Goal: Task Accomplishment & Management: Complete application form

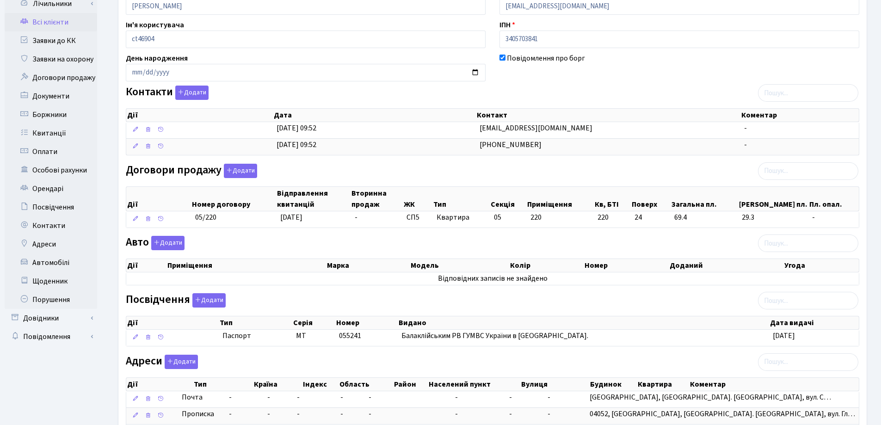
scroll to position [172, 0]
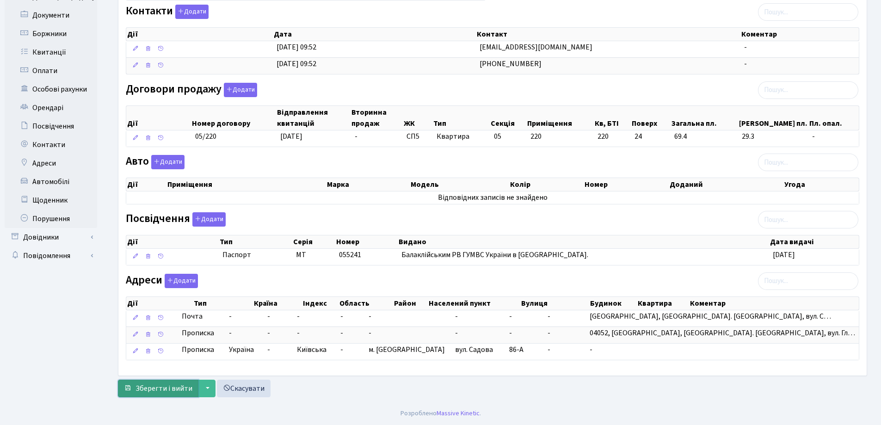
click at [135, 383] on button "Зберегти і вийти" at bounding box center [158, 389] width 80 height 18
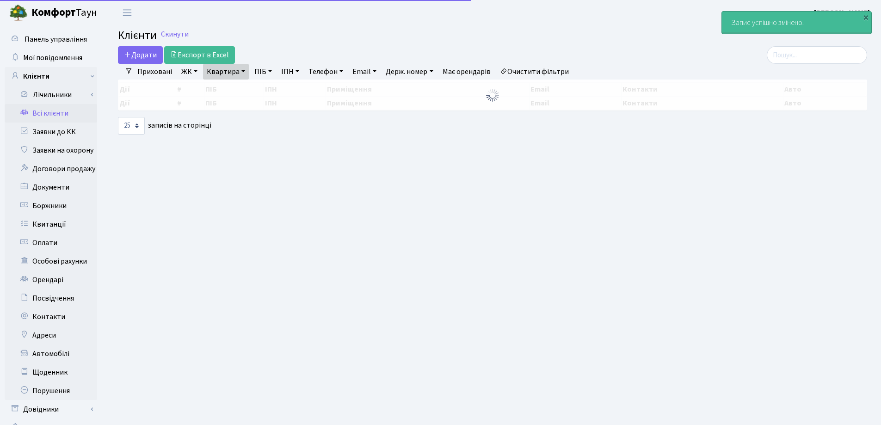
select select "25"
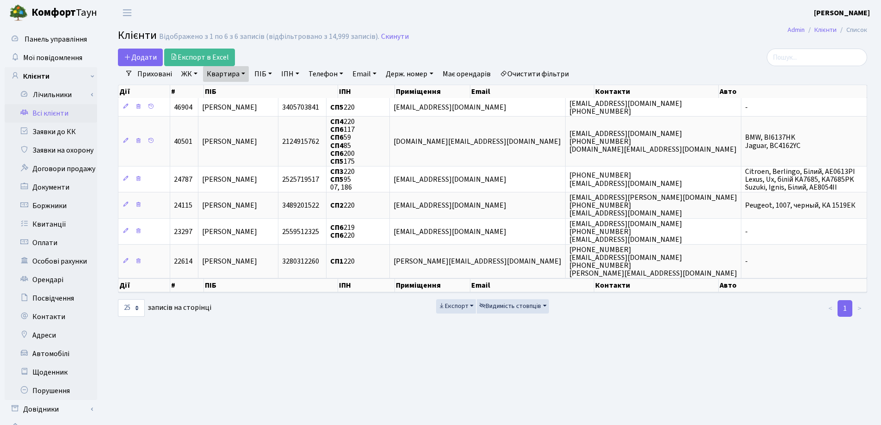
click at [242, 78] on link "Квартира" at bounding box center [226, 74] width 46 height 16
click at [239, 96] on input "220" at bounding box center [230, 92] width 54 height 18
type input "2"
type input "305"
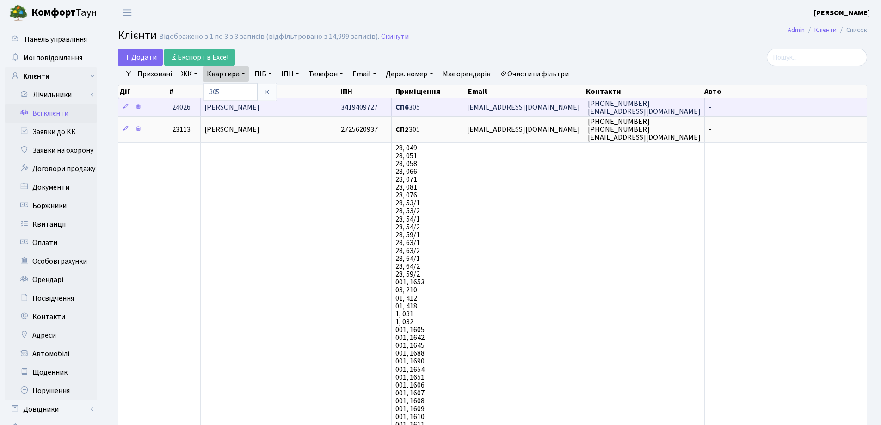
click at [259, 105] on span "Курляк Вікторія Володимирівна" at bounding box center [231, 107] width 55 height 10
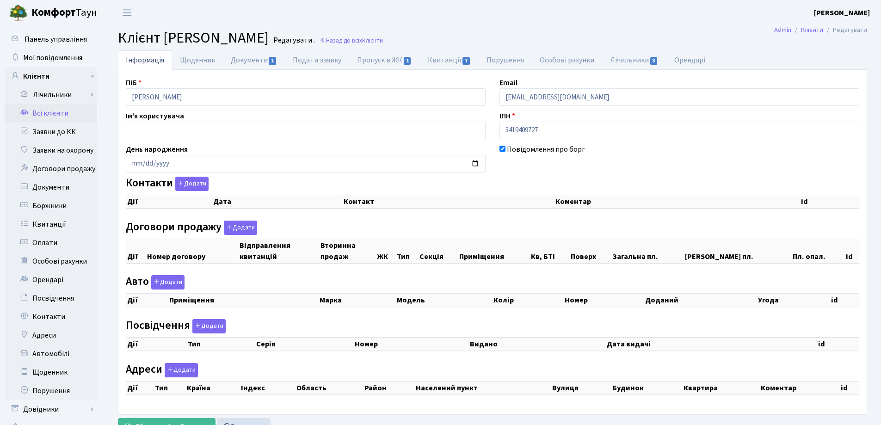
checkbox input "true"
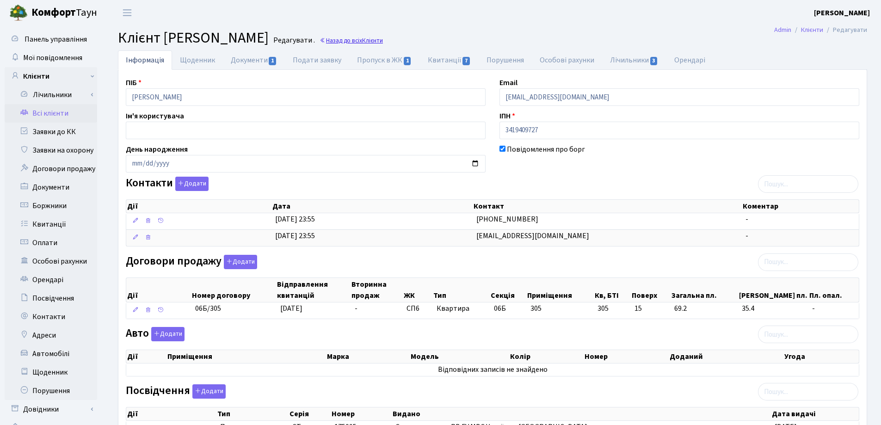
click at [383, 38] on link "Назад до всіх Клієнти" at bounding box center [351, 40] width 63 height 9
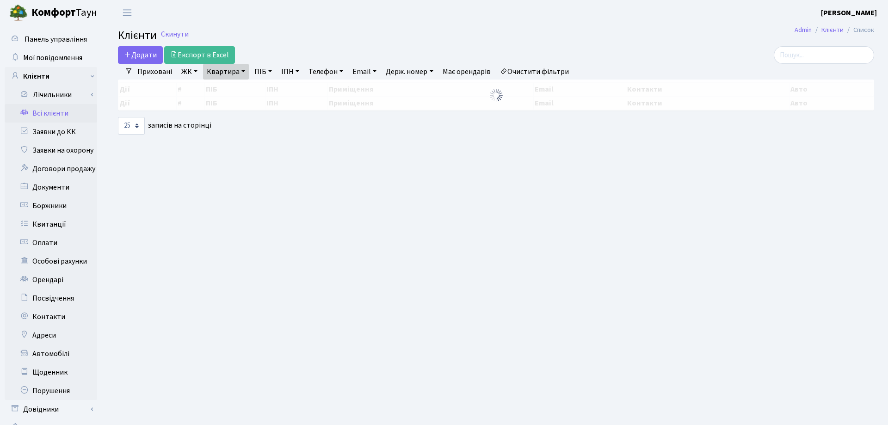
select select "25"
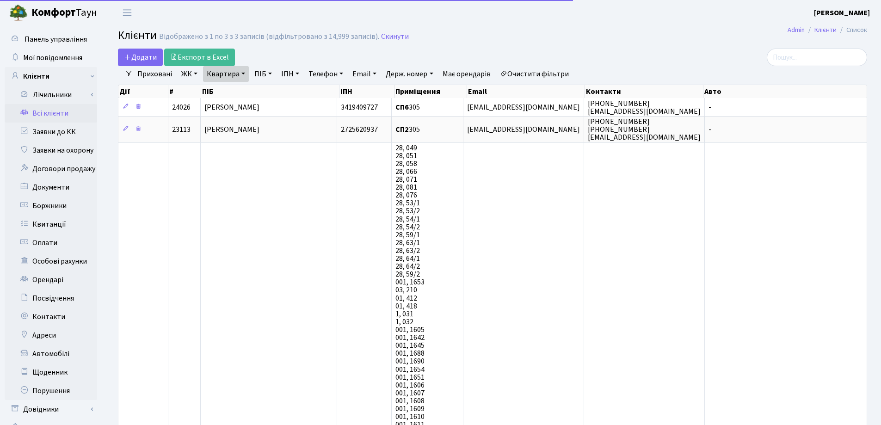
click at [245, 72] on link "Квартира" at bounding box center [226, 74] width 46 height 16
click at [239, 83] on div "305" at bounding box center [240, 92] width 74 height 18
click at [242, 72] on link "Квартира" at bounding box center [226, 74] width 46 height 16
click at [236, 91] on input "305" at bounding box center [230, 92] width 54 height 18
type input "3"
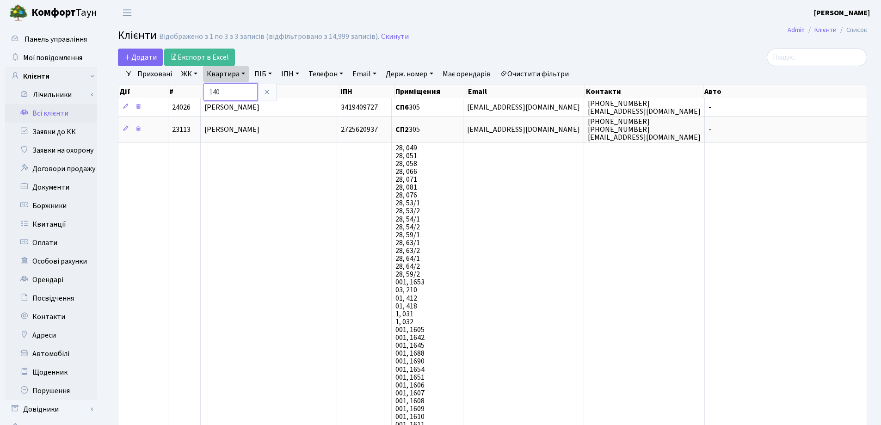
type input "140"
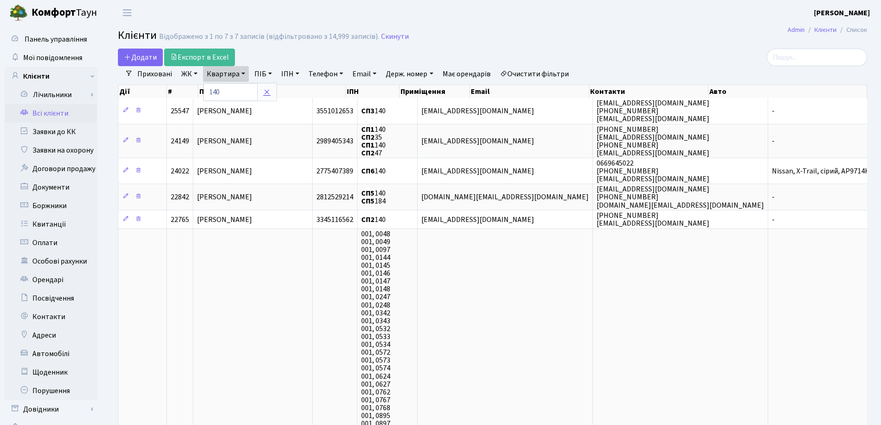
click at [270, 94] on icon at bounding box center [266, 91] width 7 height 7
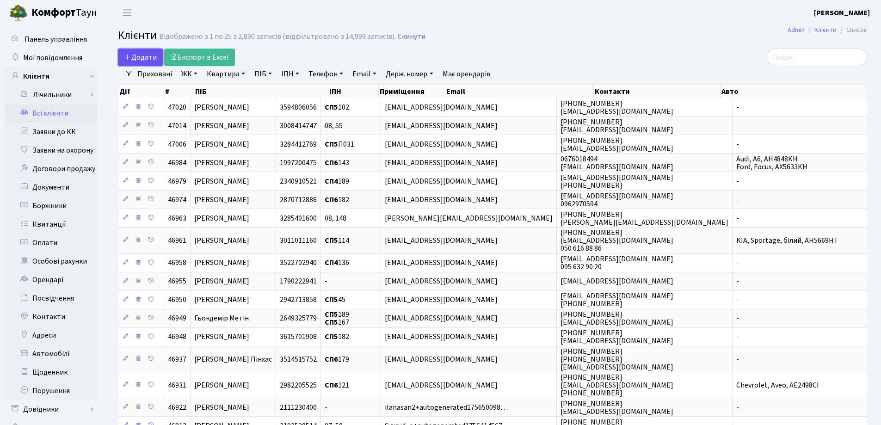
click at [133, 55] on span "Додати" at bounding box center [140, 57] width 33 height 10
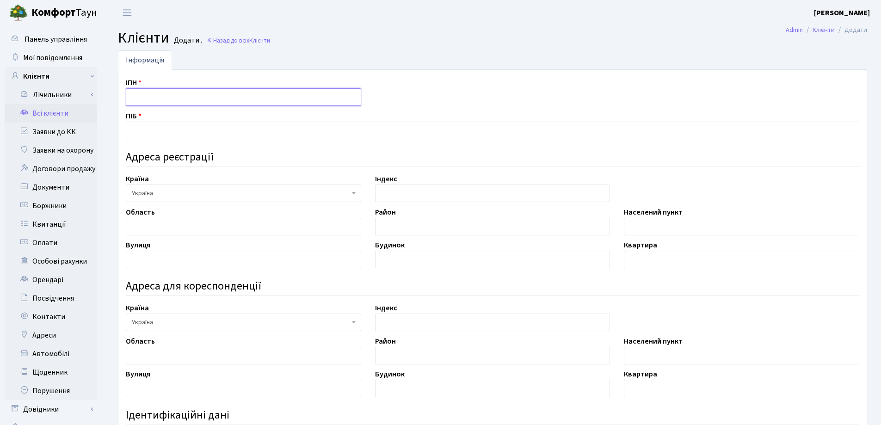
click at [157, 96] on input "text" at bounding box center [243, 97] width 235 height 18
type input "3669007239"
click at [205, 129] on input "text" at bounding box center [492, 131] width 733 height 18
type input "R"
type input "[PERSON_NAME]"
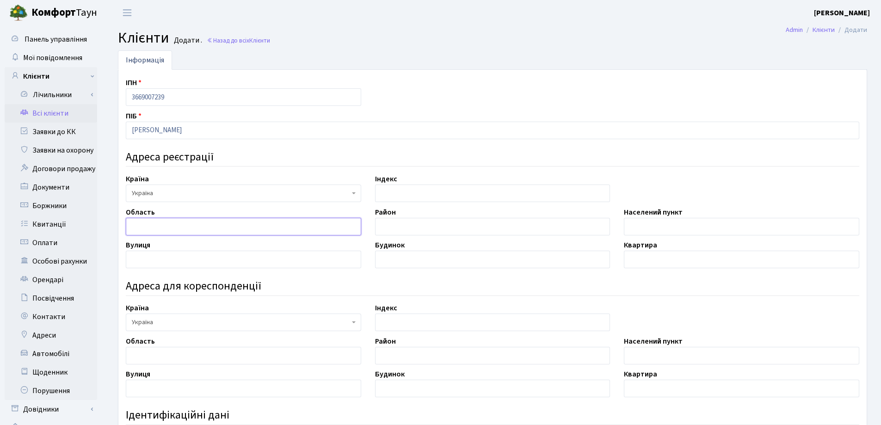
click at [213, 226] on input "text" at bounding box center [243, 227] width 235 height 18
click at [635, 228] on input "text" at bounding box center [741, 227] width 235 height 18
type input "[GEOGRAPHIC_DATA]"
click at [505, 41] on h2 "Клієнти Додати . Назад до всіх Клієнти" at bounding box center [492, 38] width 749 height 18
click at [170, 259] on input "text" at bounding box center [243, 260] width 235 height 18
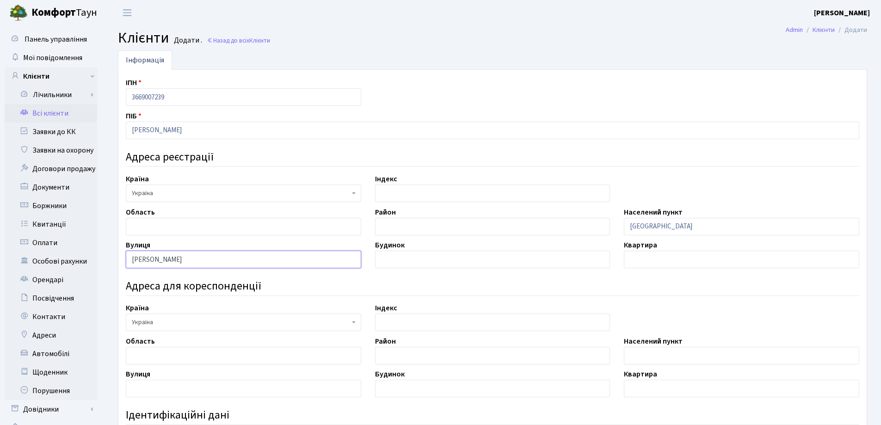
type input "Закревського Миколи"
click at [391, 267] on input "text" at bounding box center [492, 260] width 235 height 18
type input "97А"
click at [734, 260] on input "text" at bounding box center [741, 260] width 235 height 18
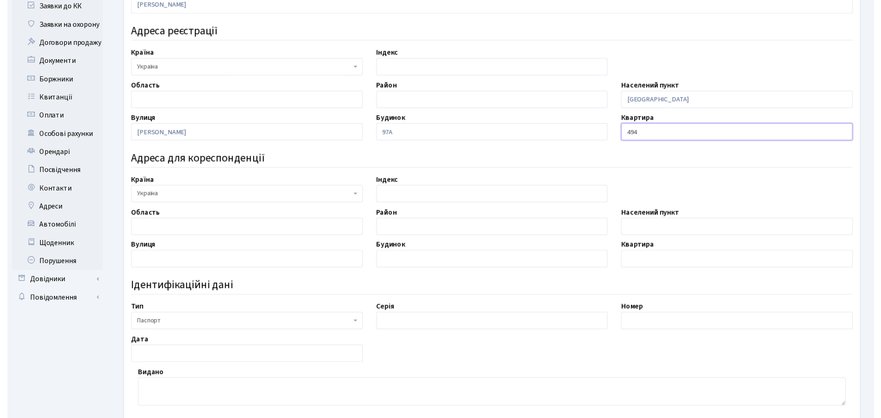
scroll to position [139, 0]
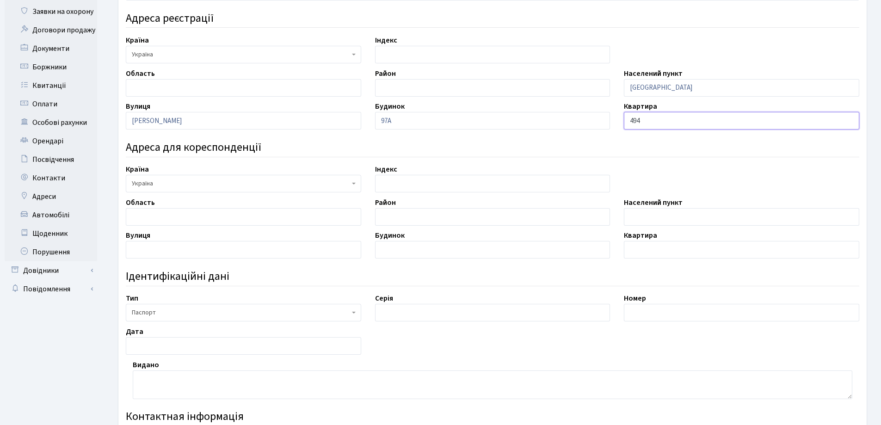
type input "494"
click at [246, 309] on span "Паспорт" at bounding box center [241, 312] width 218 height 9
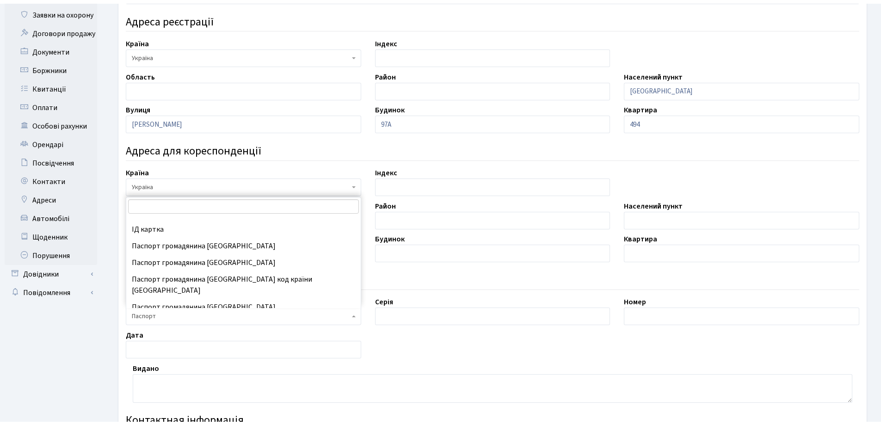
scroll to position [122, 0]
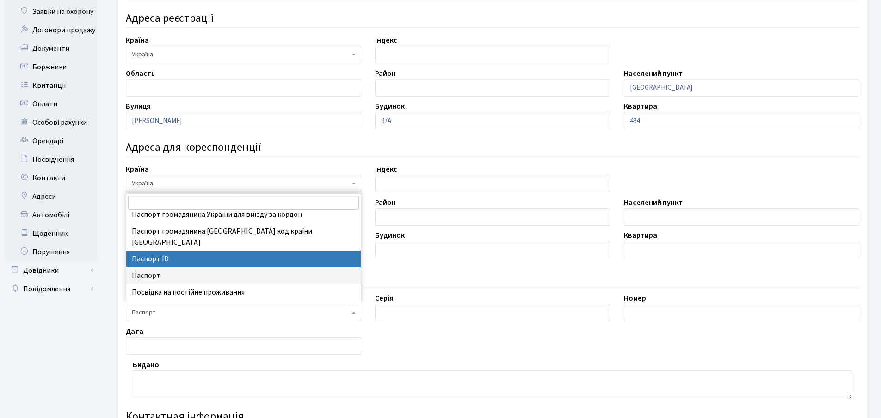
select select "34"
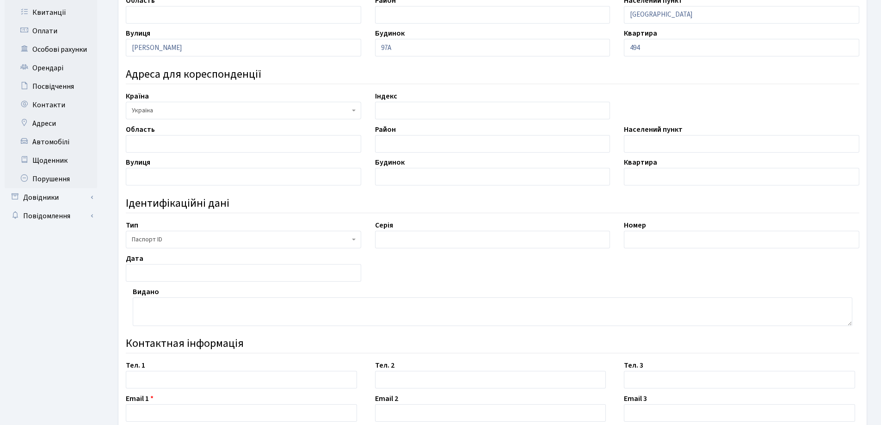
scroll to position [231, 0]
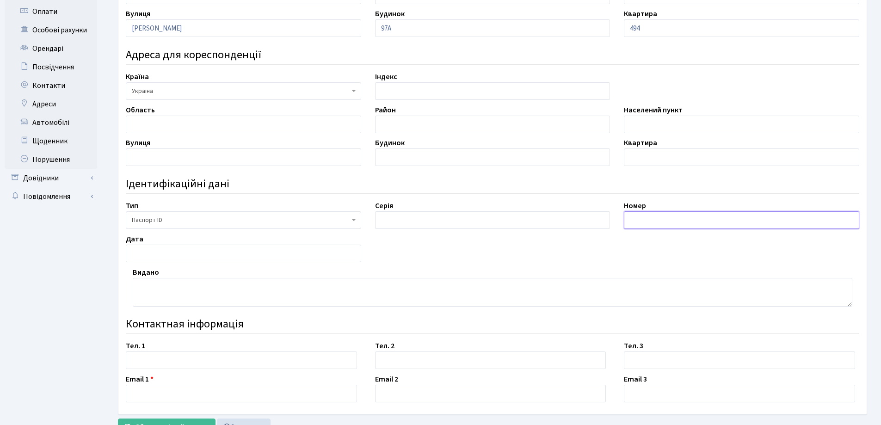
click at [635, 217] on input "text" at bounding box center [741, 220] width 235 height 18
type input "000105309"
click at [228, 253] on input "text" at bounding box center [243, 254] width 235 height 18
type input "11,07,2016"
click at [163, 298] on textarea at bounding box center [493, 292] width 720 height 29
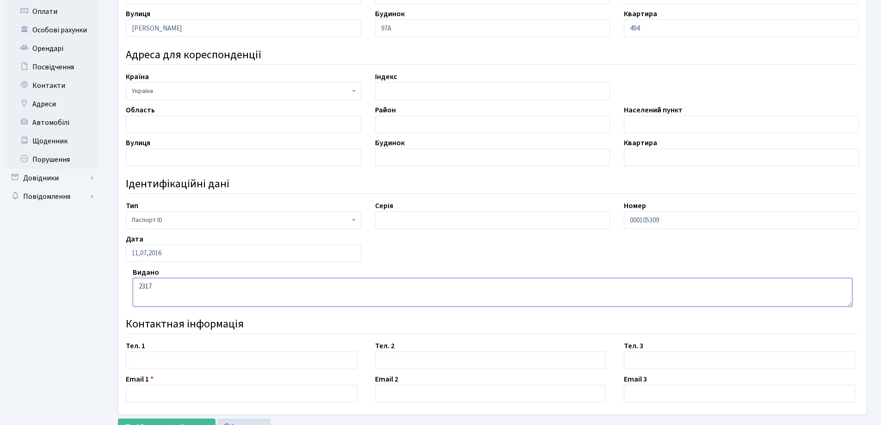
type textarea "2317"
click at [173, 360] on input "text" at bounding box center [241, 360] width 231 height 18
type input "0660332915"
click at [175, 388] on input "text" at bounding box center [241, 394] width 231 height 18
type input "к"
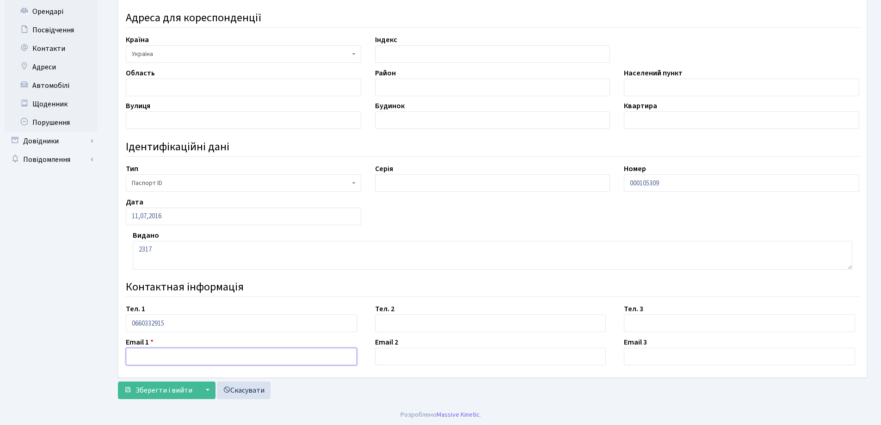
scroll to position [270, 0]
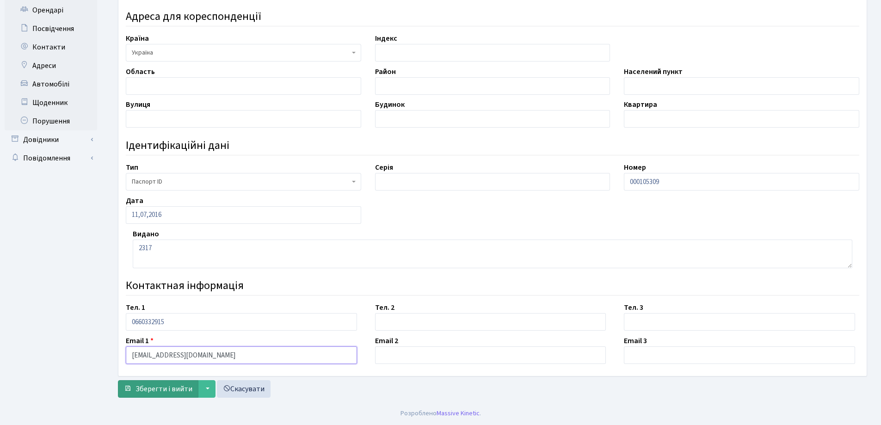
type input "[EMAIL_ADDRESS][DOMAIN_NAME]"
click at [166, 389] on span "Зберегти і вийти" at bounding box center [164, 389] width 57 height 10
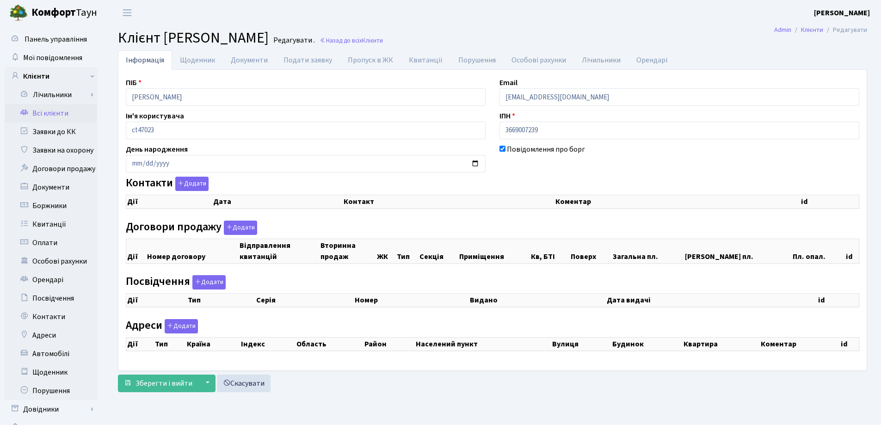
checkbox input "true"
select select "25"
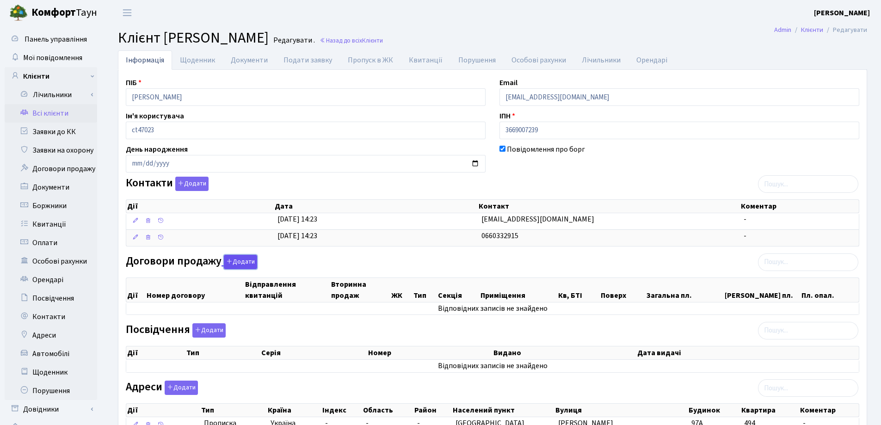
click at [240, 262] on button "Додати" at bounding box center [240, 262] width 33 height 14
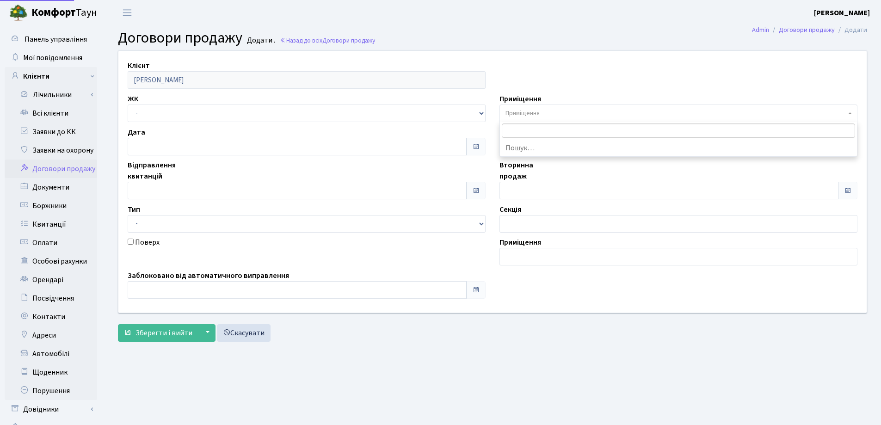
click at [614, 111] on span "Приміщення" at bounding box center [675, 113] width 340 height 9
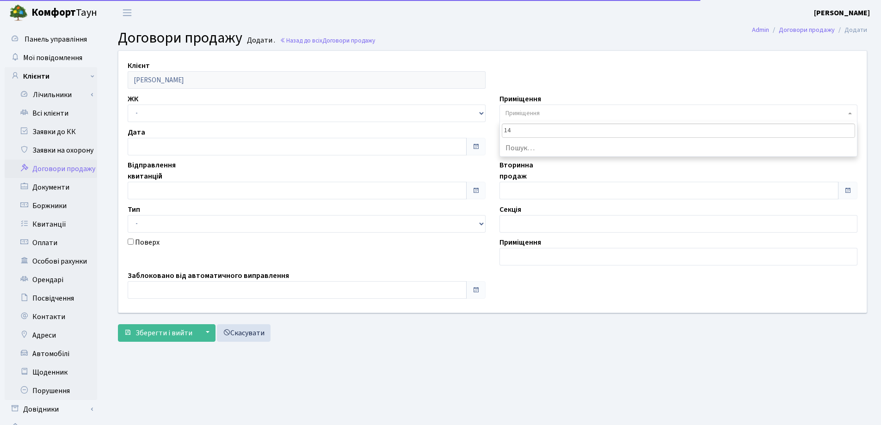
type input "140"
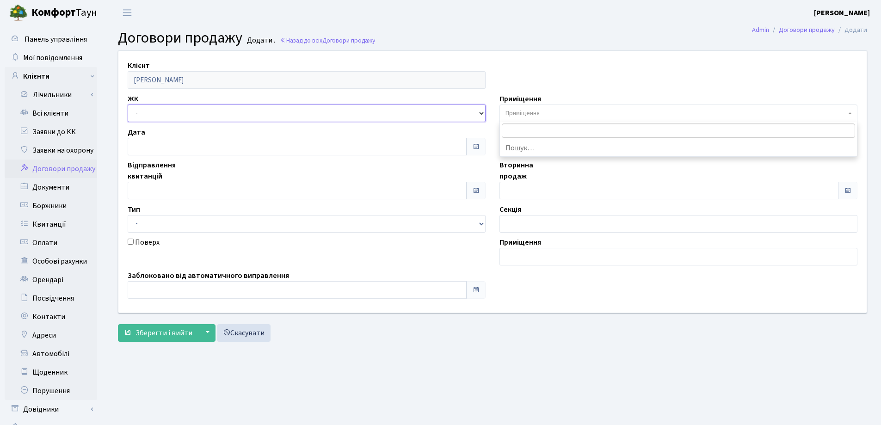
click at [186, 110] on select "- СП, Наддніпрянське шосе, 2а СП1, Столичне шосе, 1 СП2, Столичне шосе, 1А СП3,…" at bounding box center [307, 114] width 358 height 18
select select "328"
click at [128, 105] on select "- СП, Наддніпрянське шосе, 2а СП1, Столичне шосе, 1 СП2, Столичне шосе, 1А СП3,…" at bounding box center [307, 114] width 358 height 18
select select
click at [544, 109] on span "Приміщення" at bounding box center [675, 113] width 340 height 9
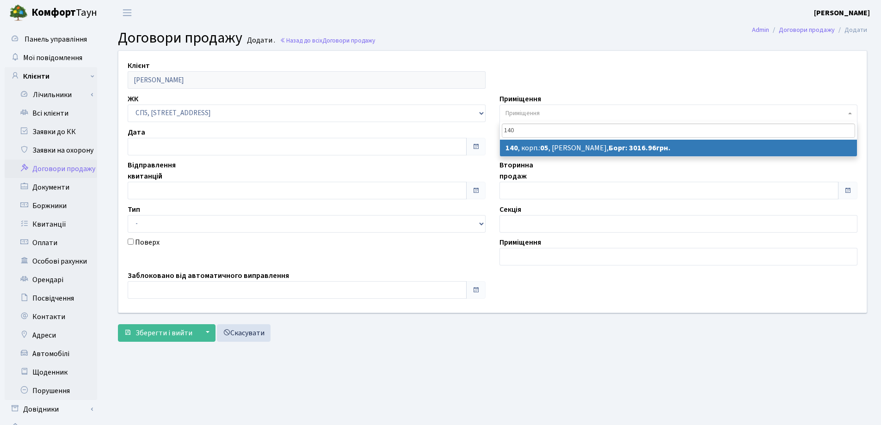
type input "140"
select select "21549"
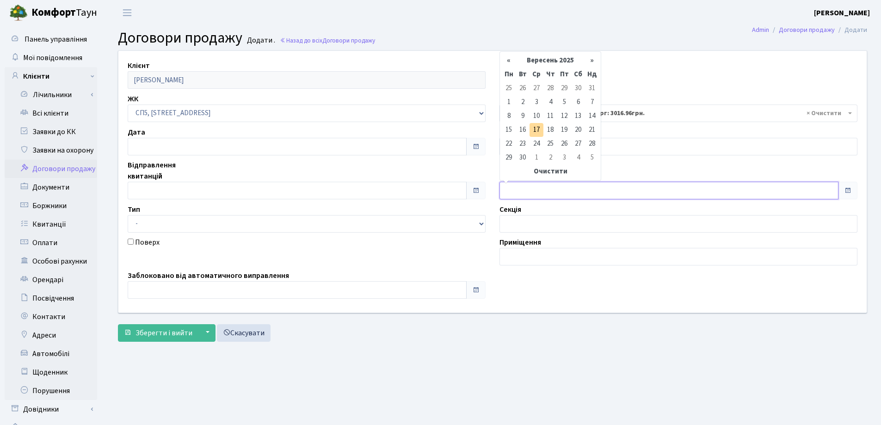
click at [538, 193] on input "text" at bounding box center [668, 191] width 339 height 18
type input "[DATE]"
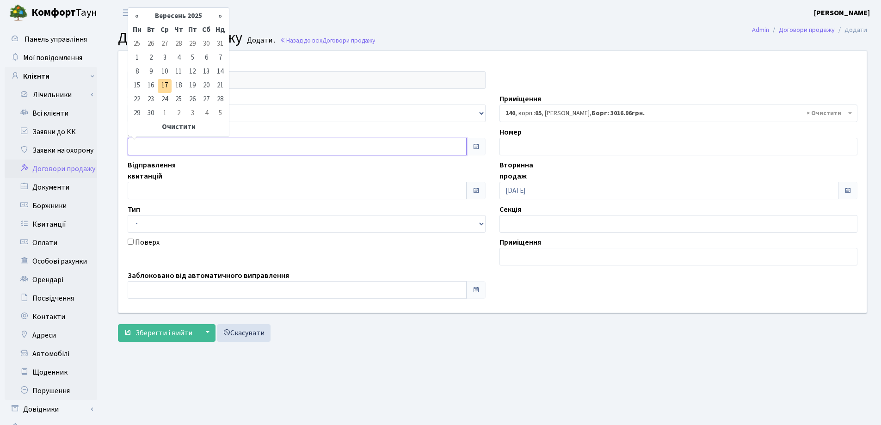
click at [194, 147] on input "text" at bounding box center [297, 147] width 339 height 18
type input "[DATE]"
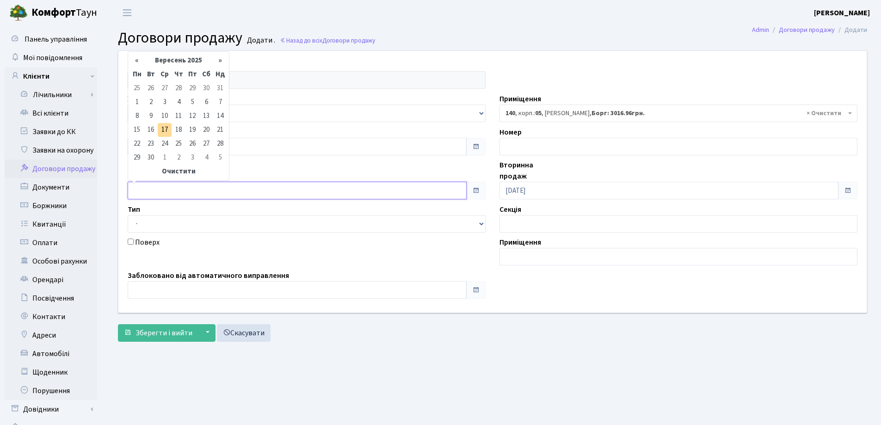
click at [187, 186] on input "text" at bounding box center [297, 191] width 339 height 18
type input "[DATE]"
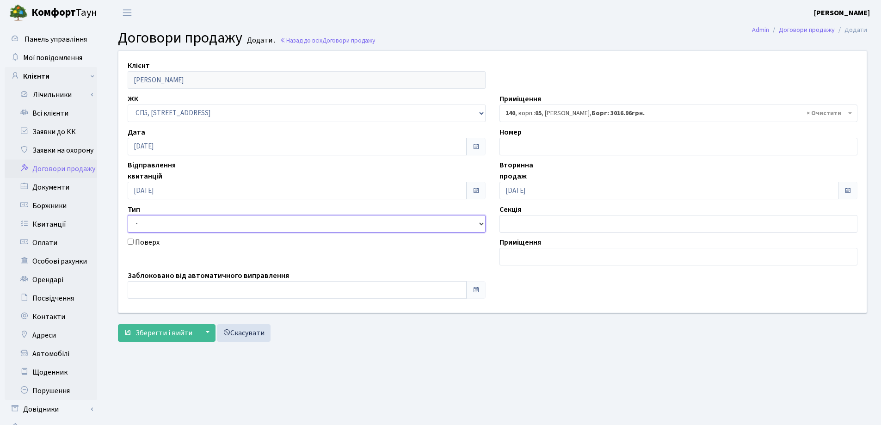
click at [184, 227] on select "- Квартира Комерція Нежитлове Паркінг П1001" at bounding box center [307, 224] width 358 height 18
select select "269"
click at [128, 215] on select "- Квартира Комерція Нежитлове Паркінг П1001" at bounding box center [307, 224] width 358 height 18
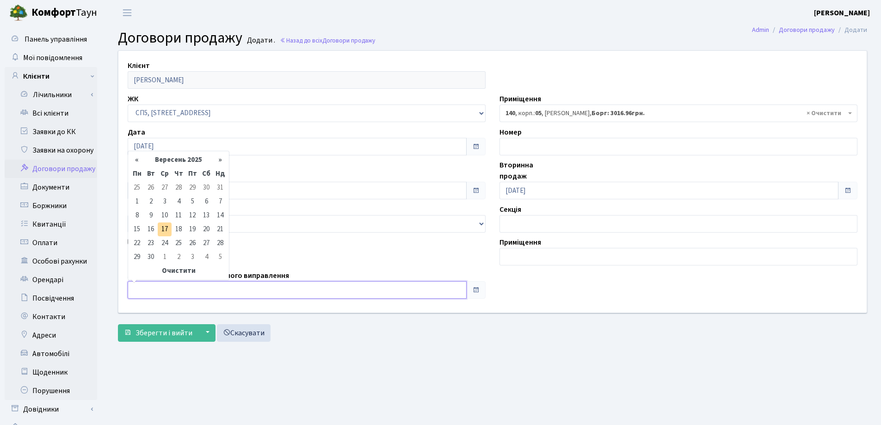
click at [175, 290] on input "text" at bounding box center [297, 290] width 339 height 18
type input "[DATE]"
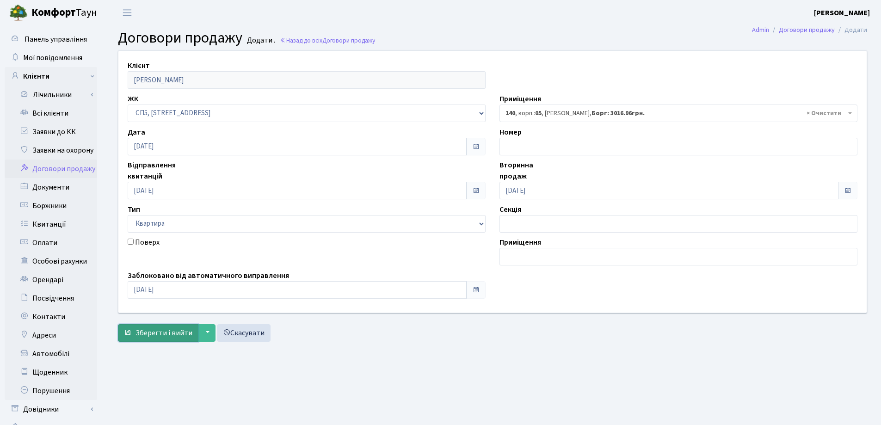
click at [159, 330] on span "Зберегти і вийти" at bounding box center [164, 333] width 57 height 10
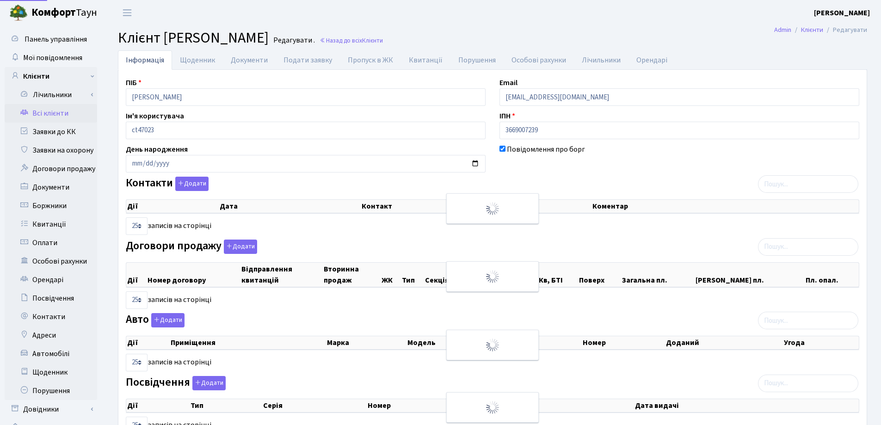
select select "25"
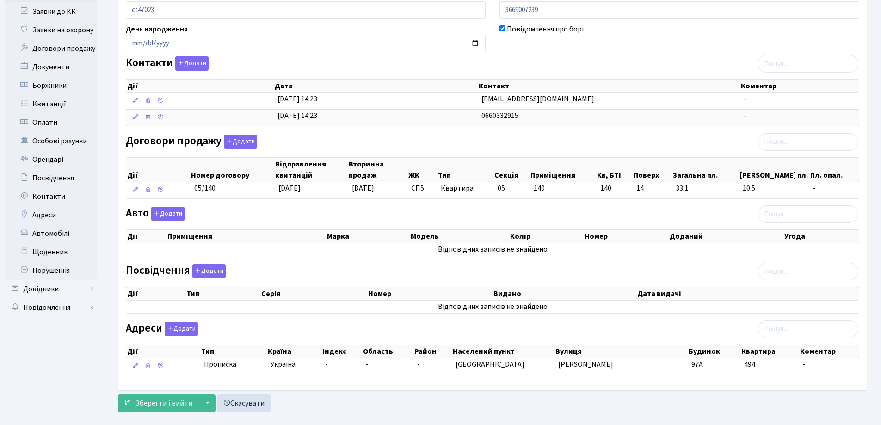
scroll to position [135, 0]
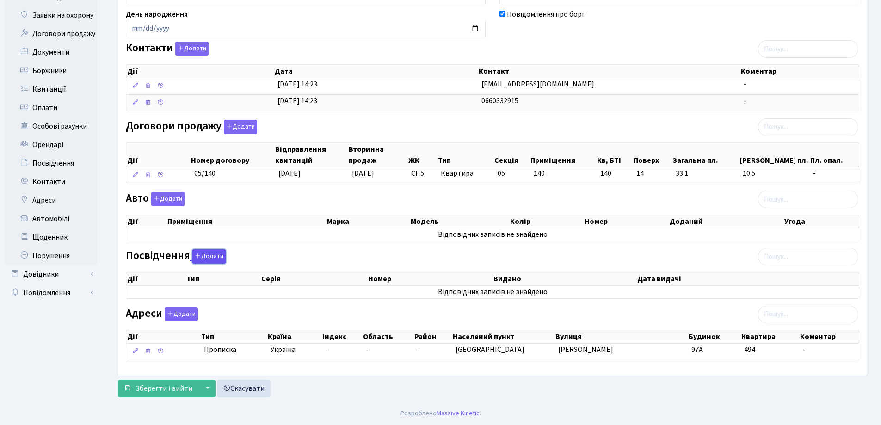
click at [208, 257] on button "Додати" at bounding box center [208, 256] width 33 height 14
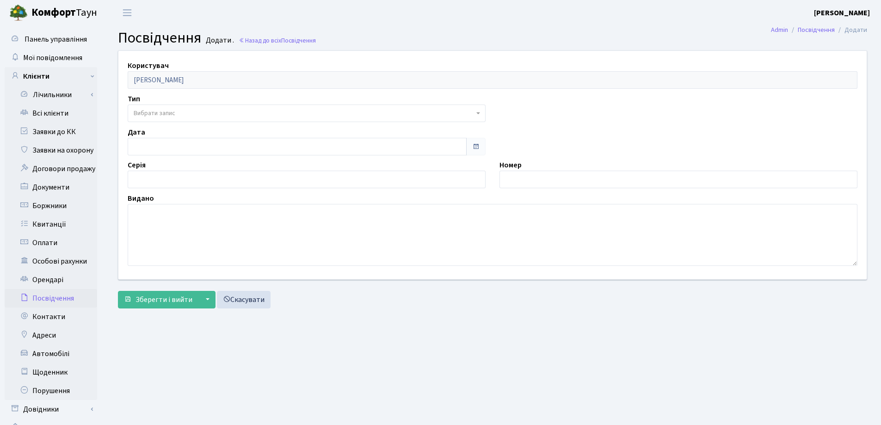
click at [172, 111] on span "Вибрати запис" at bounding box center [155, 113] width 42 height 9
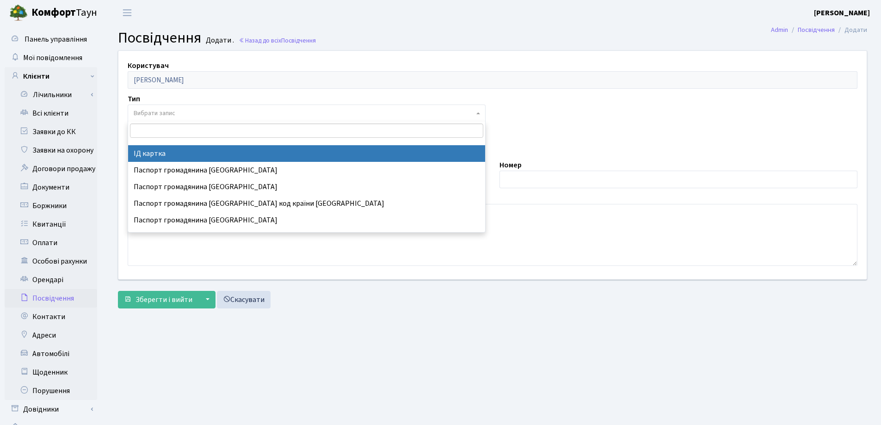
select select "13"
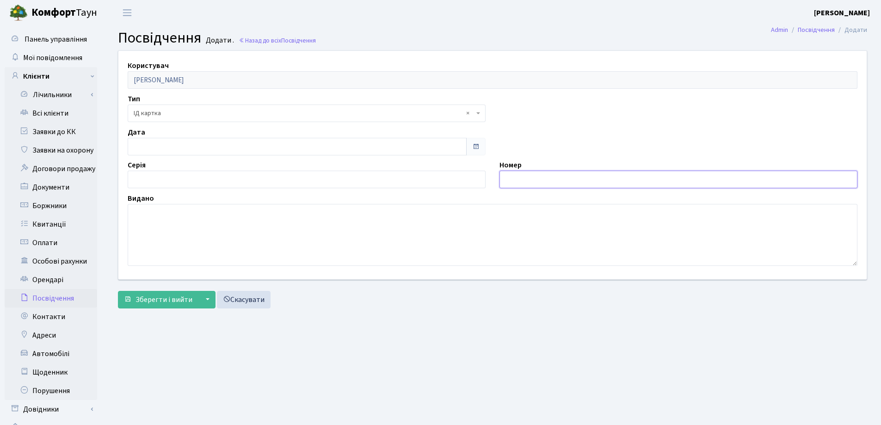
click at [530, 178] on input "text" at bounding box center [678, 180] width 358 height 18
type input "000105309"
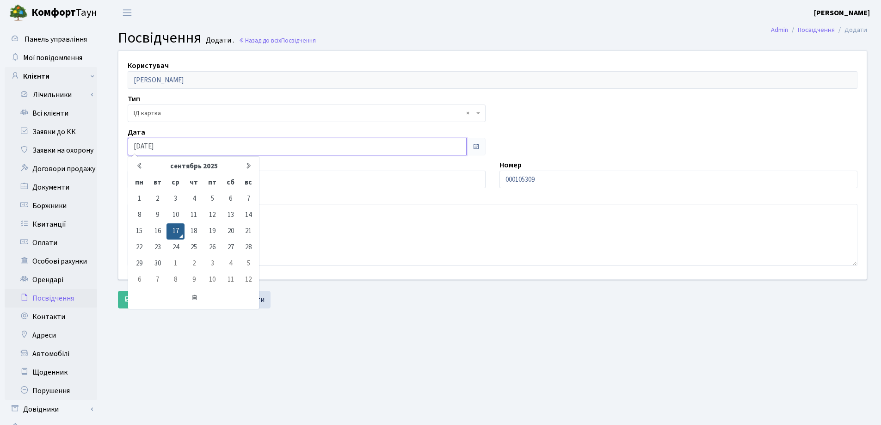
click at [172, 141] on input "17.09.2025" at bounding box center [297, 147] width 339 height 18
click at [140, 146] on input "17.09.2025" at bounding box center [297, 147] width 339 height 18
click at [149, 145] on input "11.09.2025" at bounding box center [297, 147] width 339 height 18
click at [166, 145] on input "11.07.2025" at bounding box center [297, 147] width 339 height 18
type input "11.07.2016"
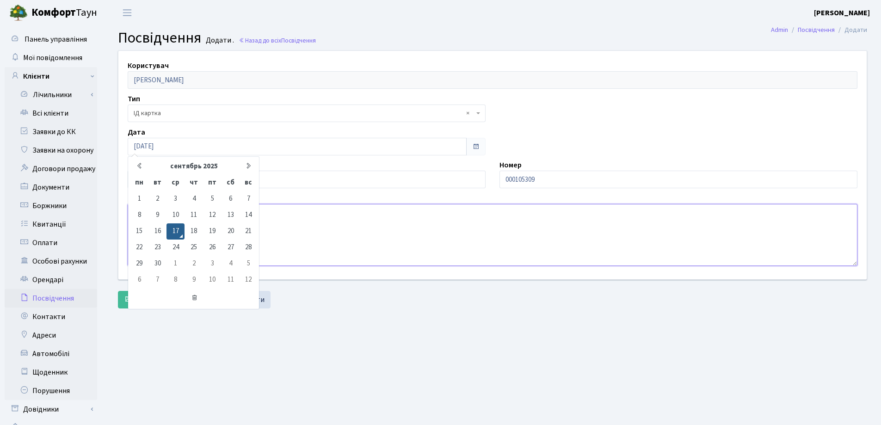
click at [302, 223] on textarea at bounding box center [493, 235] width 730 height 62
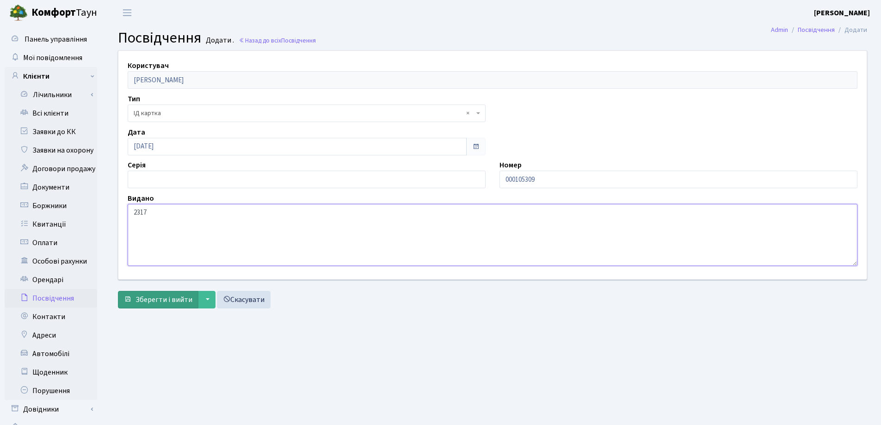
type textarea "2317"
click at [160, 299] on span "Зберегти і вийти" at bounding box center [164, 300] width 57 height 10
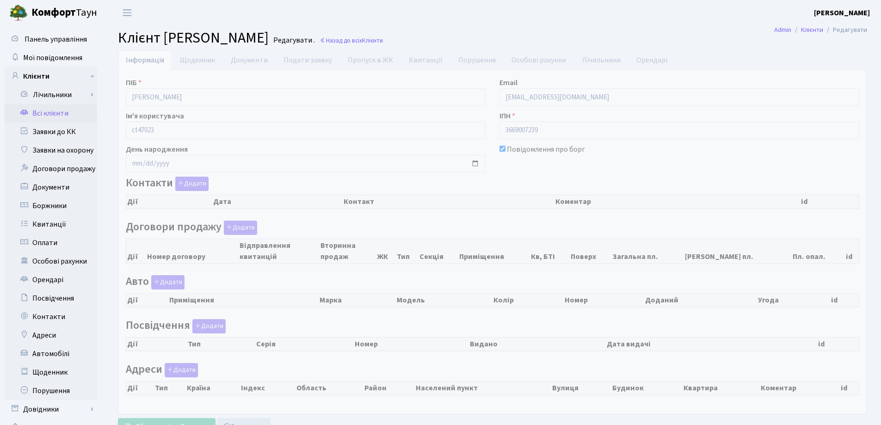
checkbox input "true"
select select "25"
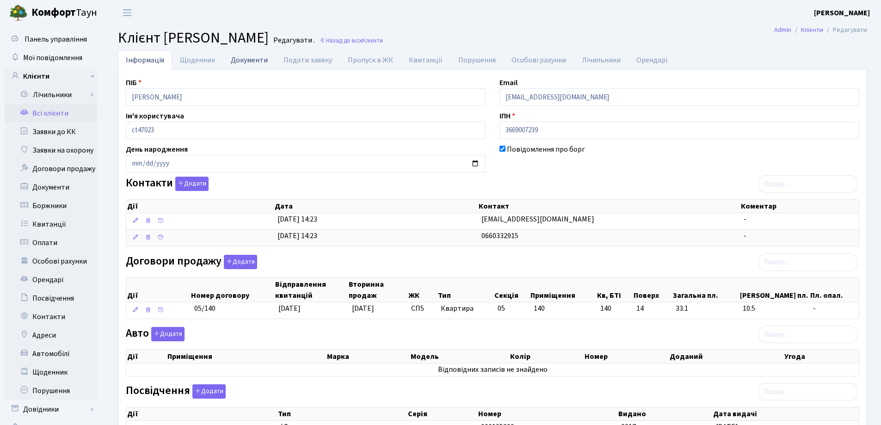
click at [256, 64] on link "Документи" at bounding box center [249, 59] width 53 height 19
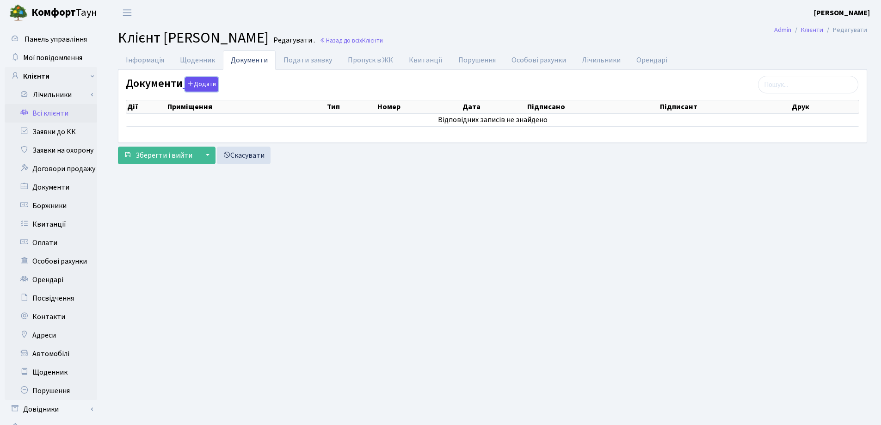
click at [196, 84] on button "Додати" at bounding box center [201, 84] width 33 height 14
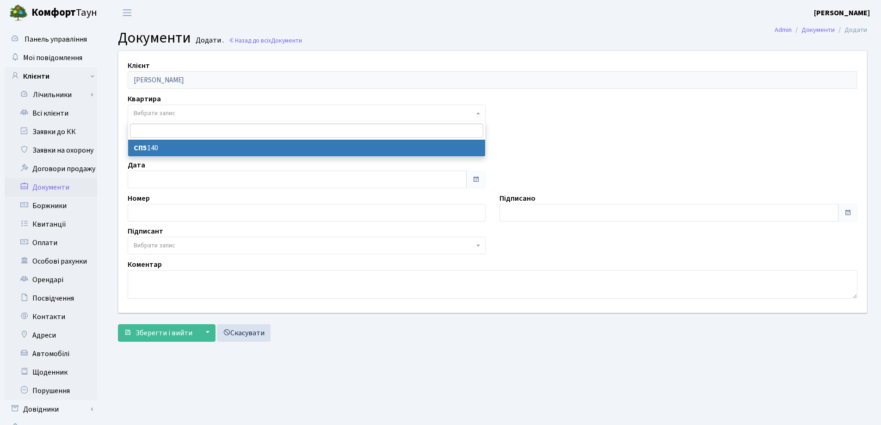
click at [174, 111] on span "Вибрати запис" at bounding box center [155, 113] width 42 height 9
select select "178686"
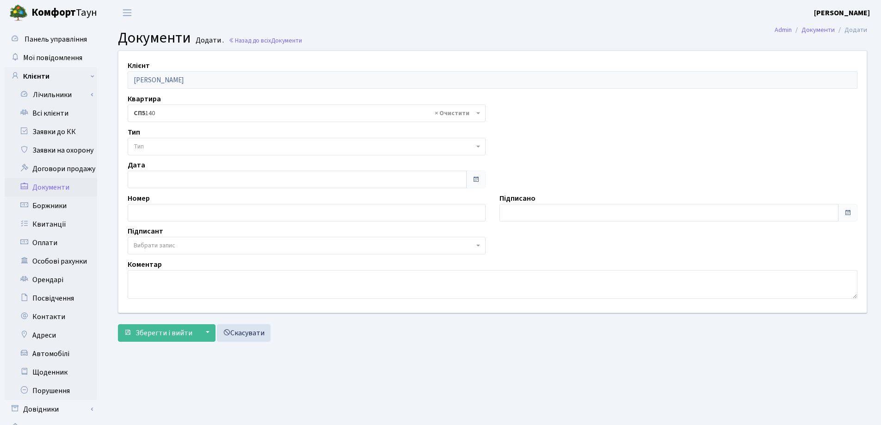
click at [184, 145] on span "Тип" at bounding box center [304, 146] width 340 height 9
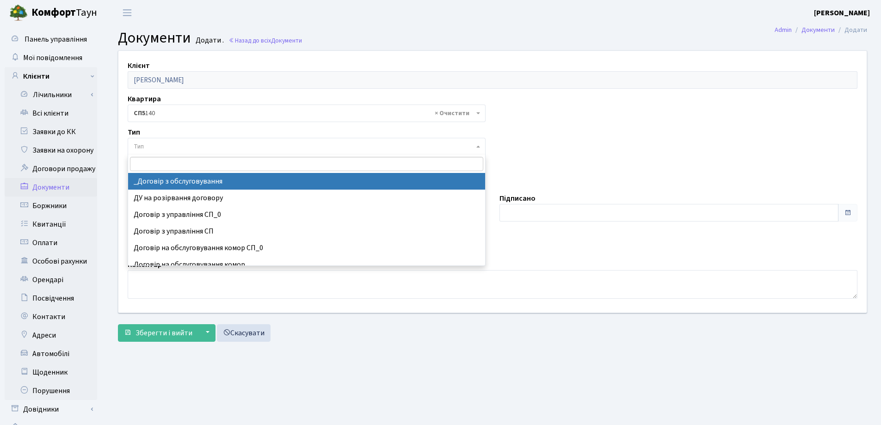
select select "289"
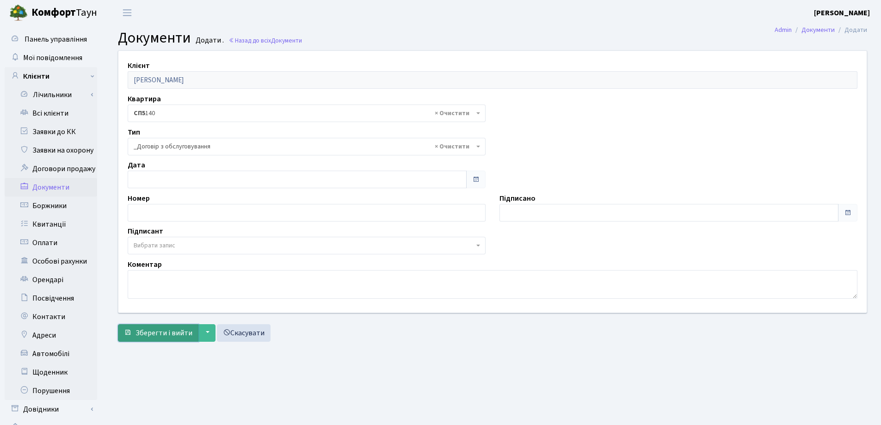
click at [156, 335] on span "Зберегти і вийти" at bounding box center [164, 333] width 57 height 10
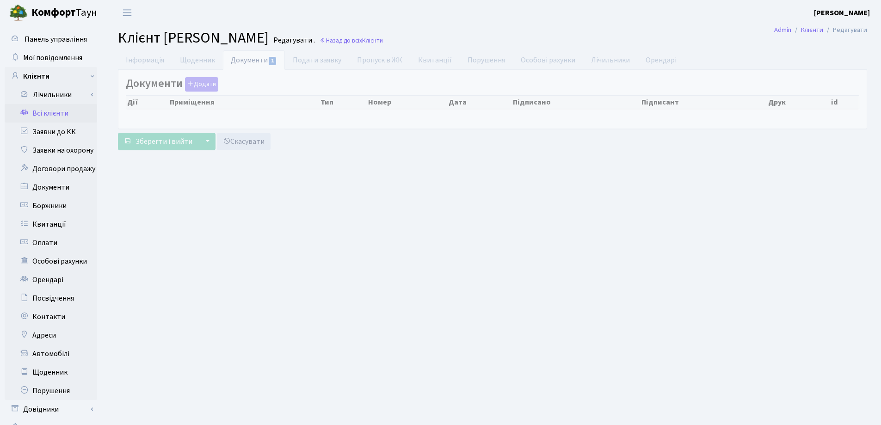
select select "25"
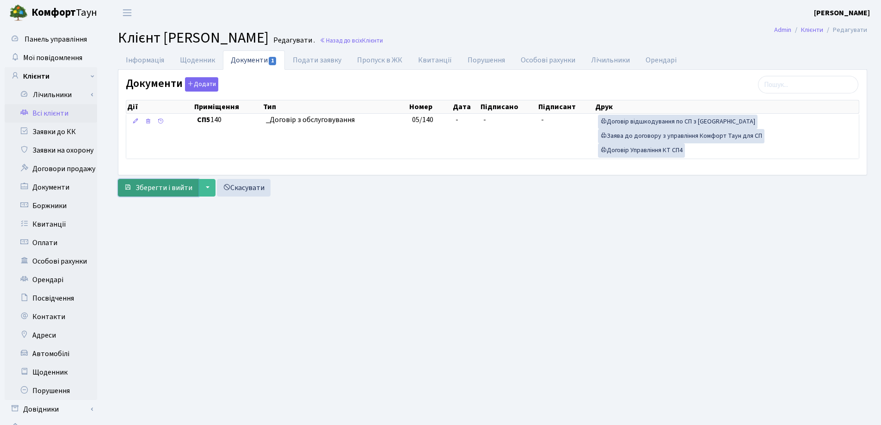
click at [156, 185] on span "Зберегти і вийти" at bounding box center [164, 188] width 57 height 10
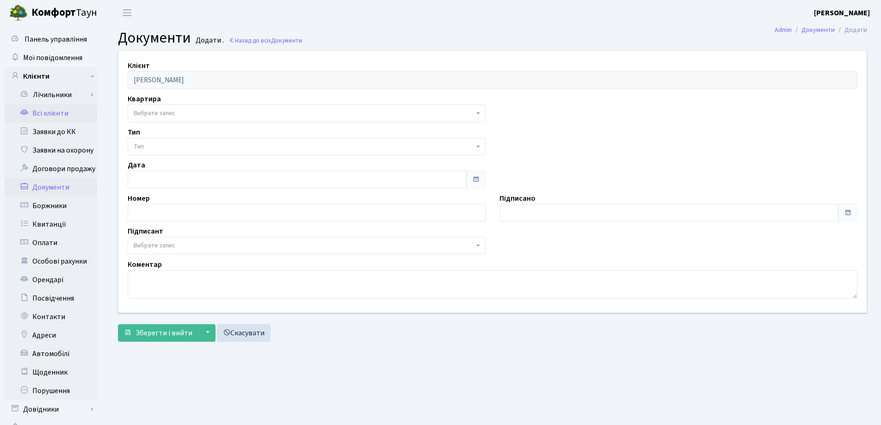
click at [46, 117] on link "Всі клієнти" at bounding box center [51, 113] width 92 height 18
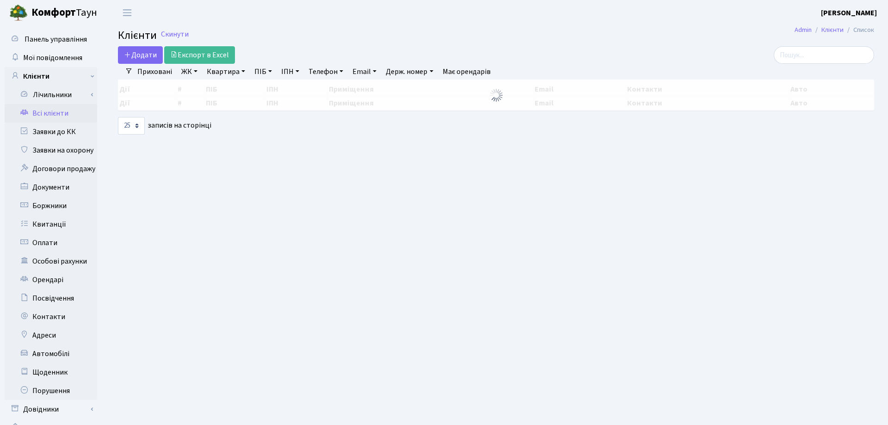
select select "25"
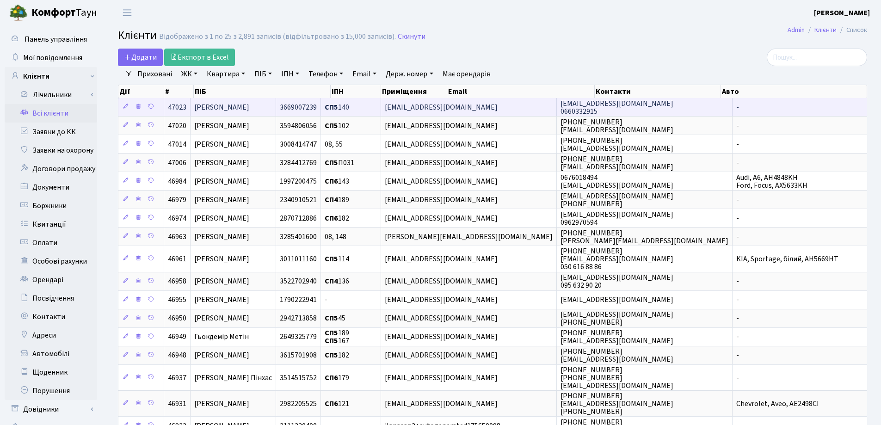
click at [249, 105] on span "[PERSON_NAME]" at bounding box center [221, 107] width 55 height 10
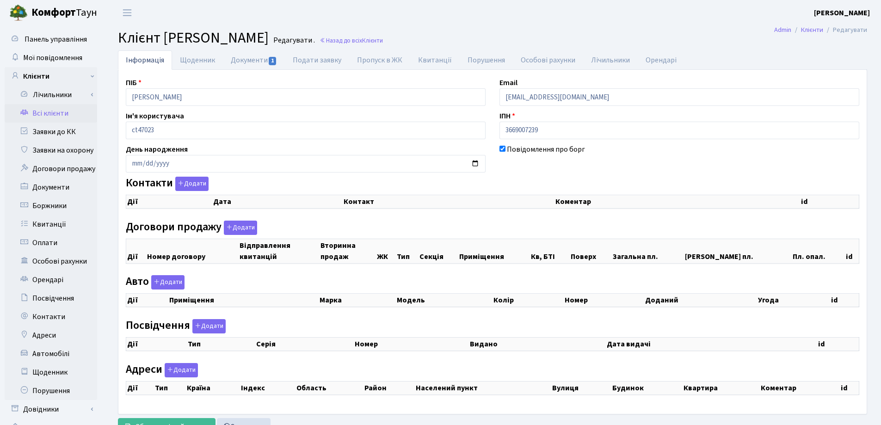
checkbox input "true"
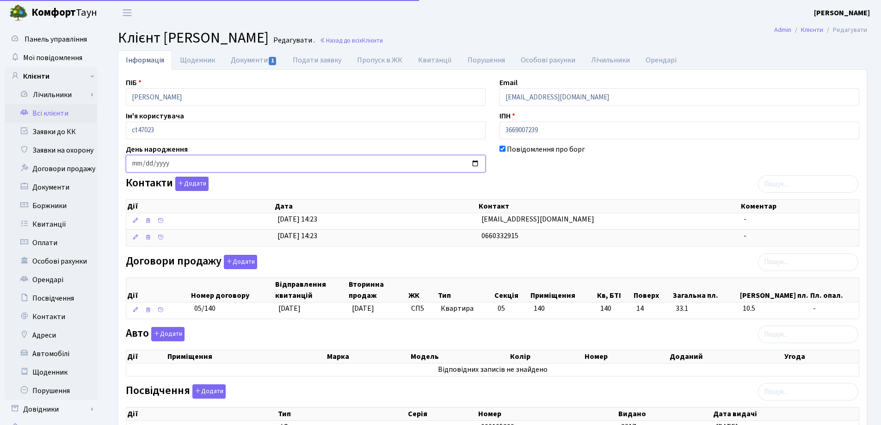
click at [138, 161] on input "date" at bounding box center [306, 164] width 360 height 18
type input "2000-06-14"
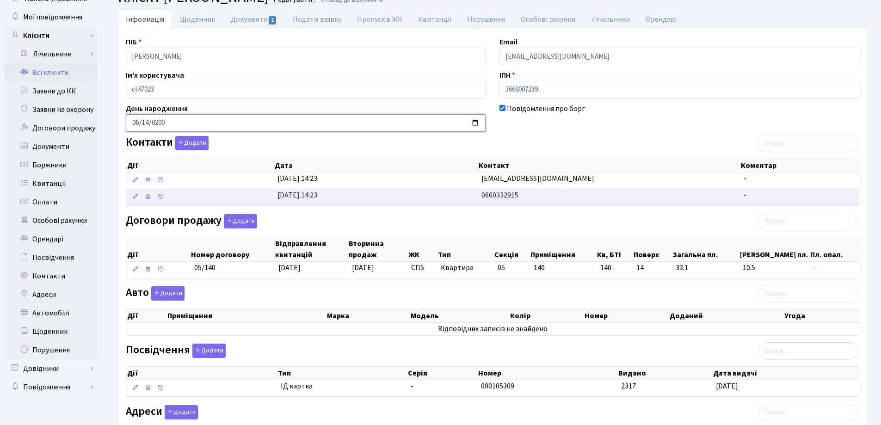
scroll to position [139, 0]
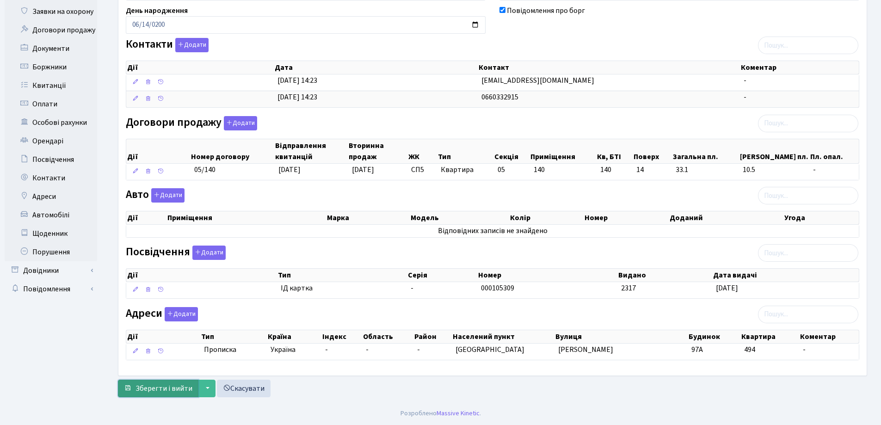
click at [163, 385] on span "Зберегти і вийти" at bounding box center [164, 388] width 57 height 10
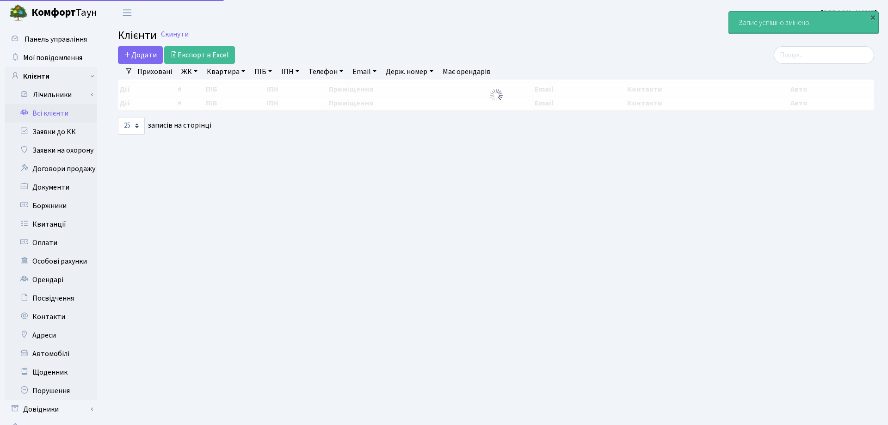
select select "25"
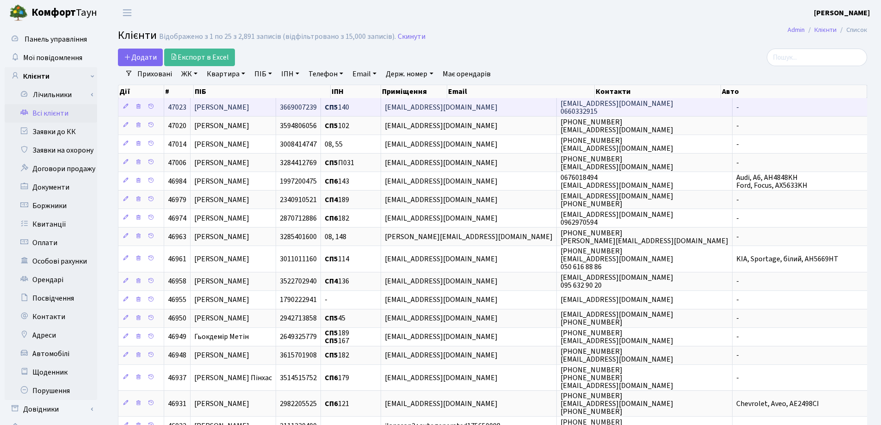
click at [249, 109] on span "[PERSON_NAME]" at bounding box center [221, 107] width 55 height 10
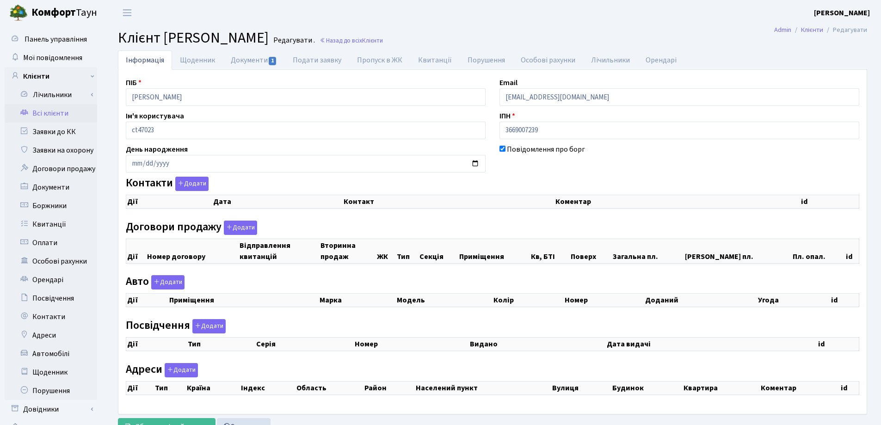
checkbox input "true"
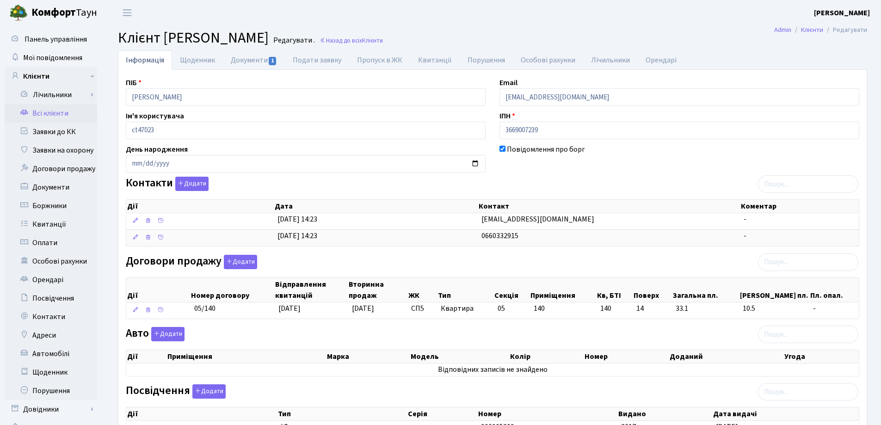
scroll to position [139, 0]
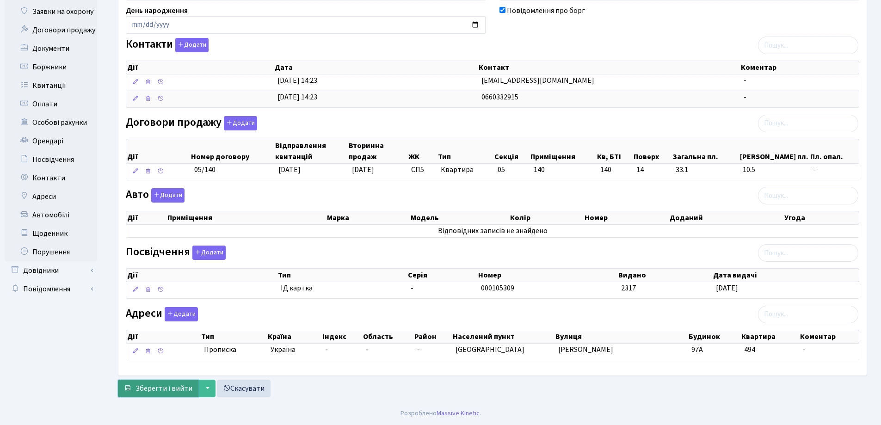
click at [158, 388] on span "Зберегти і вийти" at bounding box center [164, 388] width 57 height 10
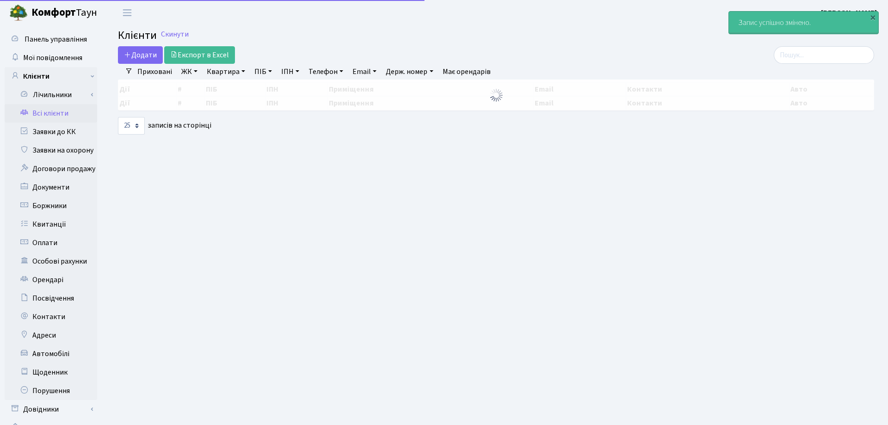
select select "25"
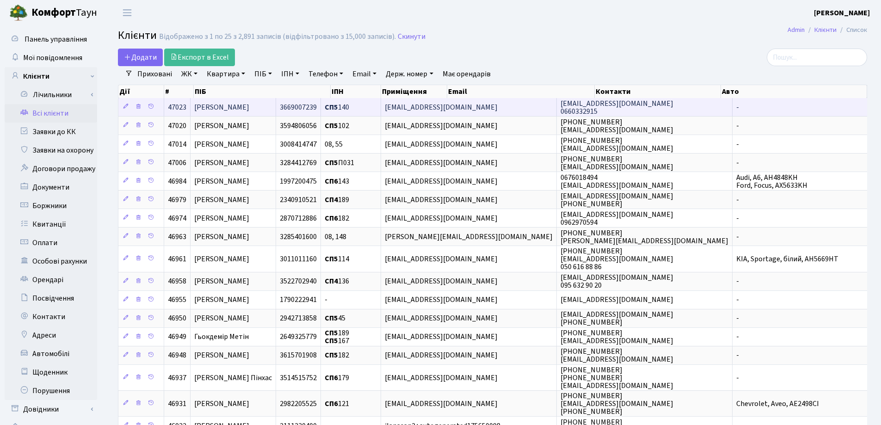
click at [225, 107] on span "[PERSON_NAME]" at bounding box center [221, 107] width 55 height 10
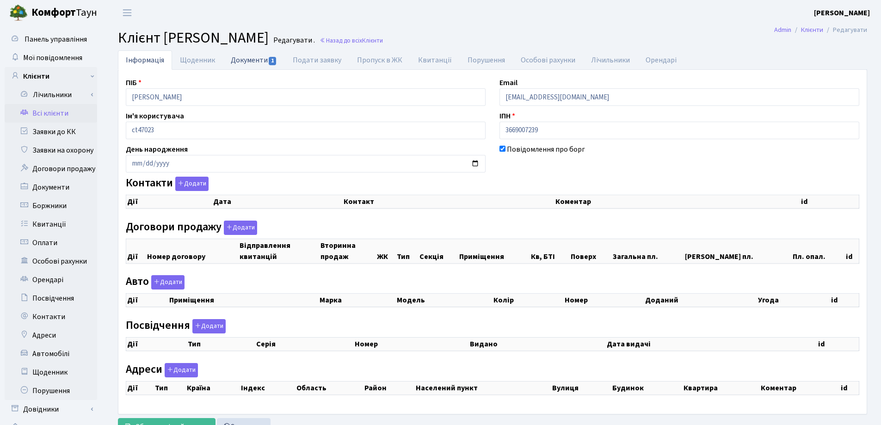
checkbox input "true"
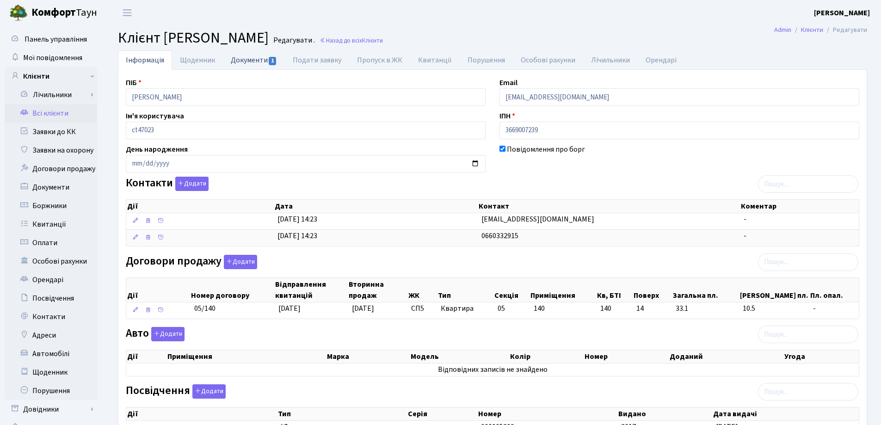
click at [240, 59] on link "Документи 1" at bounding box center [254, 59] width 62 height 19
select select "25"
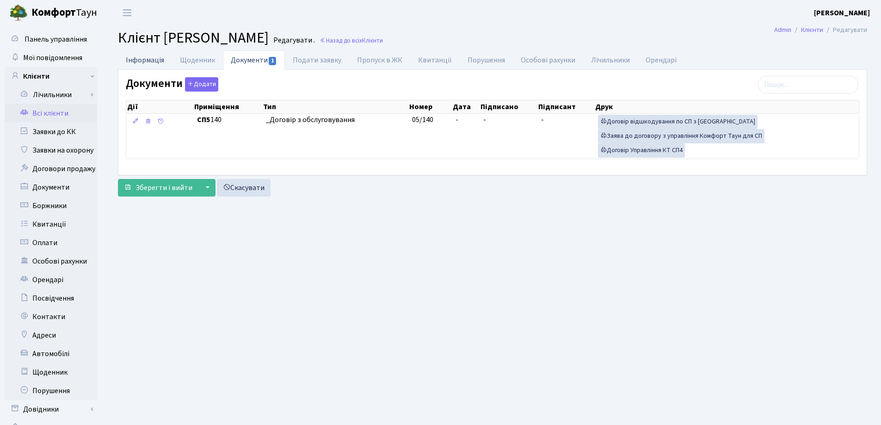
click at [147, 60] on link "Інформація" at bounding box center [145, 59] width 54 height 19
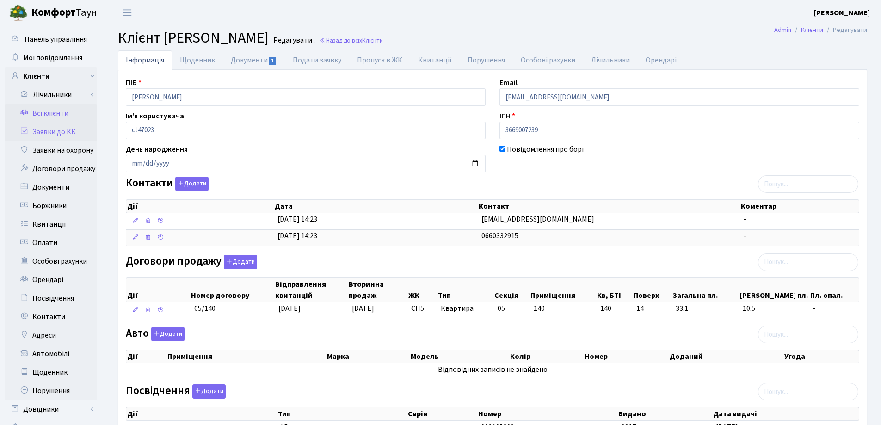
click at [42, 133] on link "Заявки до КК" at bounding box center [51, 132] width 92 height 18
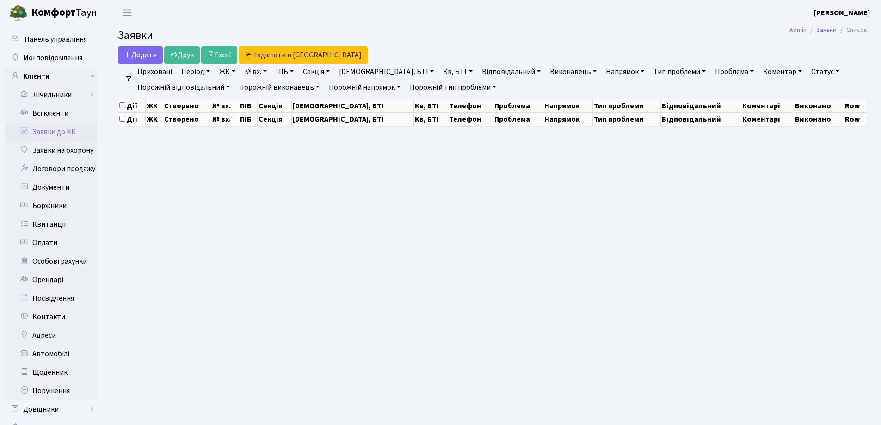
select select "25"
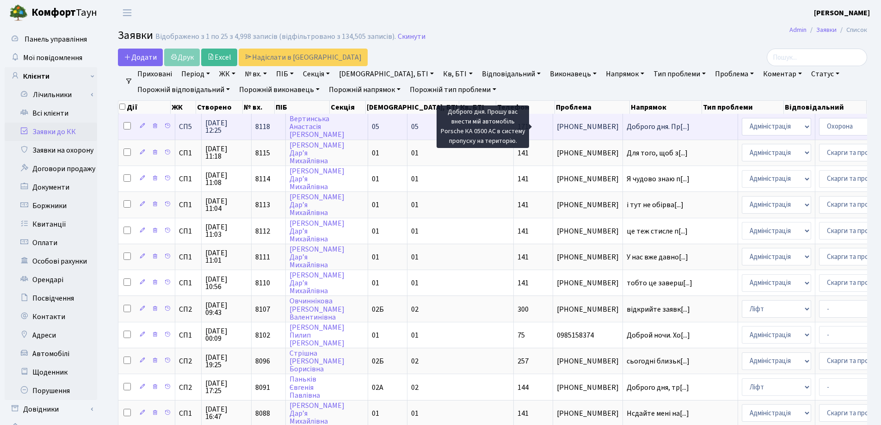
click at [627, 129] on span "Доброго дня. Пр[...]" at bounding box center [658, 127] width 63 height 10
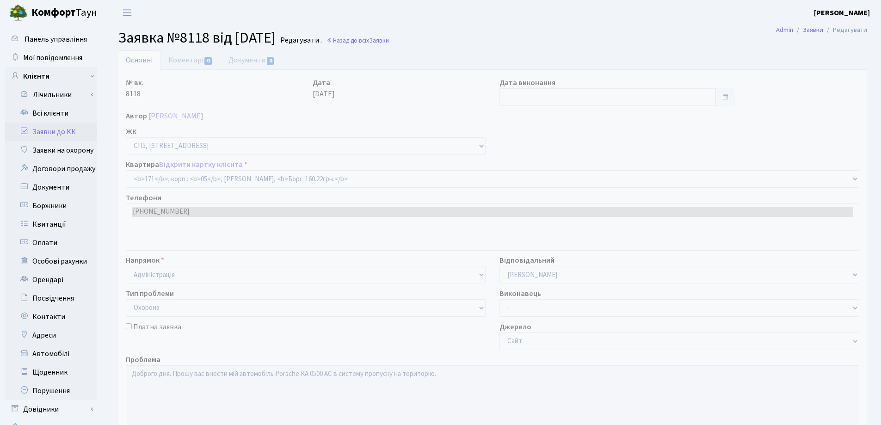
select select "21580"
select select "69"
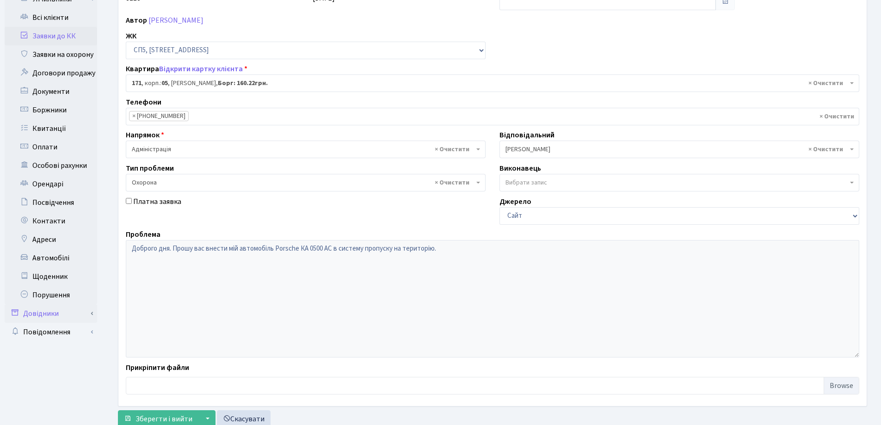
scroll to position [80, 0]
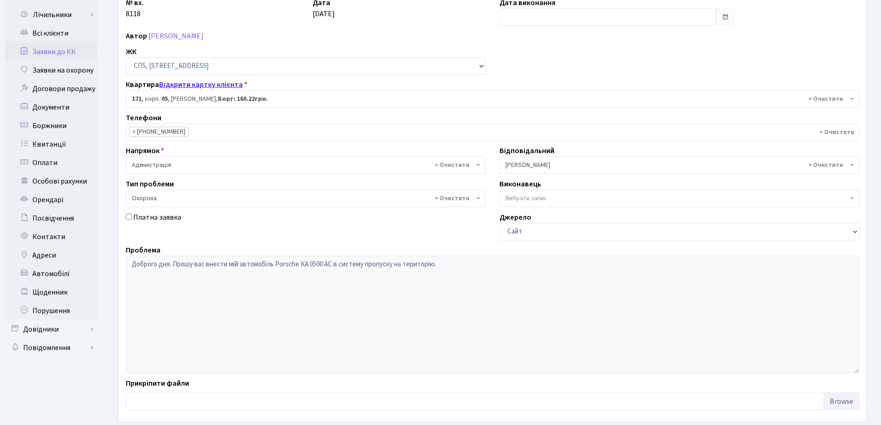
click at [202, 84] on link "Відкрити картку клієнта" at bounding box center [201, 85] width 84 height 10
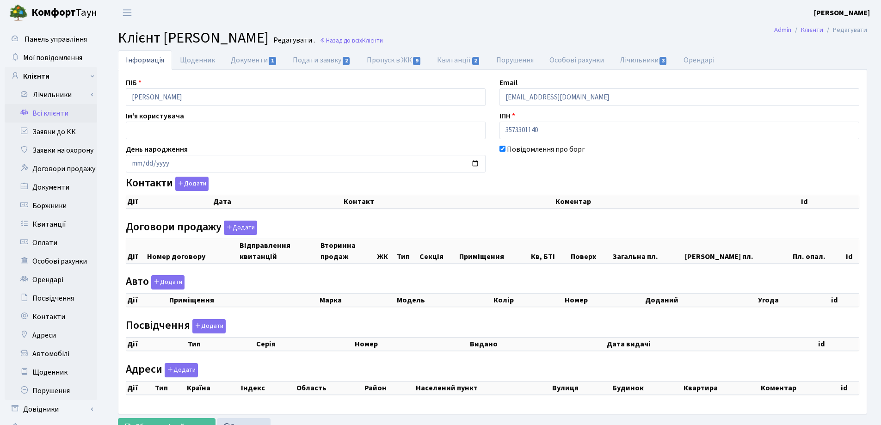
checkbox input "true"
select select "25"
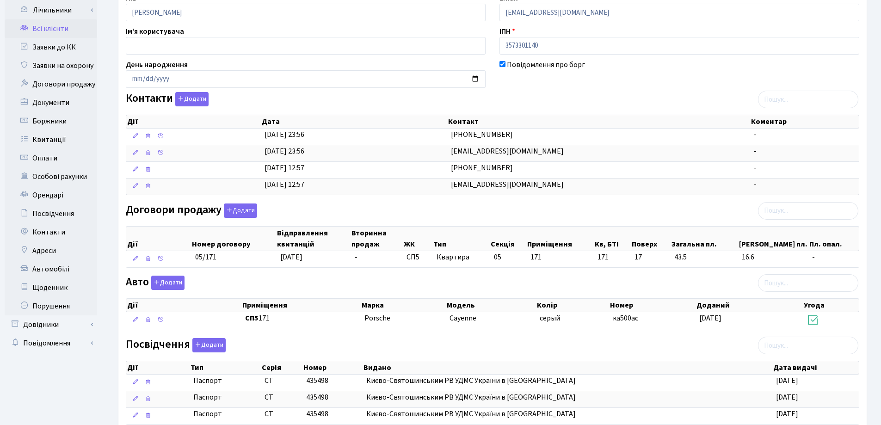
scroll to position [92, 0]
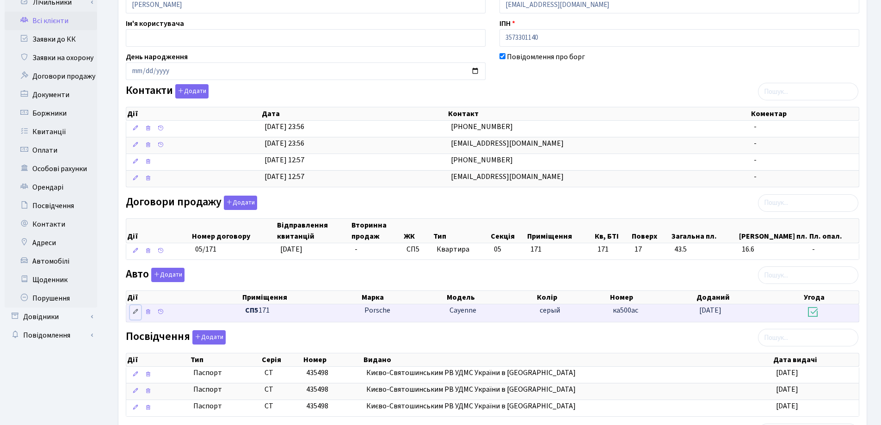
click at [134, 312] on icon at bounding box center [135, 311] width 6 height 6
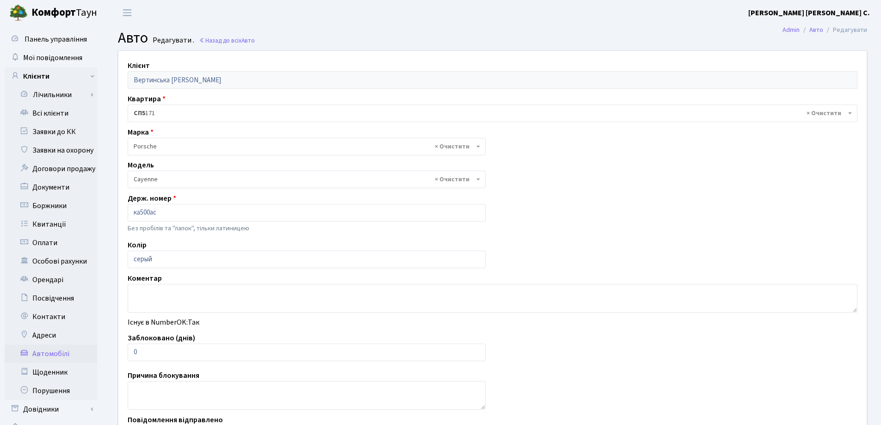
select select "1963"
click at [141, 214] on input "ка500ас" at bounding box center [307, 213] width 358 height 18
click at [171, 213] on input "KA0500ас" at bounding box center [307, 213] width 358 height 18
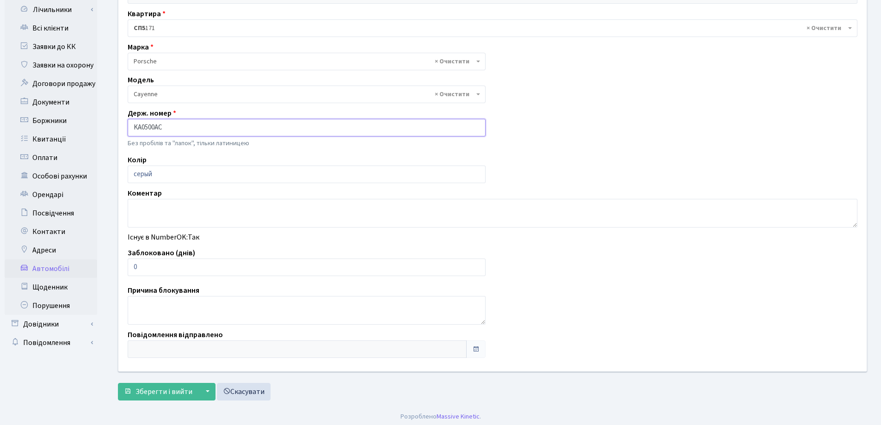
scroll to position [88, 0]
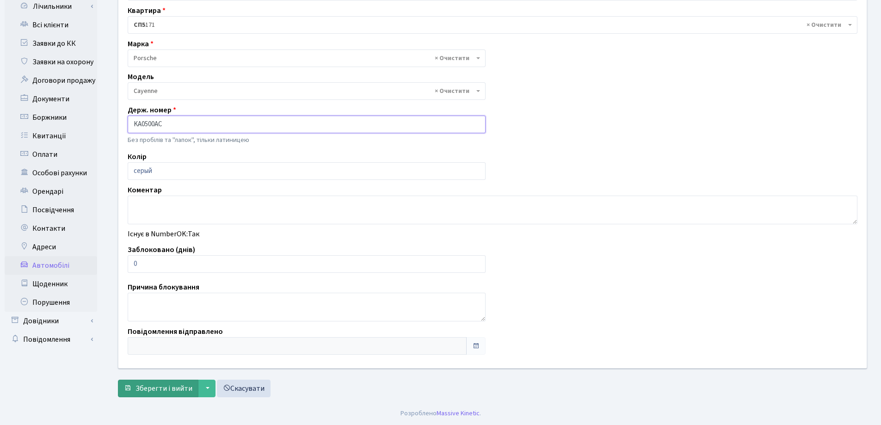
type input "KA0500AC"
click at [155, 384] on span "Зберегти і вийти" at bounding box center [164, 388] width 57 height 10
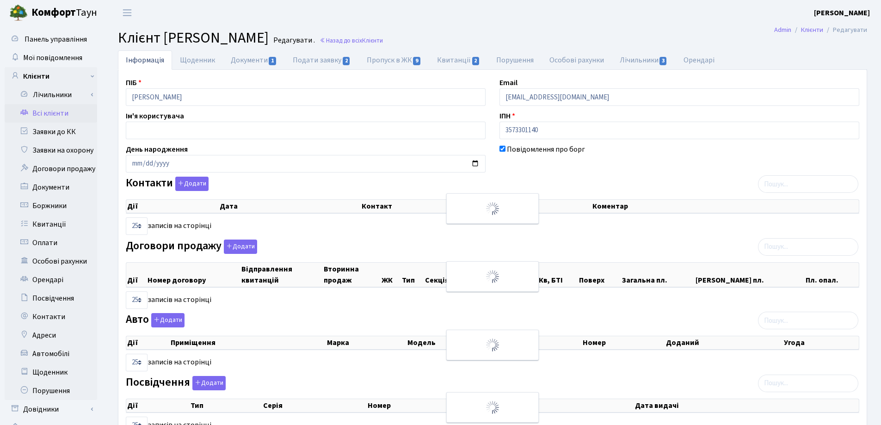
select select "25"
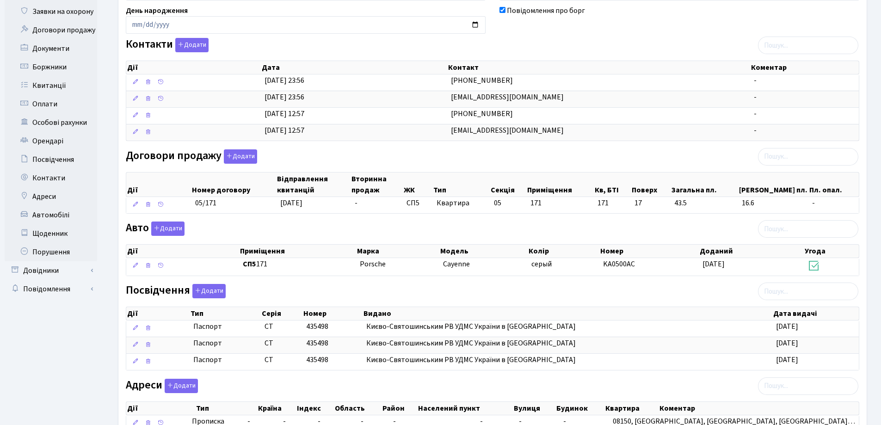
scroll to position [277, 0]
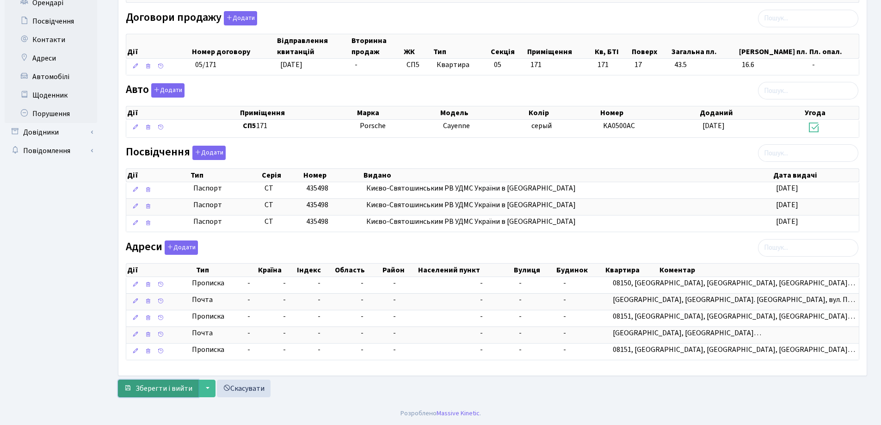
click at [167, 390] on span "Зберегти і вийти" at bounding box center [164, 388] width 57 height 10
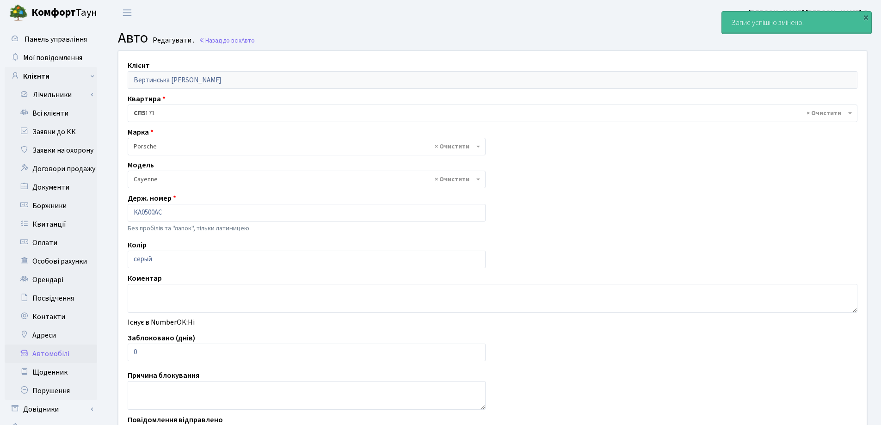
select select "1963"
click at [53, 111] on link "Всі клієнти" at bounding box center [51, 113] width 92 height 18
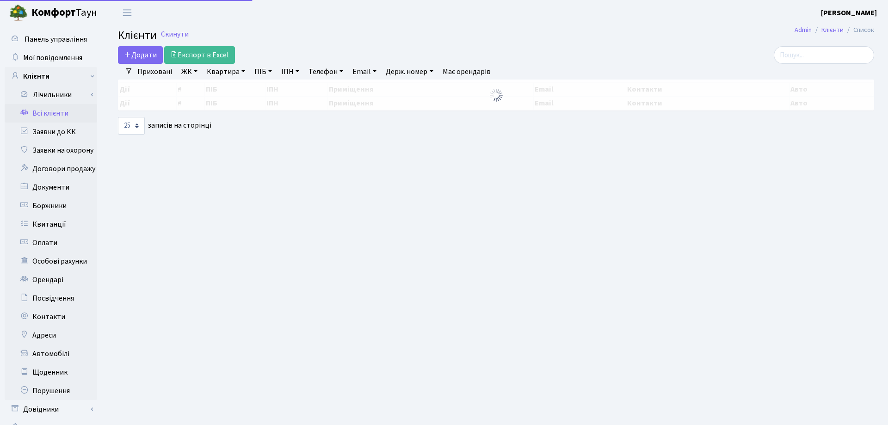
select select "25"
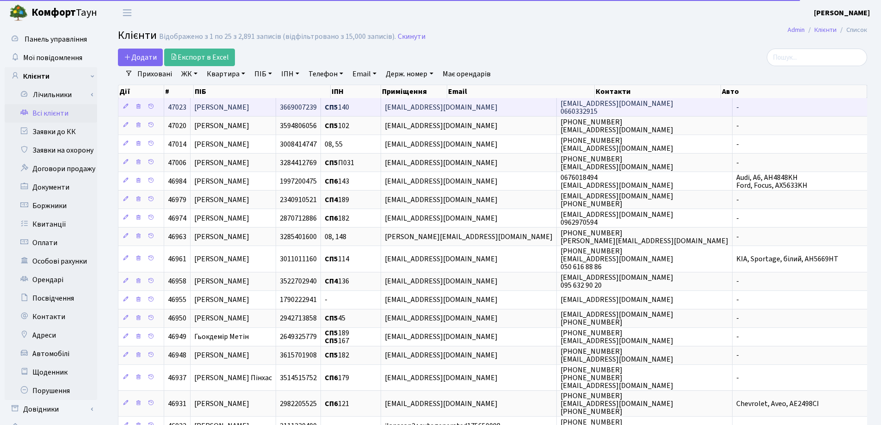
click at [249, 109] on span "[PERSON_NAME]" at bounding box center [221, 107] width 55 height 10
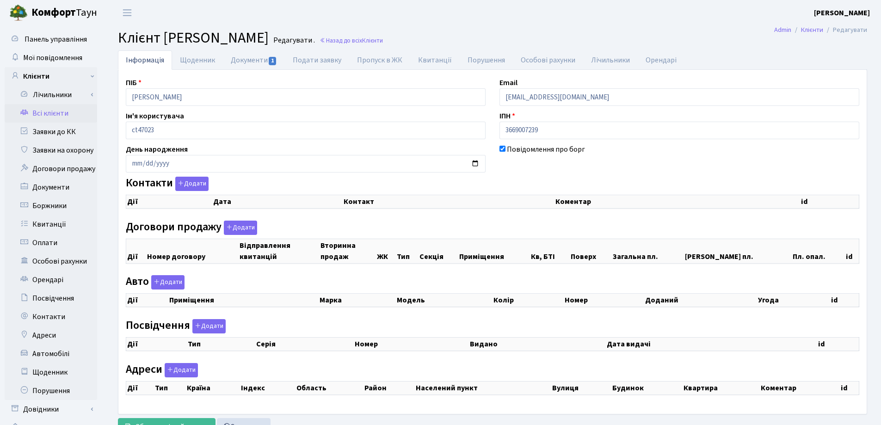
checkbox input "true"
select select "25"
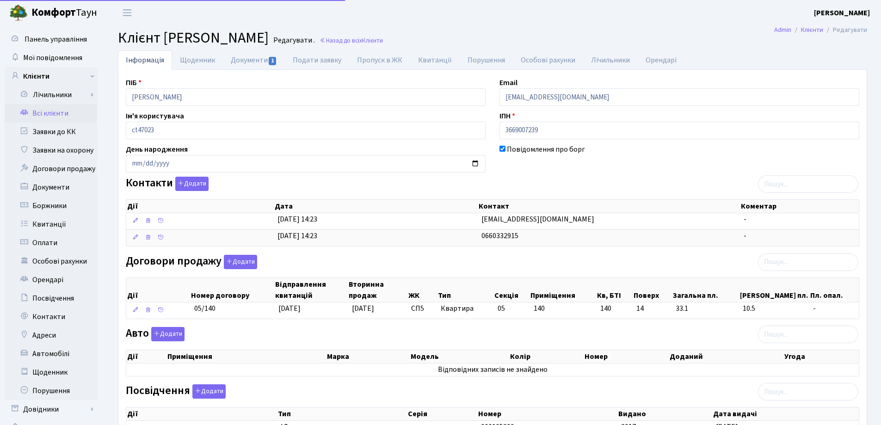
click at [255, 60] on link "Документи 1" at bounding box center [254, 59] width 62 height 19
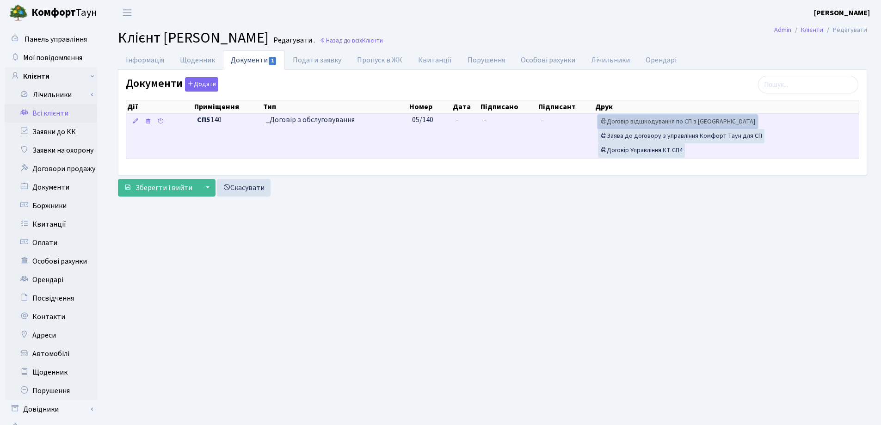
click at [659, 120] on link "Договір відшкодування по СП з [GEOGRAPHIC_DATA]" at bounding box center [678, 122] width 160 height 14
click at [613, 151] on link "Договір Управління КТ СП4" at bounding box center [641, 150] width 87 height 14
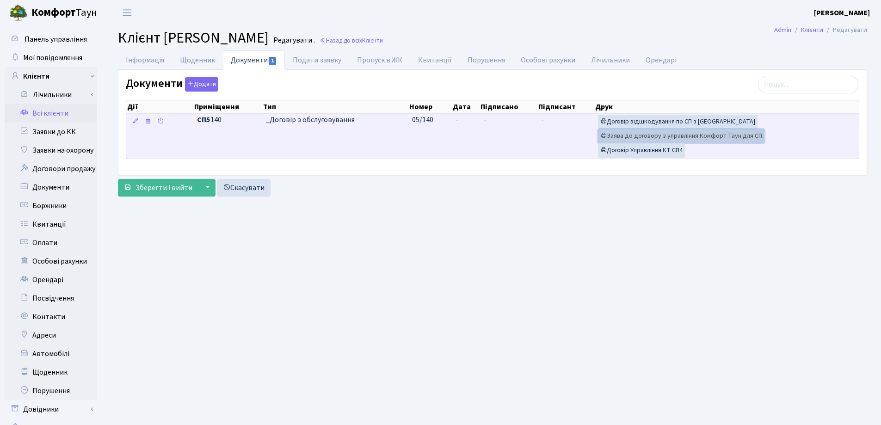
click at [636, 139] on link "Заява до договору з управління Комфорт Таун для СП" at bounding box center [681, 136] width 166 height 14
click at [472, 116] on td "-" at bounding box center [466, 136] width 28 height 45
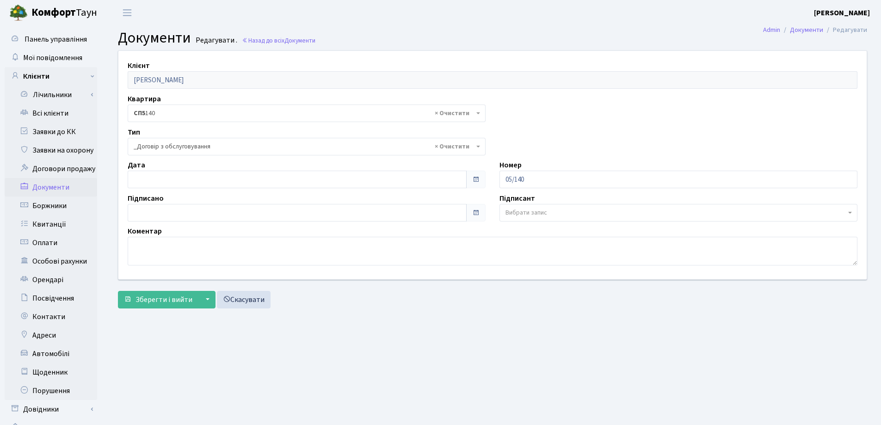
select select "289"
type input "[DATE]"
click at [171, 182] on input "[DATE]" at bounding box center [297, 180] width 339 height 18
type input "[DATE]"
click at [172, 213] on input "[DATE]" at bounding box center [297, 213] width 339 height 18
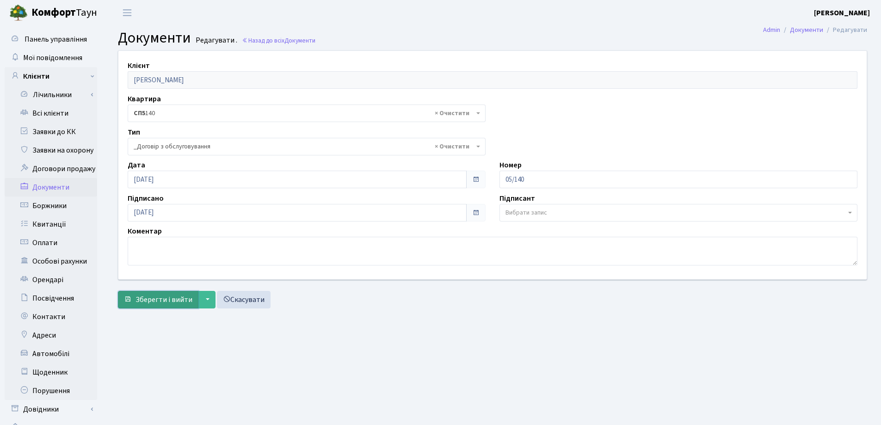
click at [151, 297] on span "Зберегти і вийти" at bounding box center [164, 300] width 57 height 10
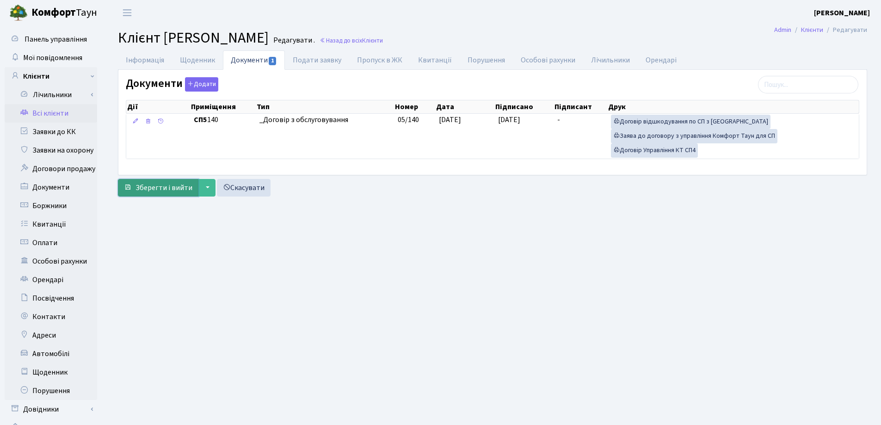
click at [158, 187] on span "Зберегти і вийти" at bounding box center [164, 188] width 57 height 10
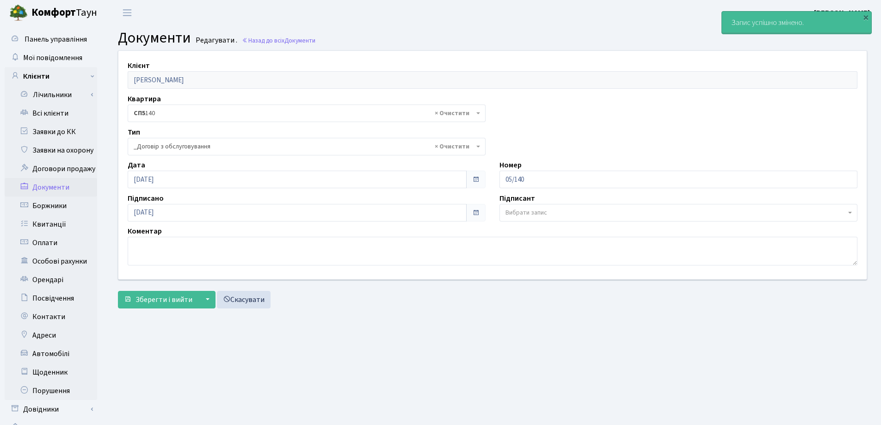
select select "289"
click at [49, 107] on link "Всі клієнти" at bounding box center [51, 113] width 92 height 18
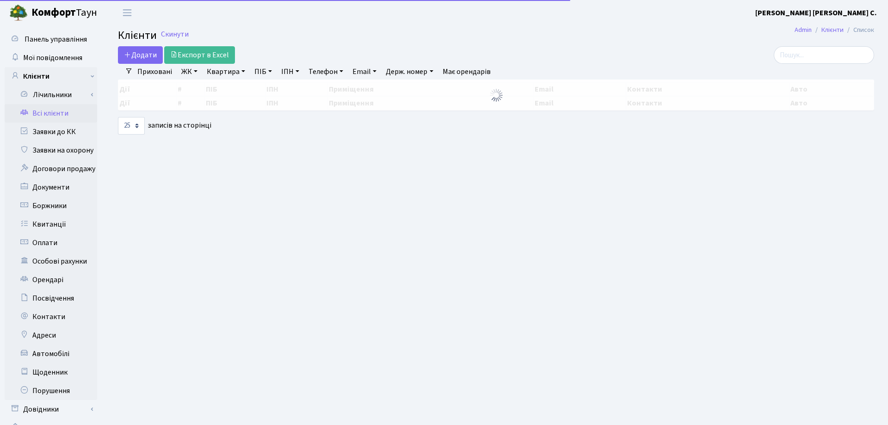
select select "25"
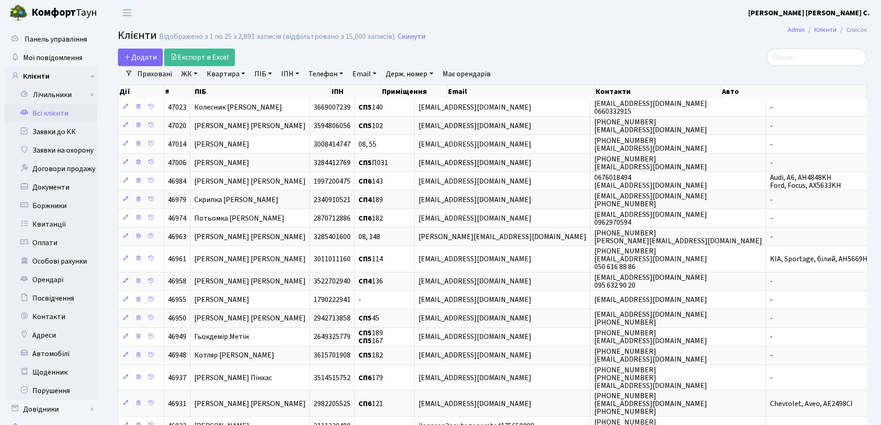
click at [241, 73] on link "Квартира" at bounding box center [226, 74] width 46 height 16
type input "140"
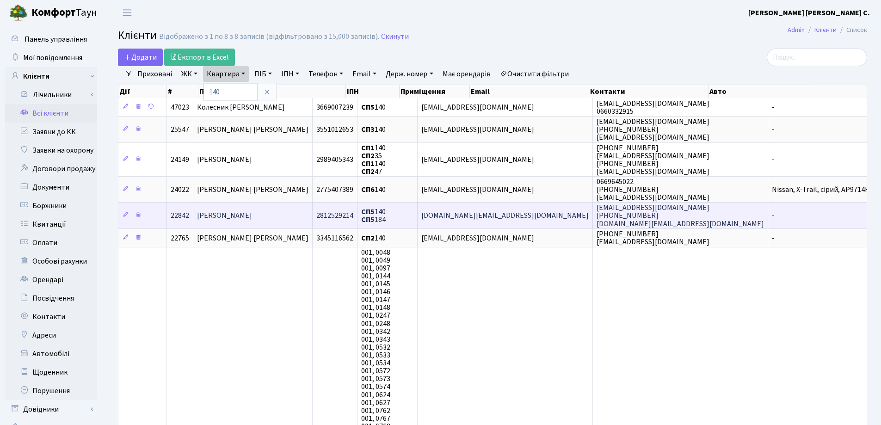
click at [253, 207] on td "[PERSON_NAME]" at bounding box center [252, 215] width 119 height 26
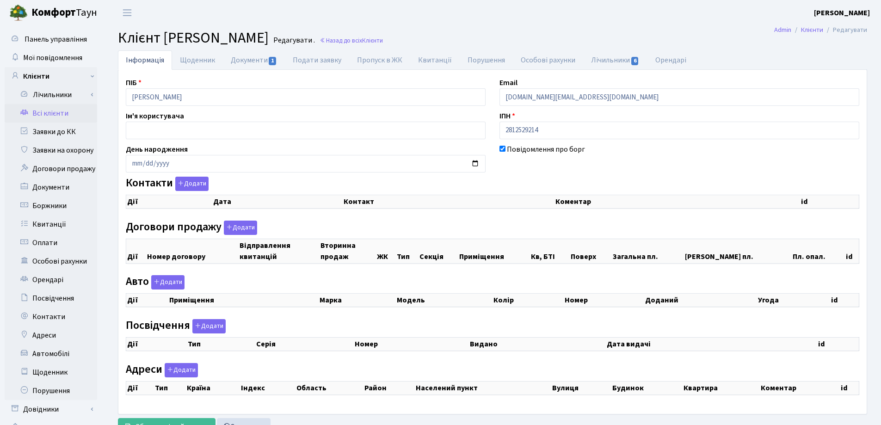
checkbox input "true"
select select "25"
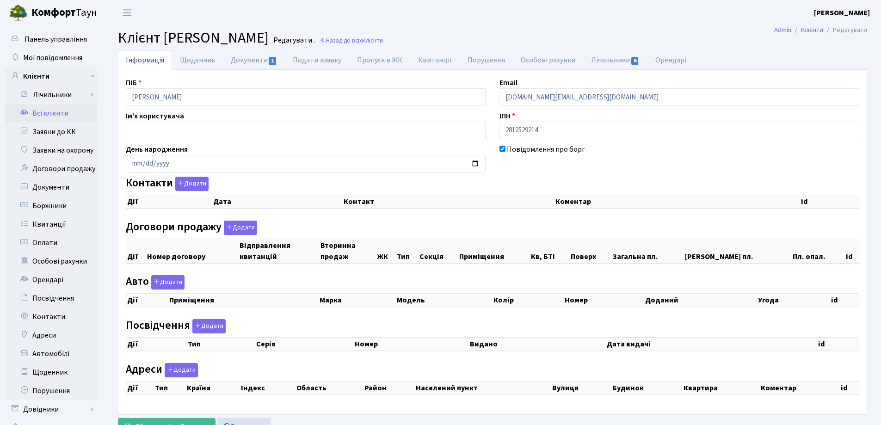
select select "25"
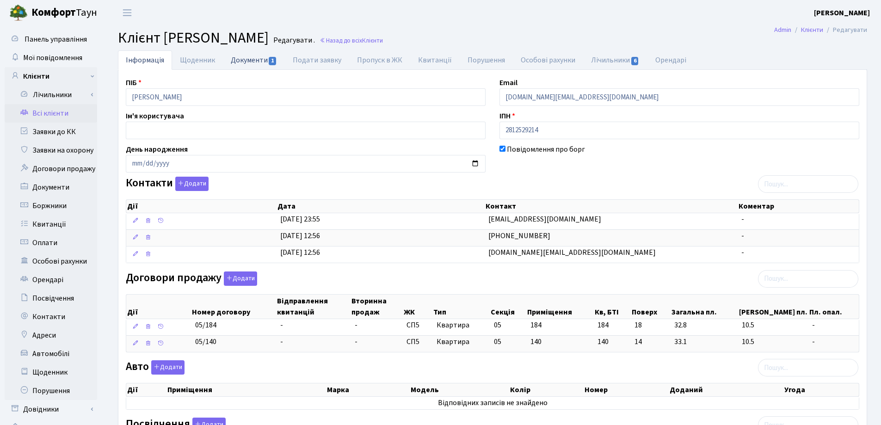
click at [237, 59] on link "Документи 1" at bounding box center [254, 59] width 62 height 19
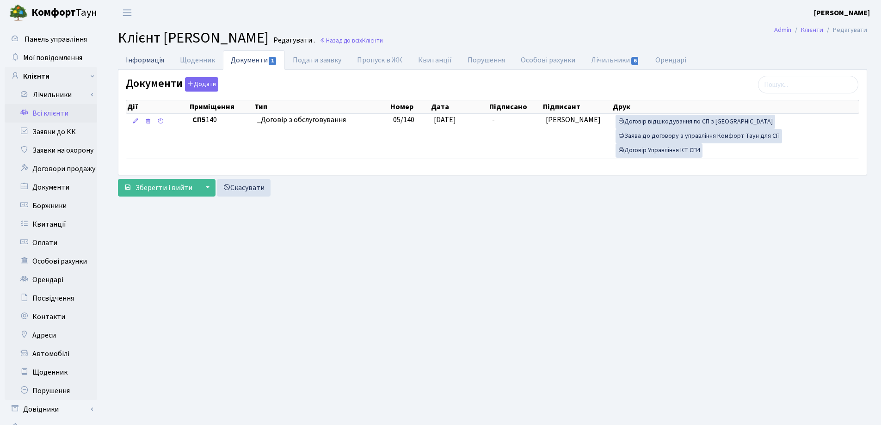
click at [133, 62] on link "Інформація" at bounding box center [145, 59] width 54 height 19
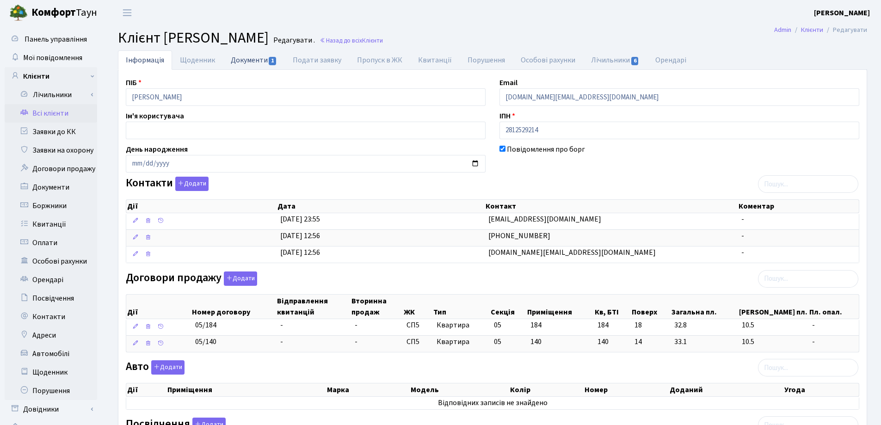
click at [246, 58] on link "Документи 1" at bounding box center [254, 59] width 62 height 19
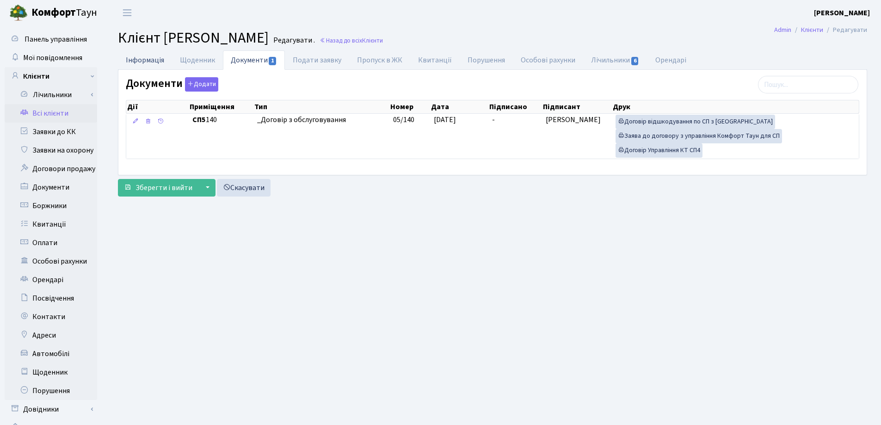
click at [143, 58] on link "Інформація" at bounding box center [145, 59] width 54 height 19
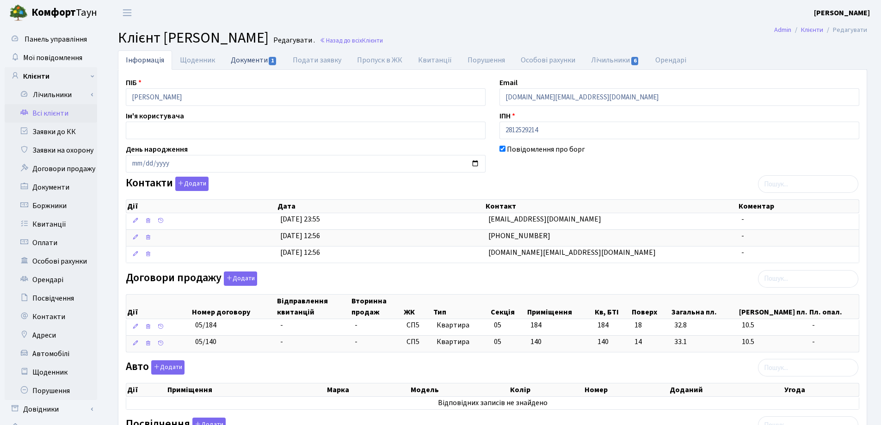
click at [240, 63] on link "Документи 1" at bounding box center [254, 59] width 62 height 19
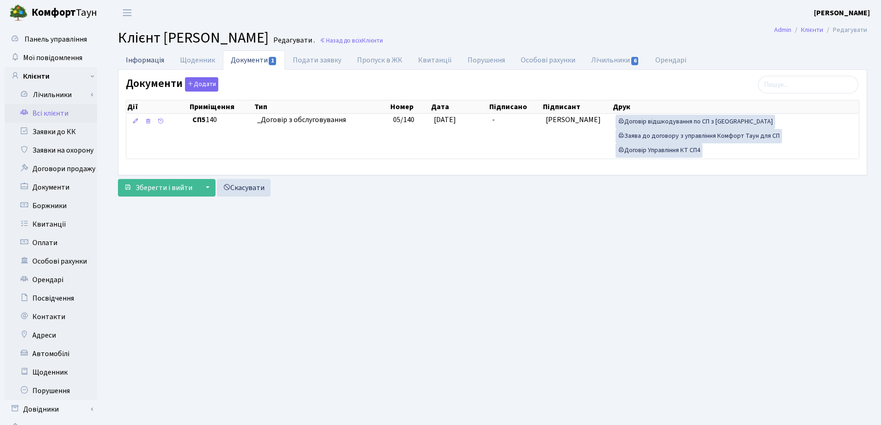
click at [143, 59] on link "Інформація" at bounding box center [145, 59] width 54 height 19
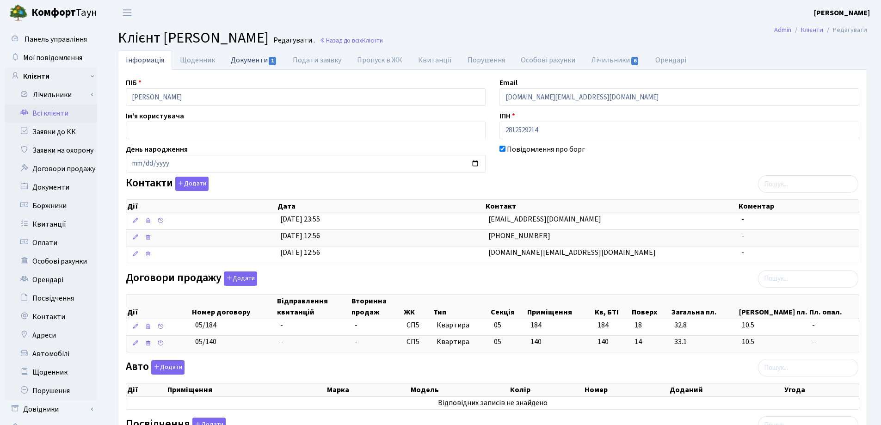
click at [234, 58] on link "Документи 1" at bounding box center [254, 59] width 62 height 19
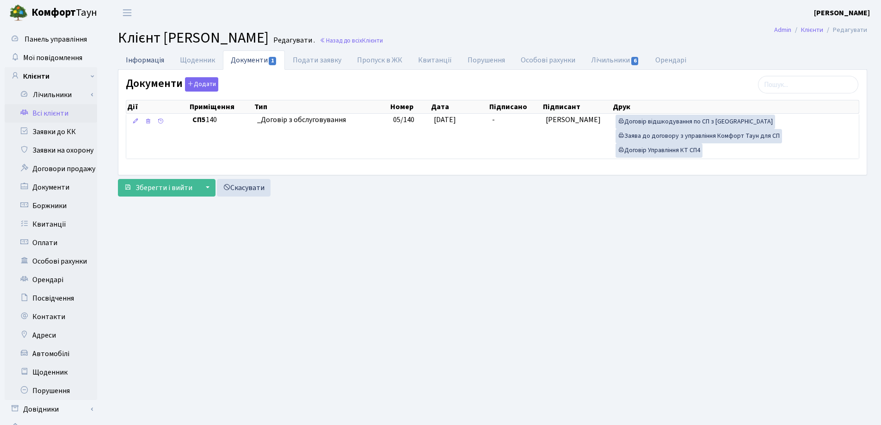
click at [142, 58] on link "Інформація" at bounding box center [145, 59] width 54 height 19
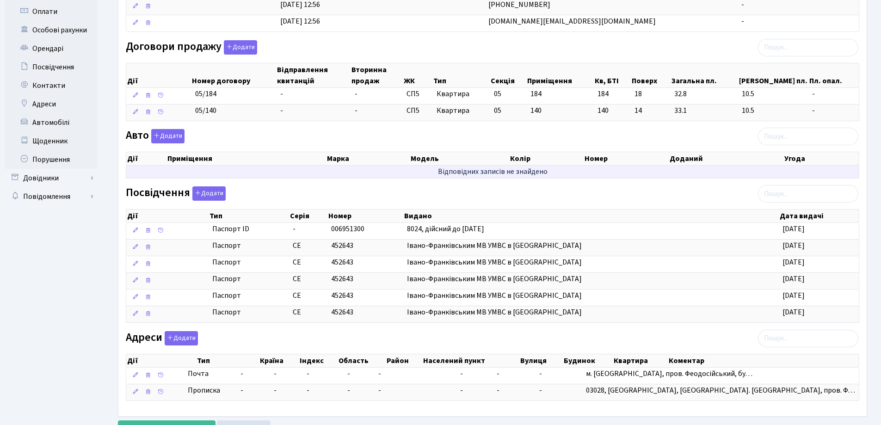
scroll to position [272, 0]
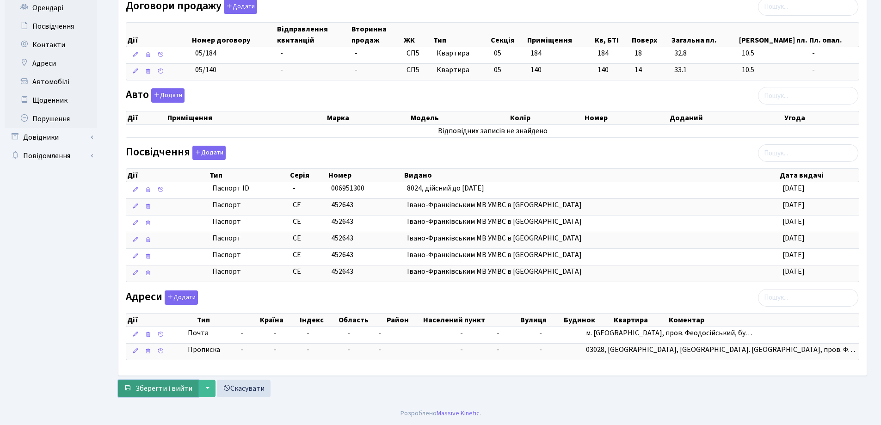
click at [162, 389] on span "Зберегти і вийти" at bounding box center [164, 388] width 57 height 10
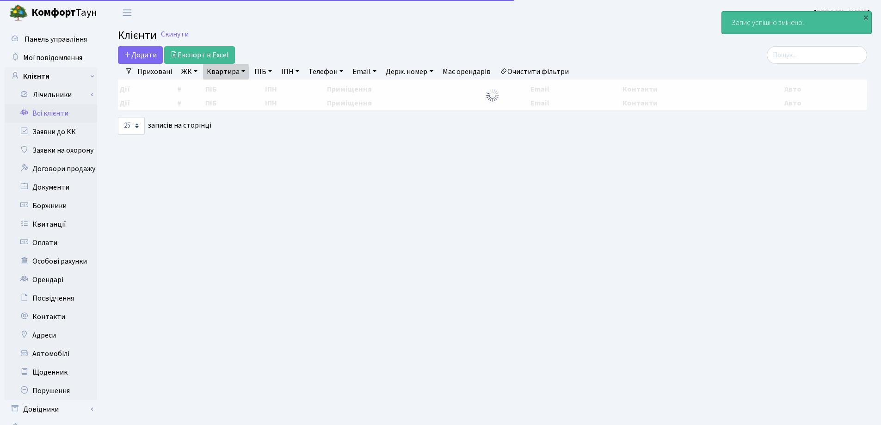
select select "25"
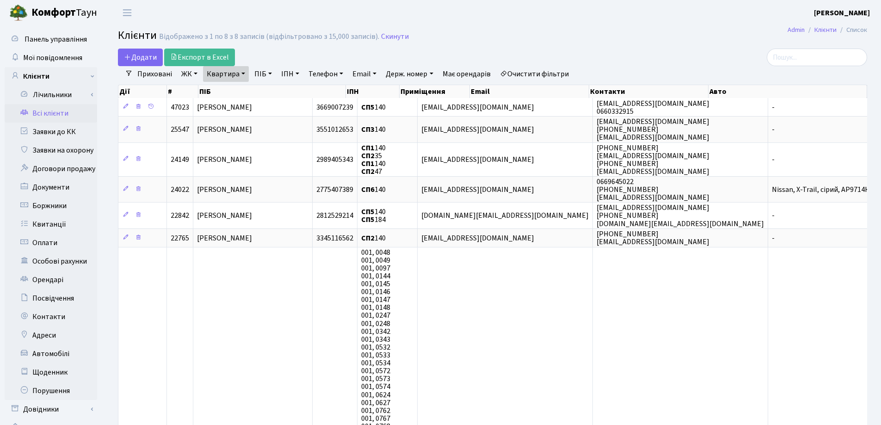
click at [243, 73] on link "Квартира" at bounding box center [226, 74] width 46 height 16
click at [266, 94] on icon at bounding box center [266, 91] width 7 height 7
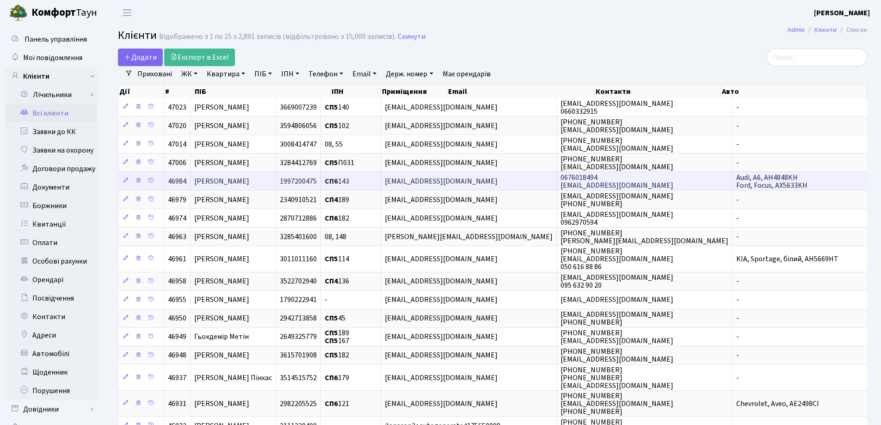
click at [276, 185] on td "[PERSON_NAME]" at bounding box center [234, 181] width 86 height 18
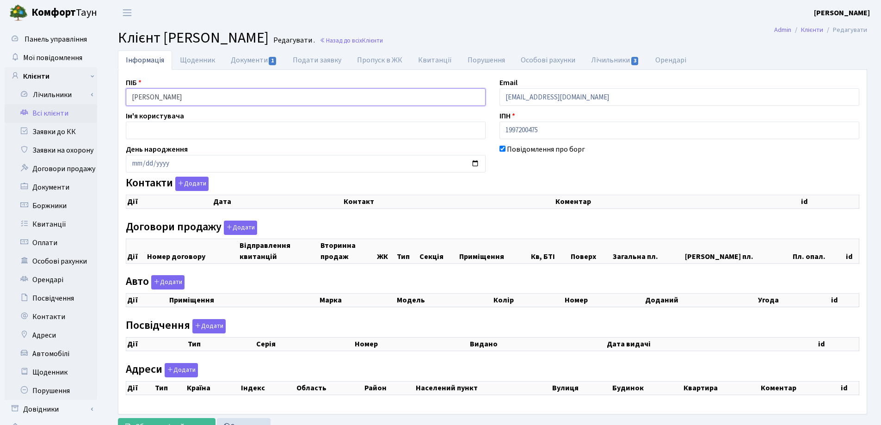
select select "25"
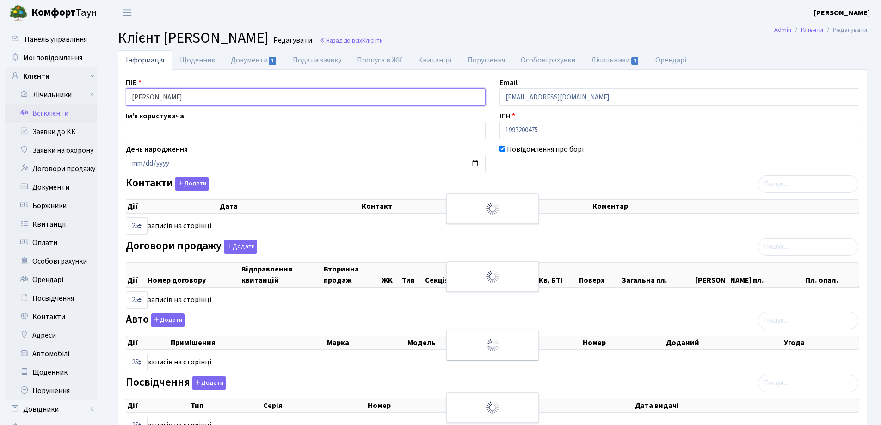
checkbox input "true"
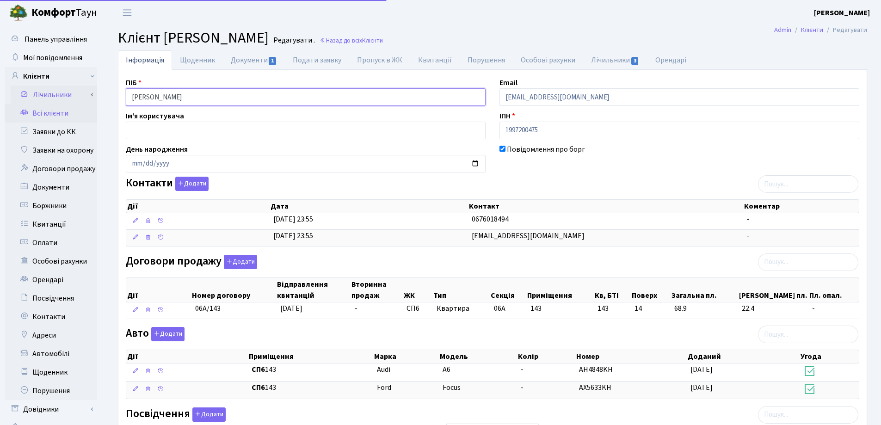
drag, startPoint x: 0, startPoint y: 0, endPoint x: 58, endPoint y: 102, distance: 117.7
click at [44, 104] on div "Панель управління Мої повідомлення Клієнти Лічильники Показання" at bounding box center [440, 303] width 881 height 556
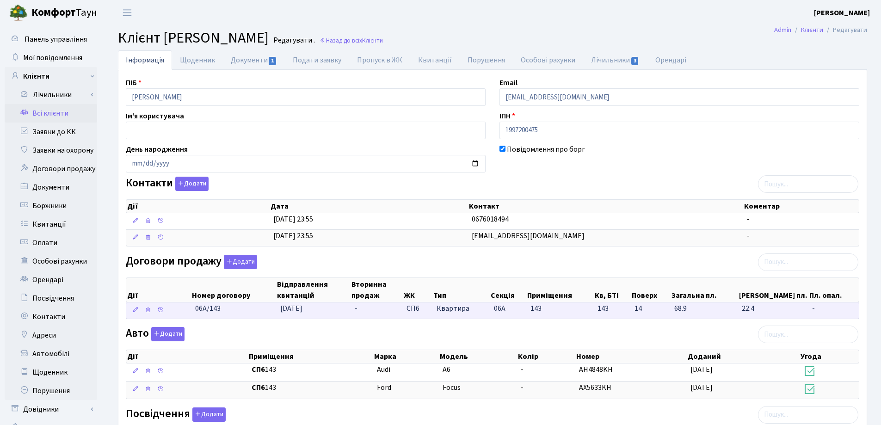
drag, startPoint x: 230, startPoint y: 311, endPoint x: 189, endPoint y: 309, distance: 41.2
click at [189, 309] on \<\/span\>\a "06А/143 17.09.2025 - СП6 Квартира 06А 143 143 -" at bounding box center [492, 310] width 733 height 16
copy span "06А/143"
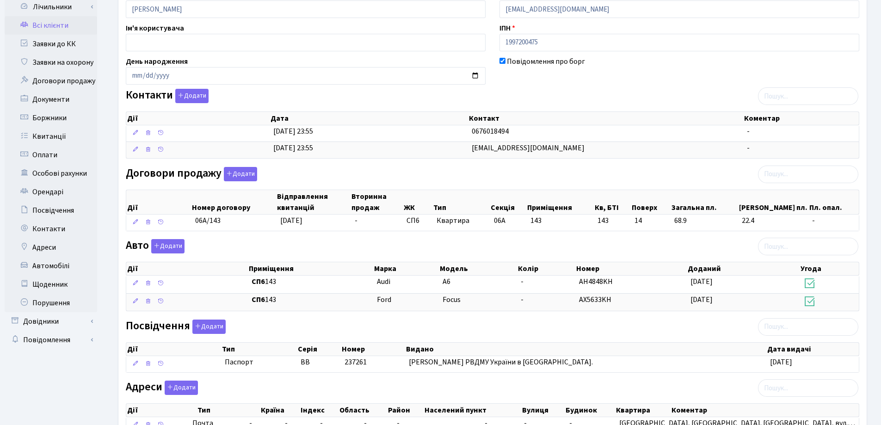
scroll to position [178, 0]
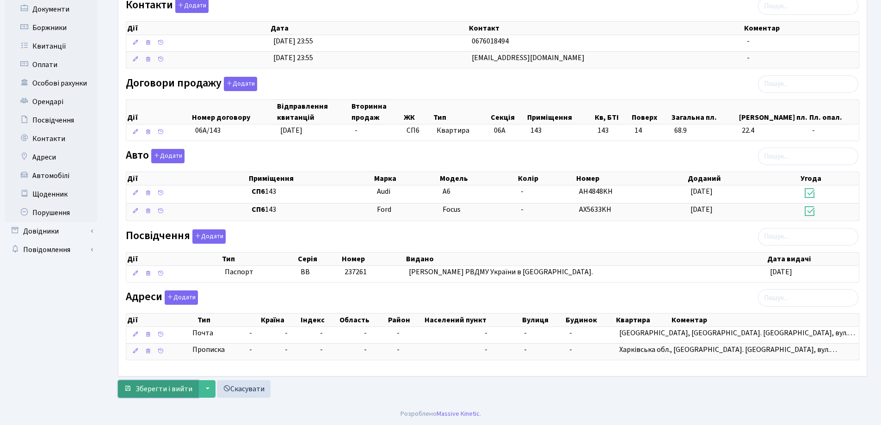
click at [160, 391] on span "Зберегти і вийти" at bounding box center [164, 389] width 57 height 10
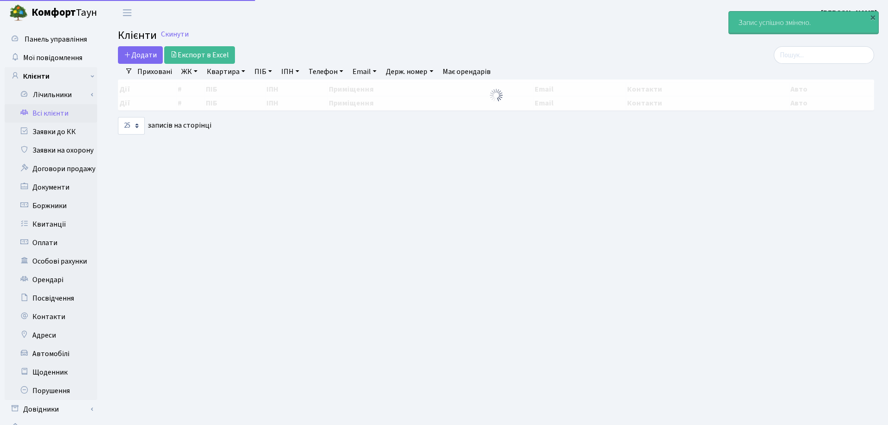
select select "25"
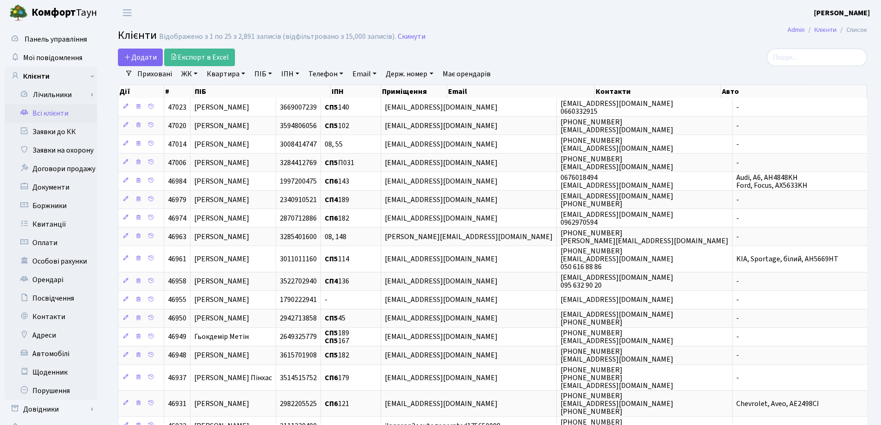
click at [638, 31] on h2 "Клієнти Відображено з 1 по 25 з 2,891 записів (відфільтровано з 15,000 записів)…" at bounding box center [492, 37] width 749 height 16
click at [43, 136] on link "Заявки до КК" at bounding box center [51, 132] width 92 height 18
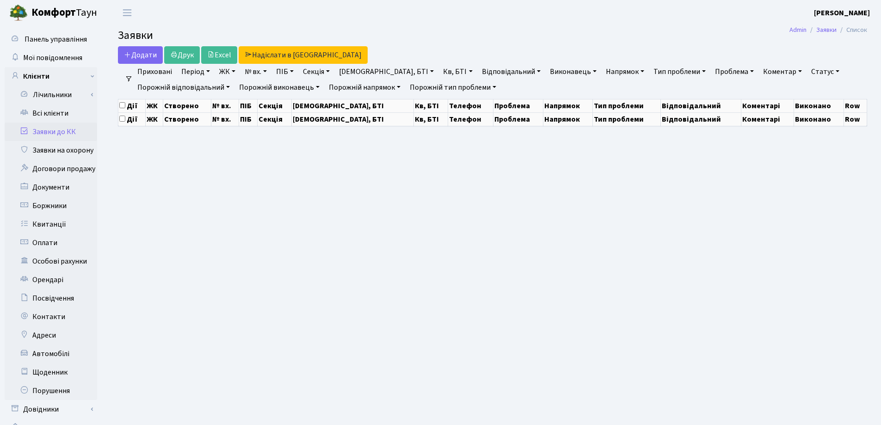
select select "25"
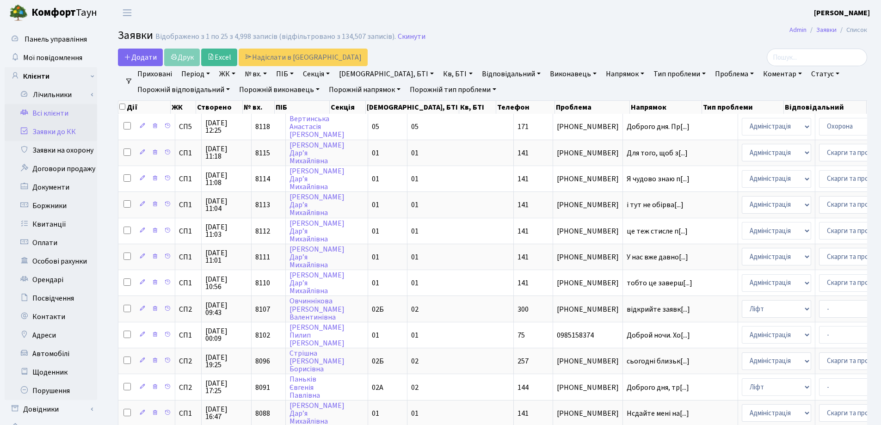
click at [33, 107] on link "Всі клієнти" at bounding box center [51, 113] width 92 height 18
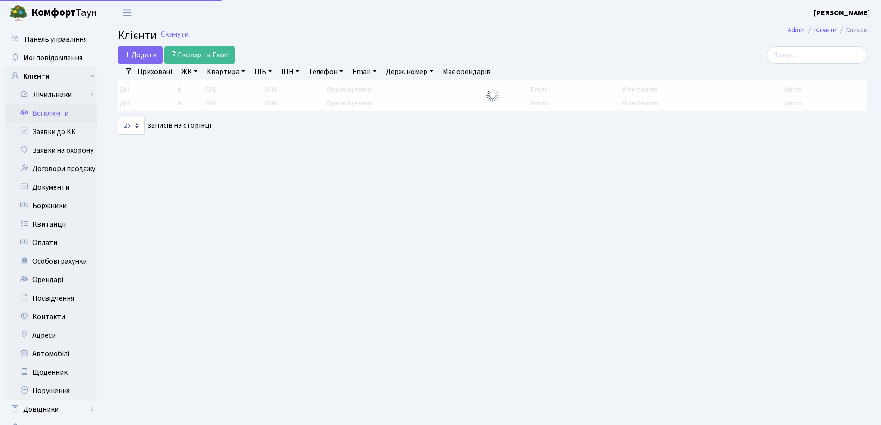
select select "25"
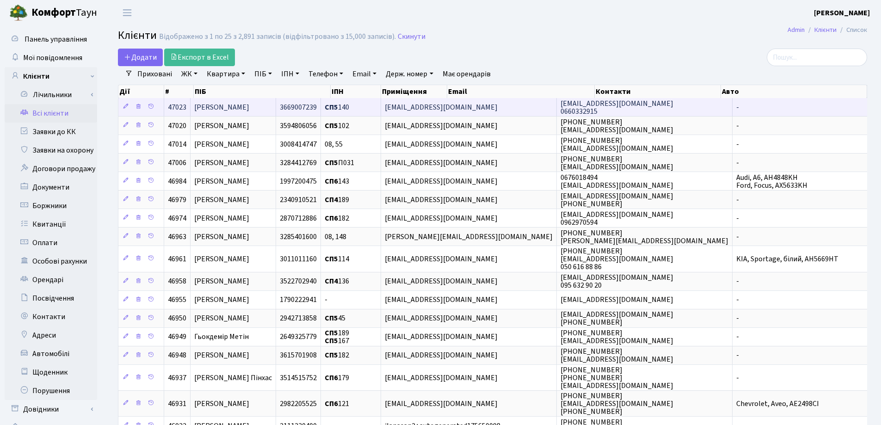
click at [249, 109] on span "[PERSON_NAME]" at bounding box center [221, 107] width 55 height 10
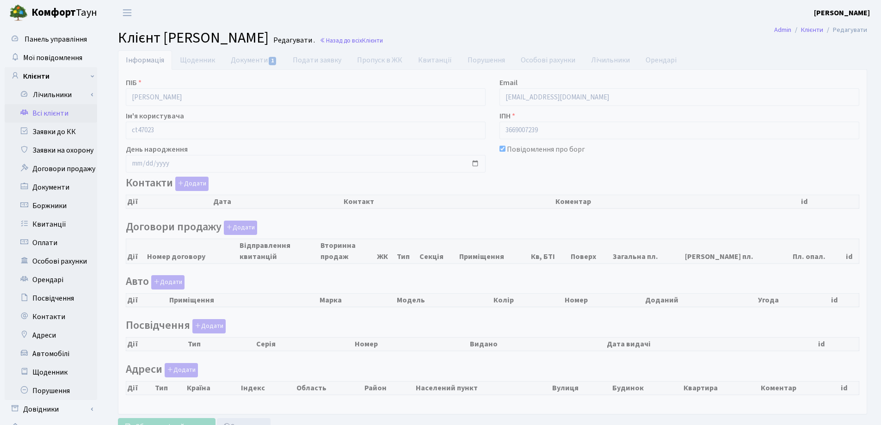
checkbox input "true"
select select "25"
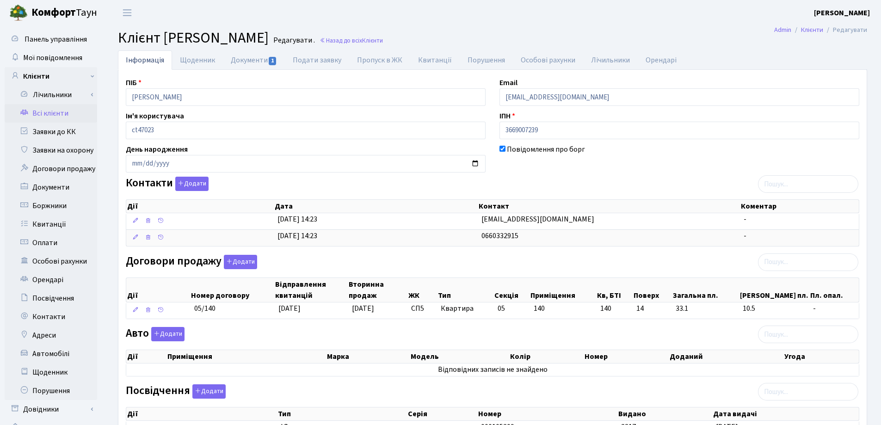
click at [619, 19] on header "[PERSON_NAME] [PERSON_NAME] Мій обліковий запис Вийти" at bounding box center [440, 12] width 881 height 25
click at [536, 97] on input "[EMAIL_ADDRESS][DOMAIN_NAME]" at bounding box center [679, 97] width 360 height 18
click at [521, 97] on input "[EMAIL_ADDRESS][DOMAIN_NAME]" at bounding box center [679, 97] width 360 height 18
click at [507, 95] on input "[EMAIL_ADDRESS][DOMAIN_NAME]" at bounding box center [679, 97] width 360 height 18
click at [522, 98] on input "klsnrr1406@gmail.com" at bounding box center [679, 97] width 360 height 18
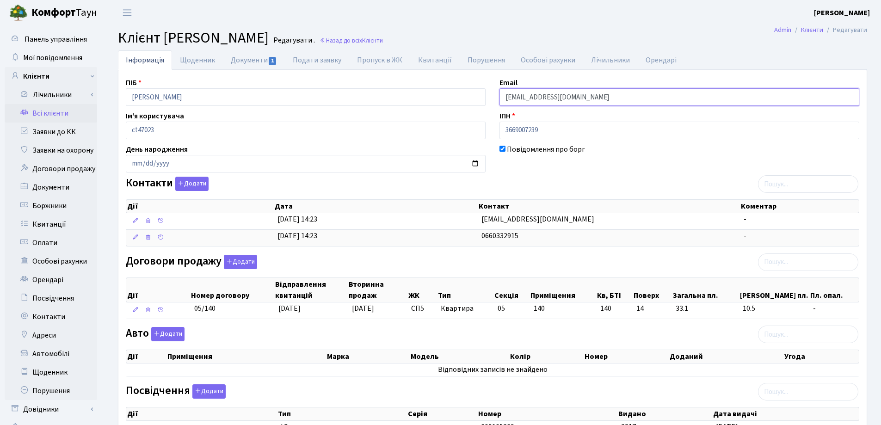
click at [519, 97] on input "klsnrk1406@gmail.com" at bounding box center [679, 97] width 360 height 18
click at [635, 101] on input "klsnkk1406@gmail.com" at bounding box center [679, 97] width 360 height 18
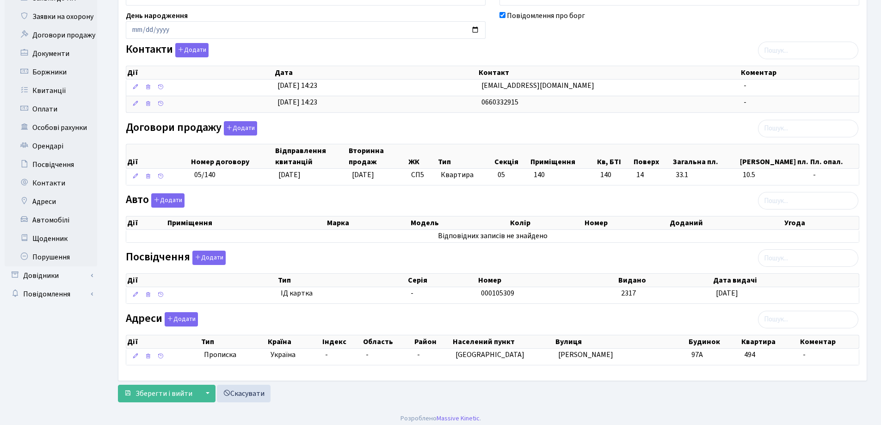
scroll to position [139, 0]
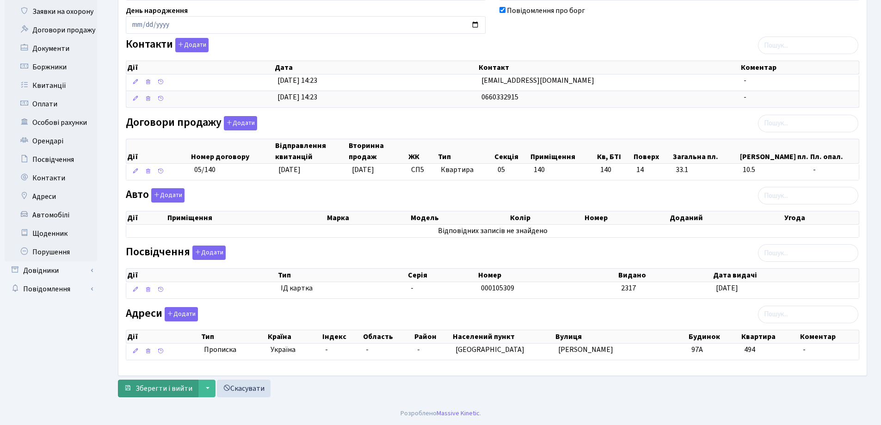
type input "klsnkk1406@gmail.com"
click at [168, 388] on span "Зберегти і вийти" at bounding box center [164, 388] width 57 height 10
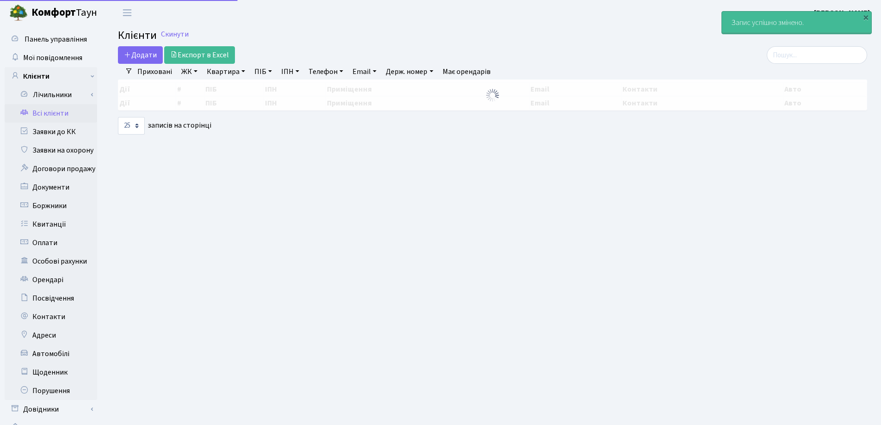
select select "25"
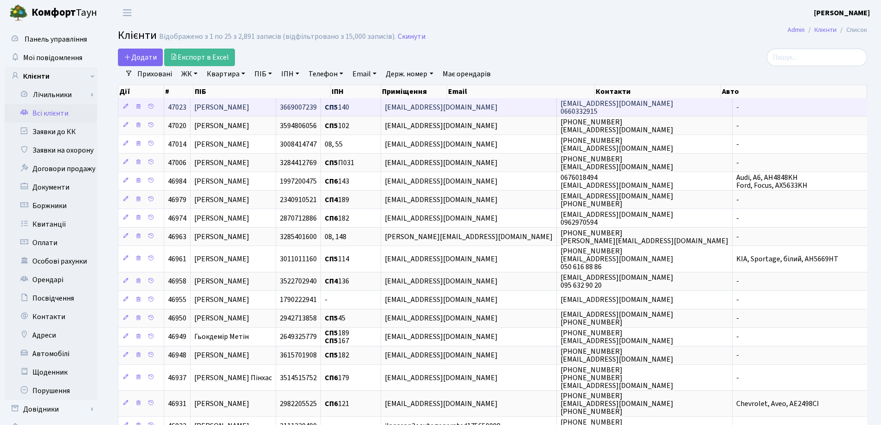
click at [228, 105] on span "[PERSON_NAME]" at bounding box center [221, 107] width 55 height 10
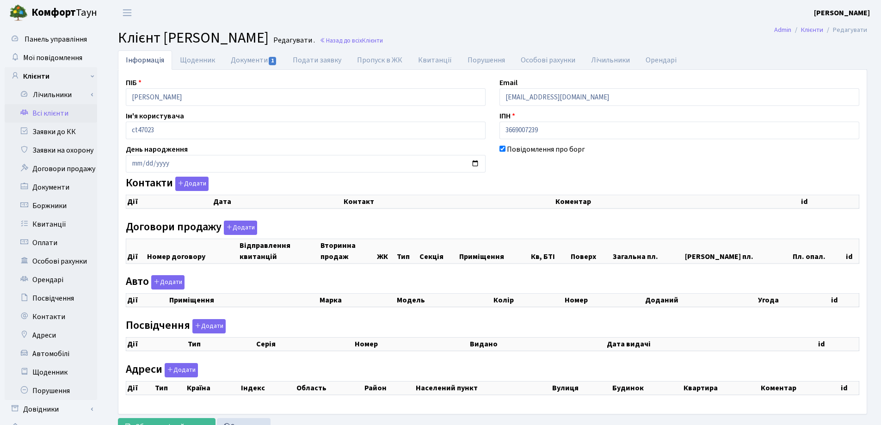
checkbox input "true"
select select "25"
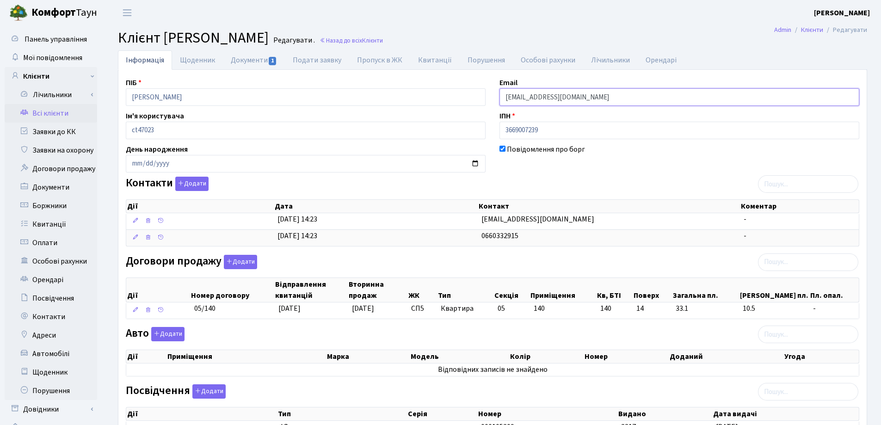
drag, startPoint x: 596, startPoint y: 97, endPoint x: 466, endPoint y: 96, distance: 130.0
click at [466, 96] on div "ПІБ Колесник Владислав Геннадійович Email klsnkk1406@gmail.com Ім'я користувача…" at bounding box center [492, 292] width 747 height 430
click at [589, 44] on h2 "Клієнт Колесник Владислав Геннадійович Редагувати . Назад до всіх Клієнти" at bounding box center [492, 38] width 749 height 18
click at [383, 43] on link "Назад до всіх Клієнти" at bounding box center [351, 40] width 63 height 9
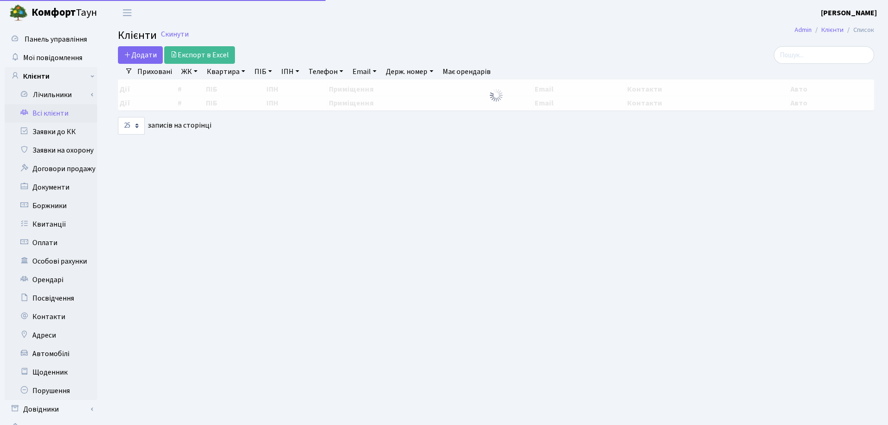
select select "25"
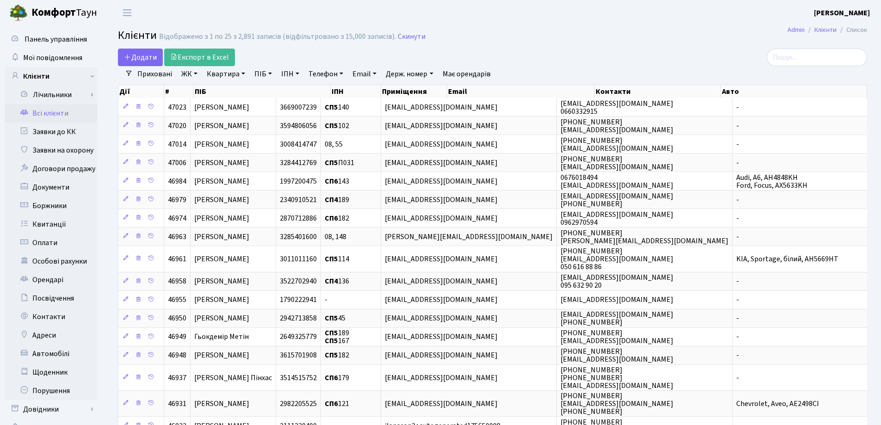
click at [245, 75] on link "Квартира" at bounding box center [226, 74] width 46 height 16
type input "140"
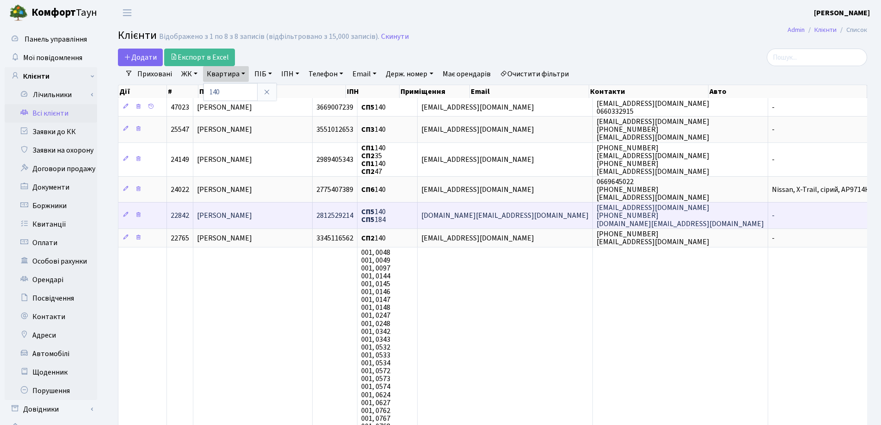
click at [268, 207] on td "[PERSON_NAME]" at bounding box center [252, 215] width 119 height 26
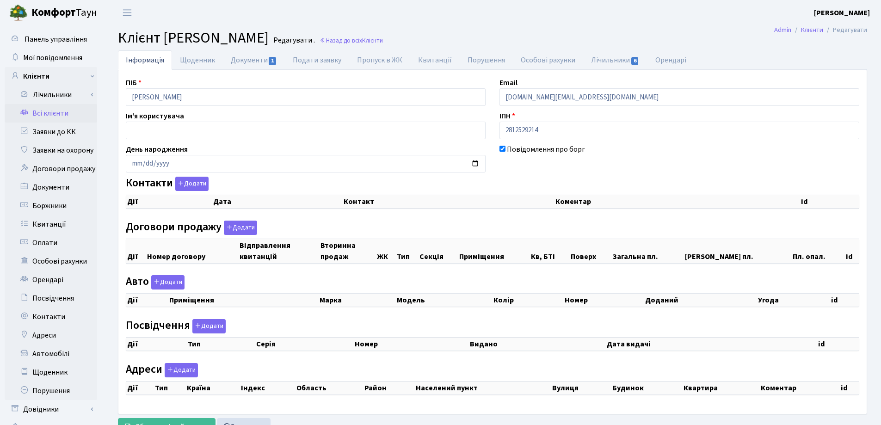
checkbox input "true"
select select "25"
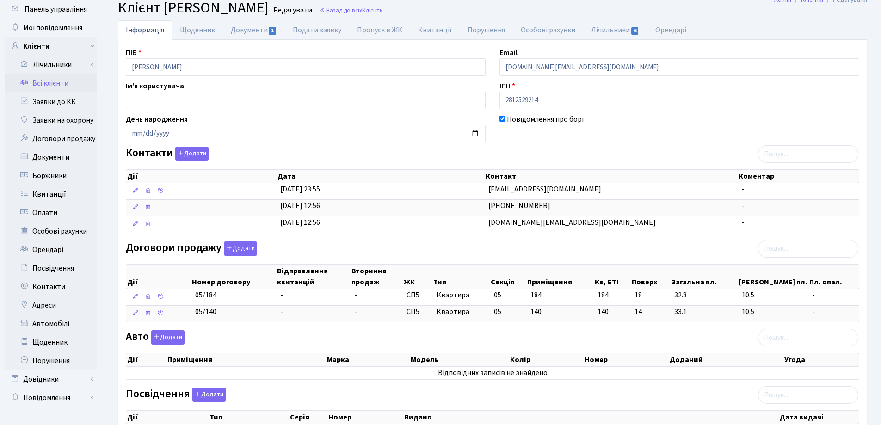
scroll to position [46, 0]
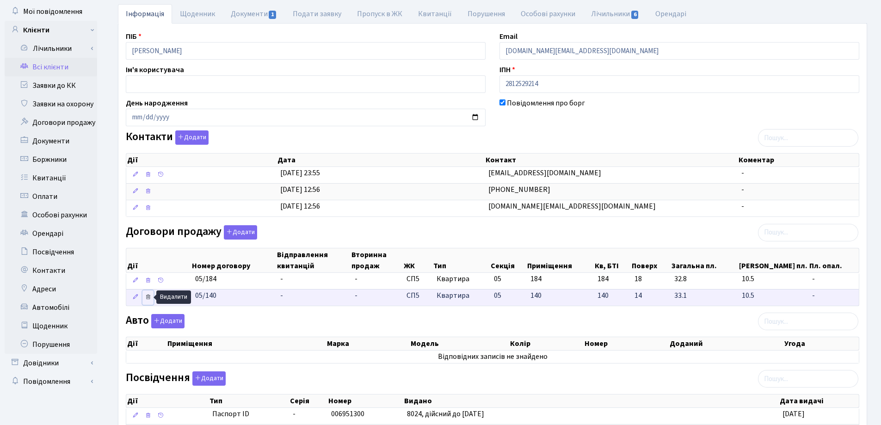
click at [148, 299] on icon at bounding box center [148, 297] width 6 height 6
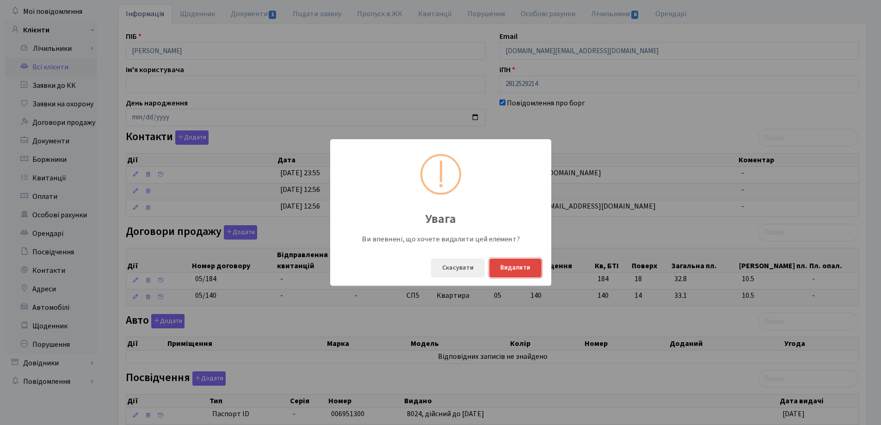
click at [510, 270] on button "Видалити" at bounding box center [515, 268] width 52 height 19
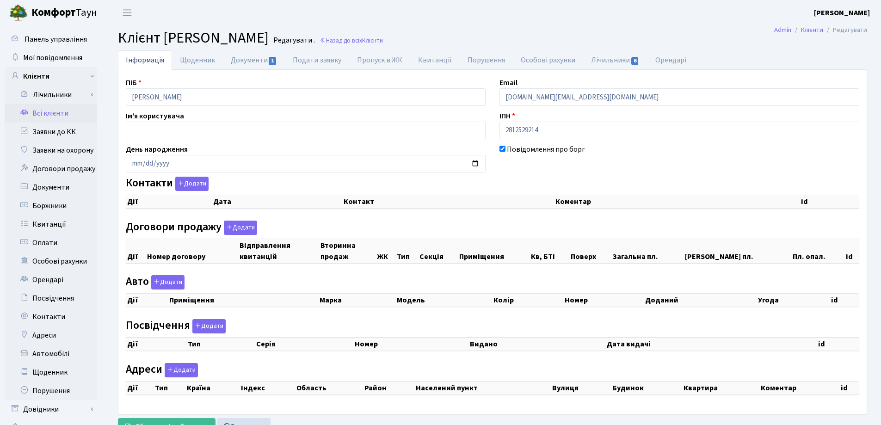
checkbox input "true"
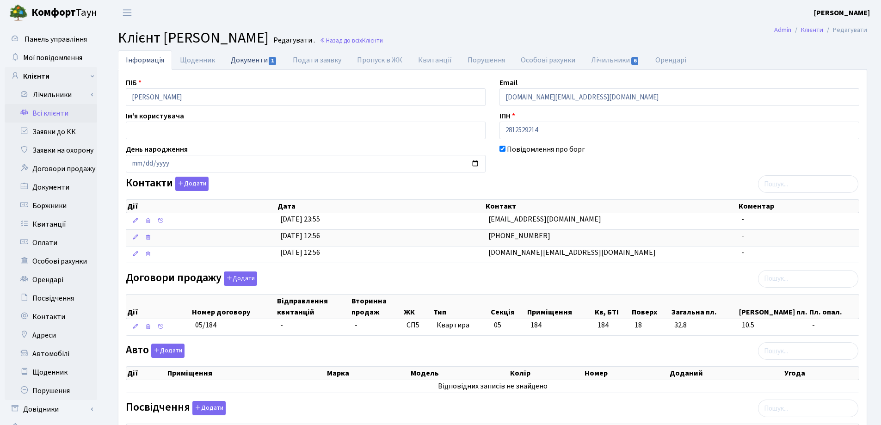
click at [245, 60] on link "Документи 1" at bounding box center [254, 59] width 62 height 19
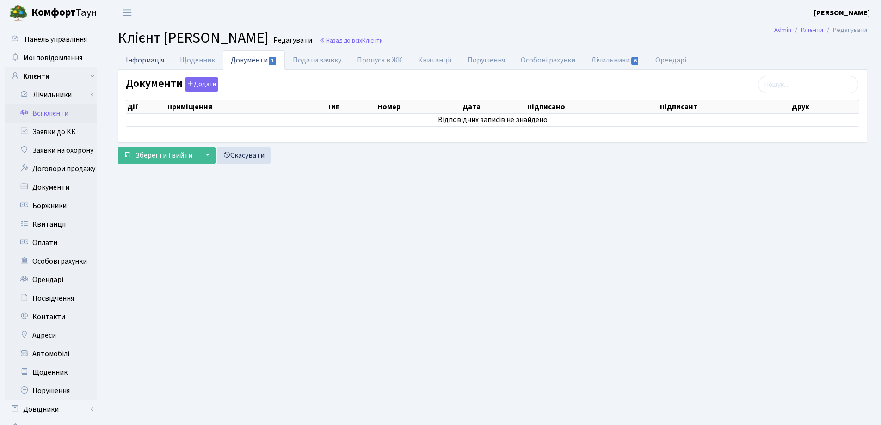
click at [132, 62] on link "Інформація" at bounding box center [145, 59] width 54 height 19
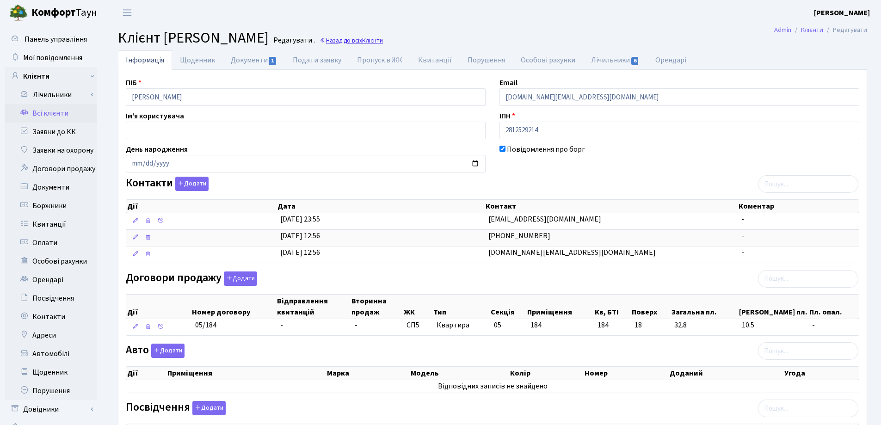
click at [383, 43] on link "Назад до всіх Клієнти" at bounding box center [351, 40] width 63 height 9
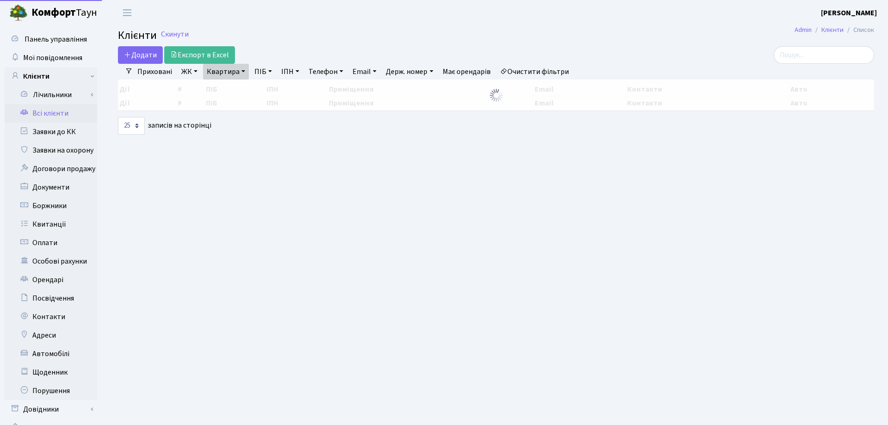
select select "25"
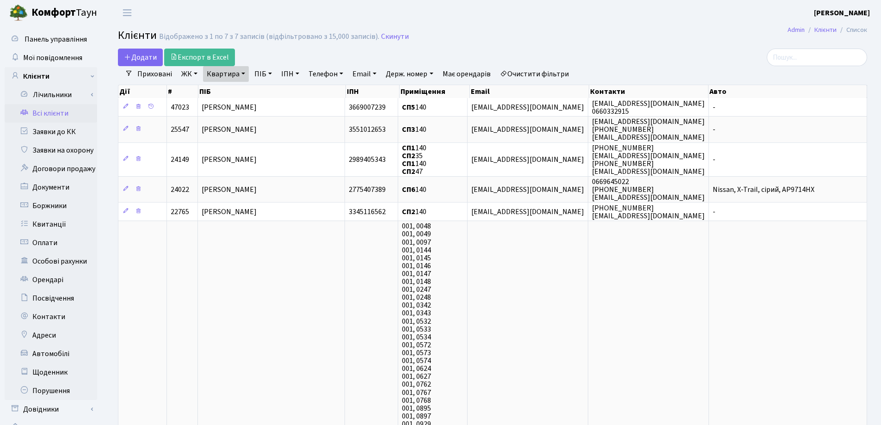
click at [241, 73] on link "Квартира" at bounding box center [226, 74] width 46 height 16
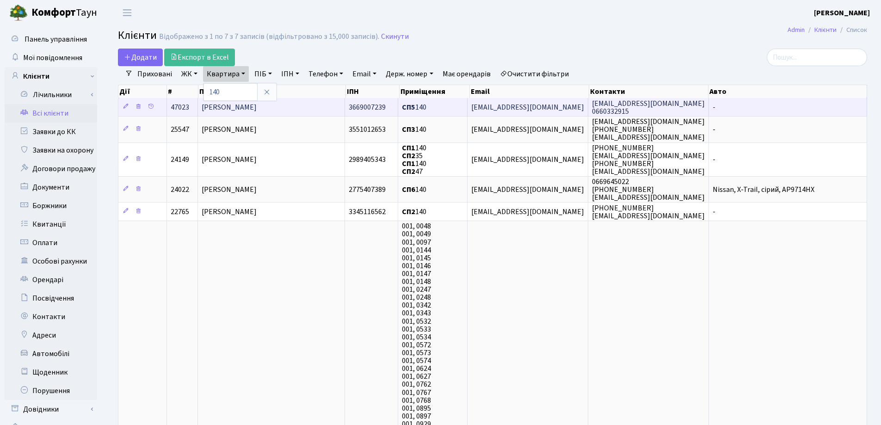
click at [317, 105] on td "[PERSON_NAME]" at bounding box center [271, 107] width 147 height 18
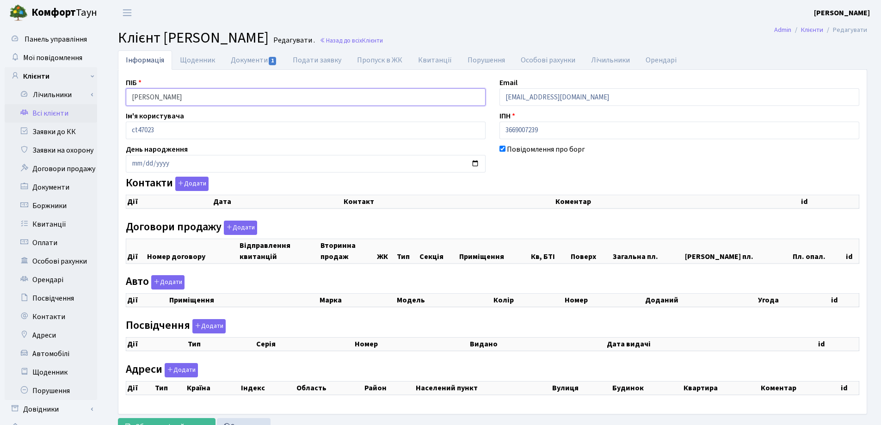
checkbox input "true"
select select "25"
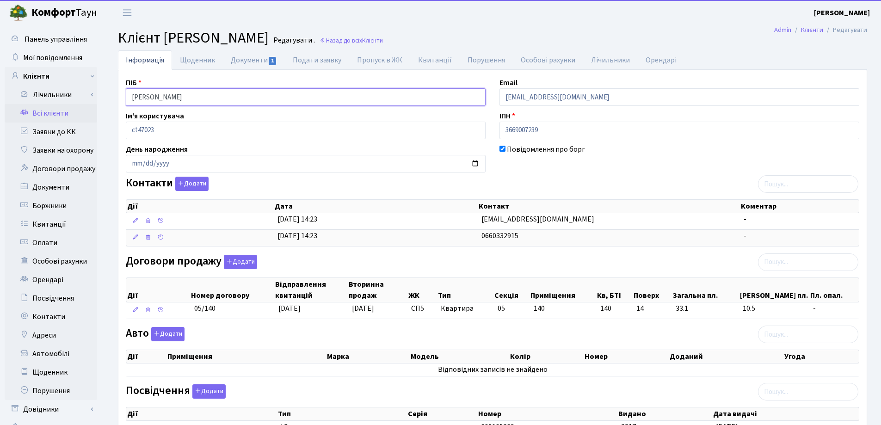
drag, startPoint x: 0, startPoint y: 0, endPoint x: 118, endPoint y: 94, distance: 150.7
click at [118, 94] on div "ПІБ Колесник Владислав Геннадійович Email klsnkk1406@gmail.com Ім'я користувача…" at bounding box center [492, 291] width 749 height 445
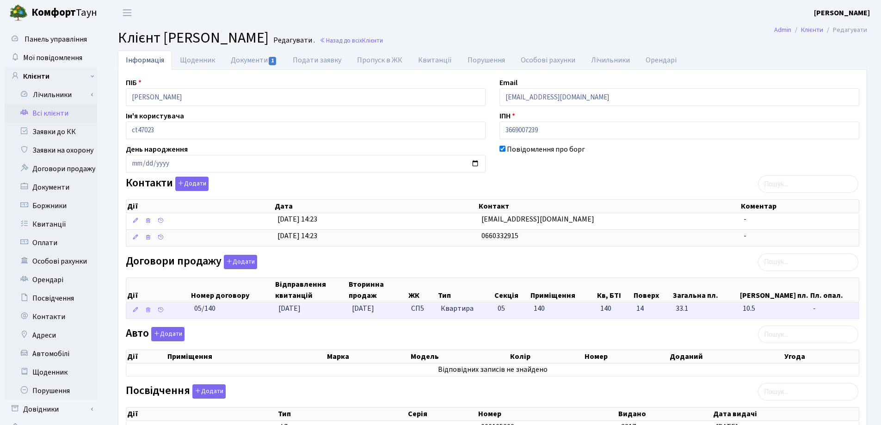
drag, startPoint x: 233, startPoint y: 316, endPoint x: 196, endPoint y: 314, distance: 37.5
click at [196, 314] on td "05/140" at bounding box center [233, 310] width 84 height 16
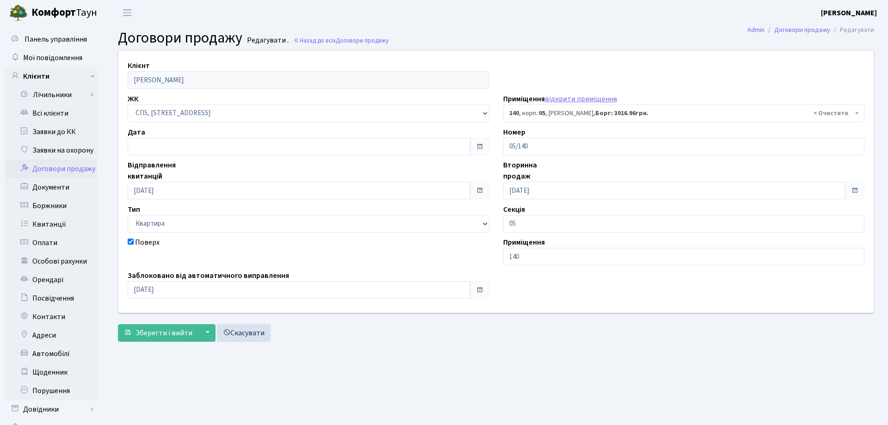
select select "21549"
drag, startPoint x: 551, startPoint y: 144, endPoint x: 495, endPoint y: 145, distance: 55.5
click at [495, 145] on div "Номер 05/140" at bounding box center [679, 141] width 372 height 29
click at [575, 36] on h2 "Договори продажу Редагувати . Назад до всіх Договори продажу" at bounding box center [492, 38] width 749 height 18
click at [325, 41] on link "Назад до всіх Договори продажу" at bounding box center [340, 40] width 95 height 9
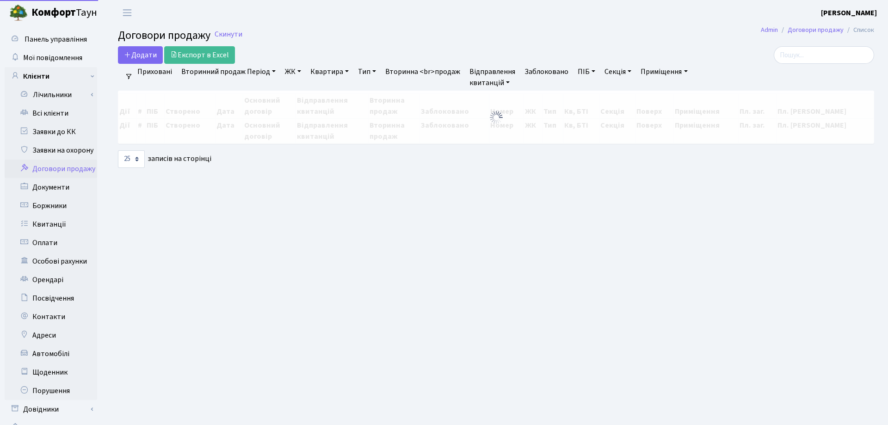
select select "25"
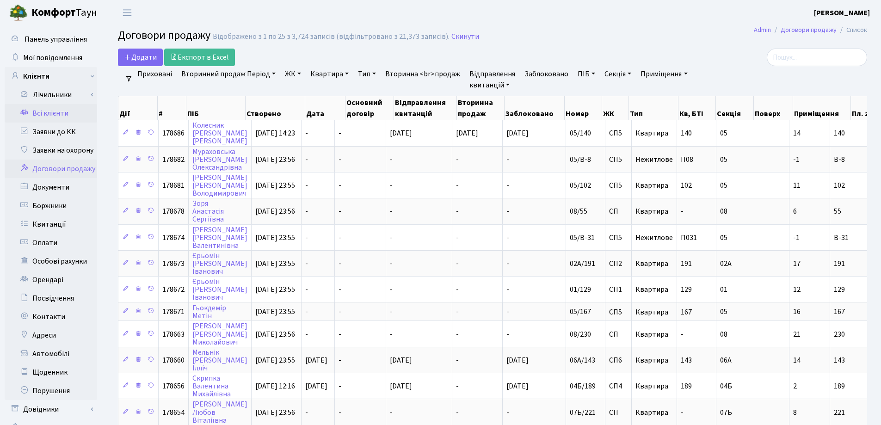
click at [40, 112] on link "Всі клієнти" at bounding box center [51, 113] width 92 height 18
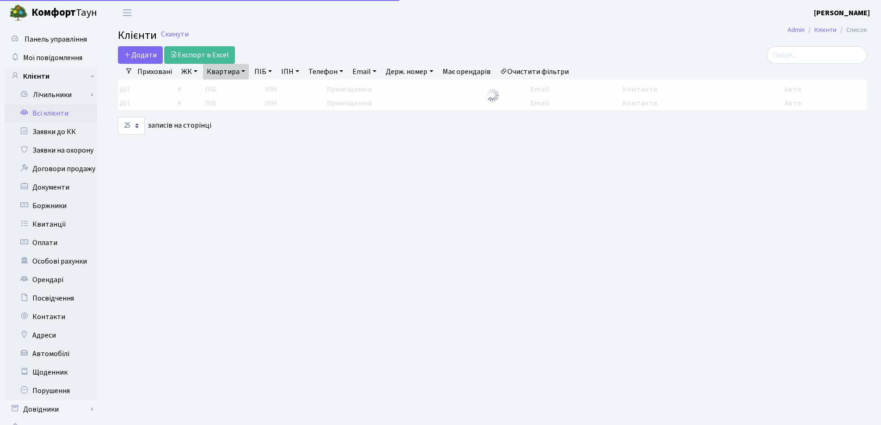
select select "25"
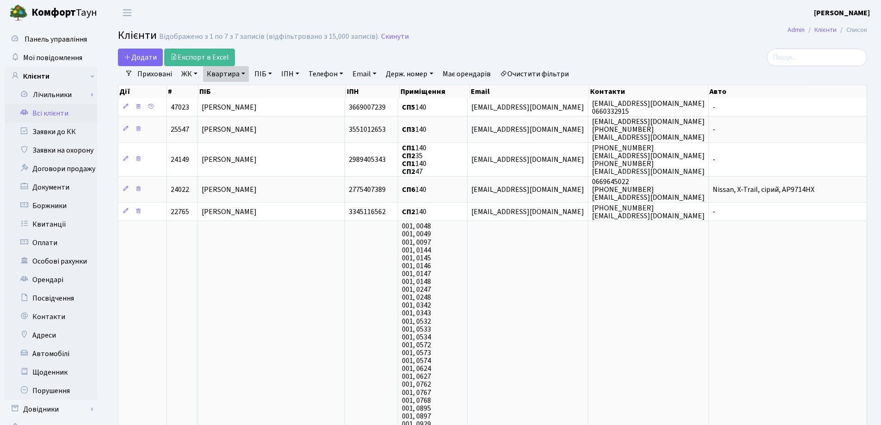
click at [243, 74] on link "Квартира" at bounding box center [226, 74] width 46 height 16
click at [242, 87] on input "140" at bounding box center [230, 92] width 54 height 18
type input "1"
type input "120"
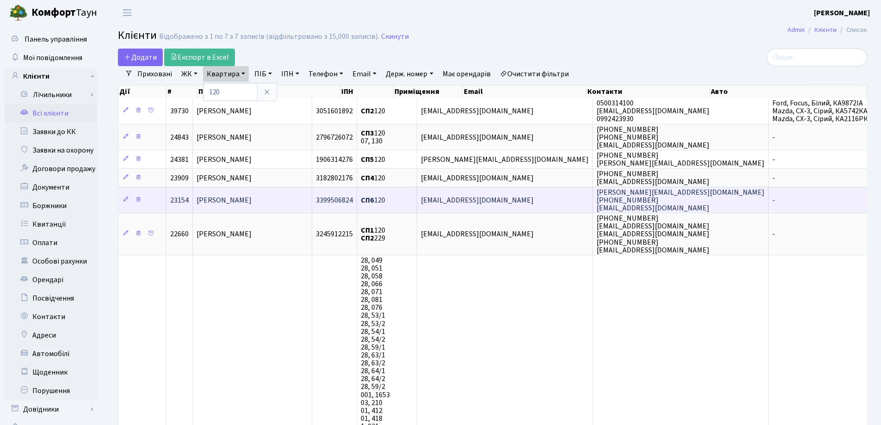
click at [252, 198] on span "[PERSON_NAME]" at bounding box center [224, 200] width 55 height 10
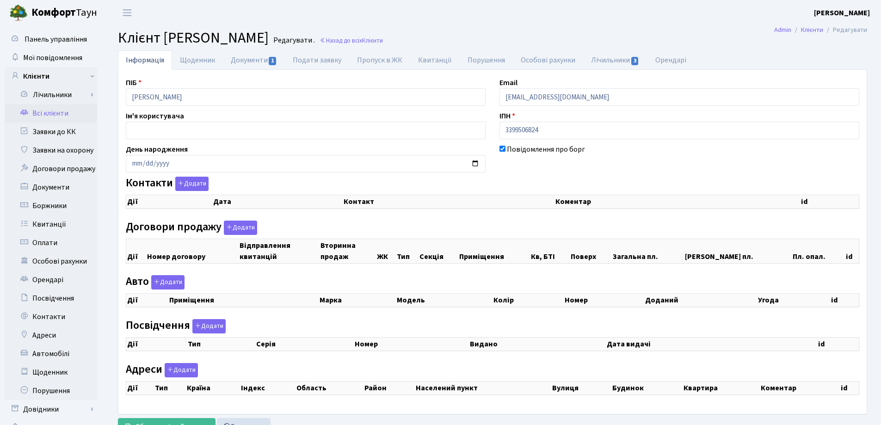
checkbox input "true"
select select "25"
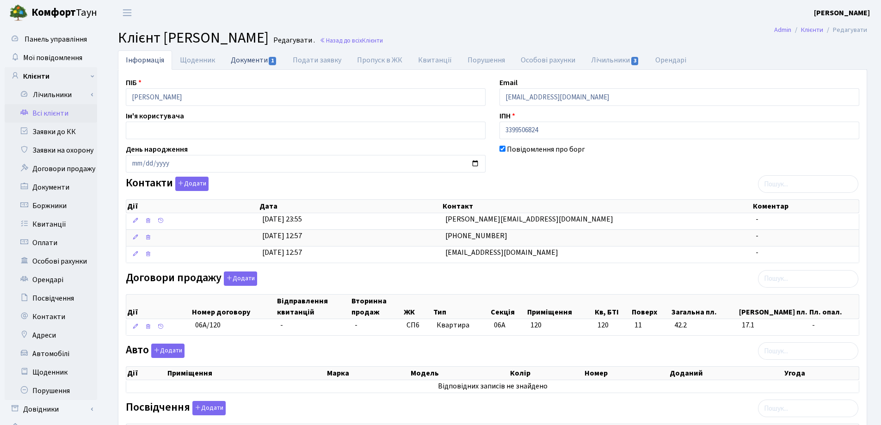
click at [251, 63] on link "Документи 1" at bounding box center [254, 59] width 62 height 19
select select "25"
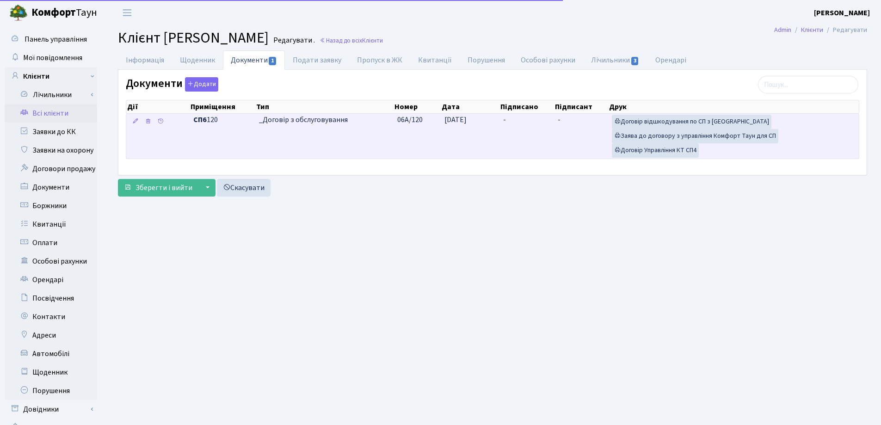
click at [504, 117] on span "-" at bounding box center [504, 120] width 3 height 10
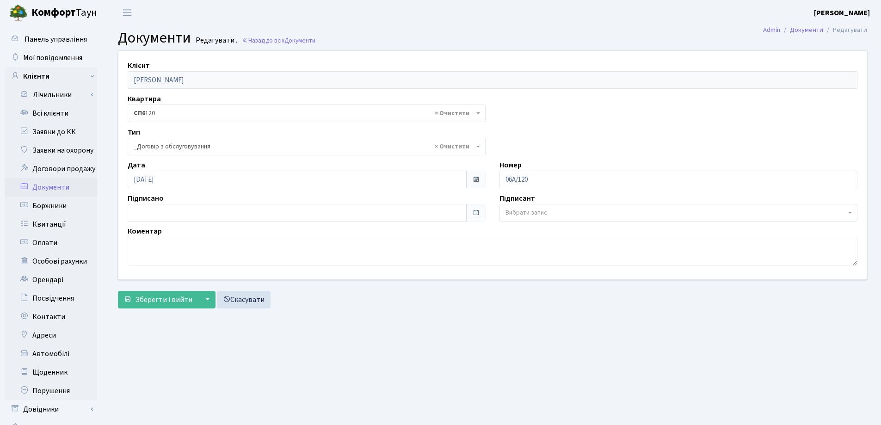
select select "289"
click at [228, 201] on div "Підписано" at bounding box center [307, 207] width 372 height 29
type input "[DATE]"
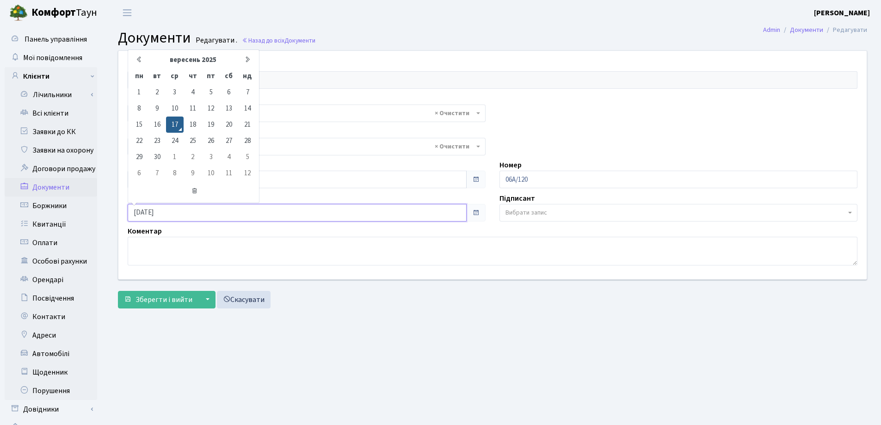
click at [228, 210] on input "[DATE]" at bounding box center [297, 213] width 339 height 18
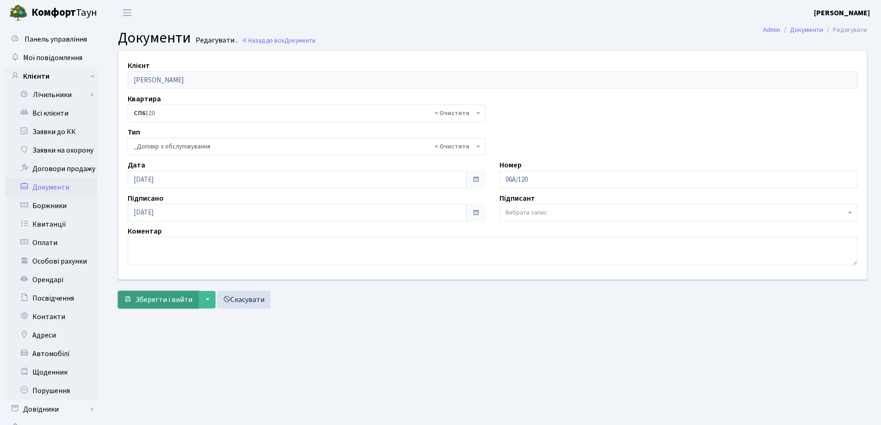
click at [175, 295] on span "Зберегти і вийти" at bounding box center [164, 300] width 57 height 10
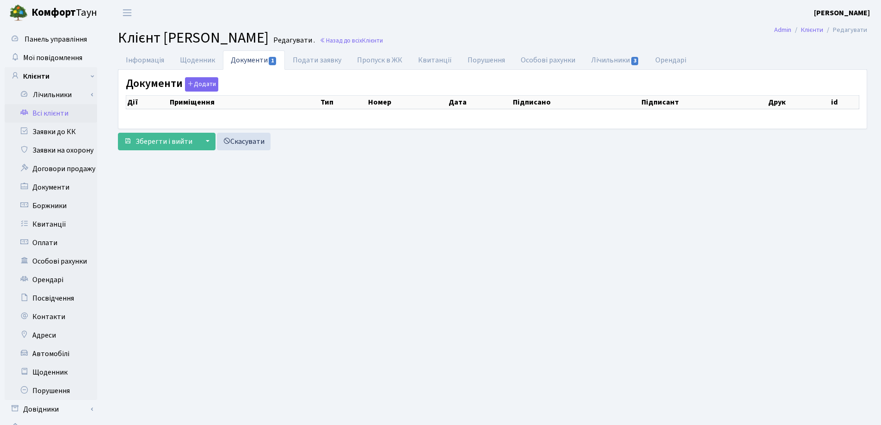
checkbox input "true"
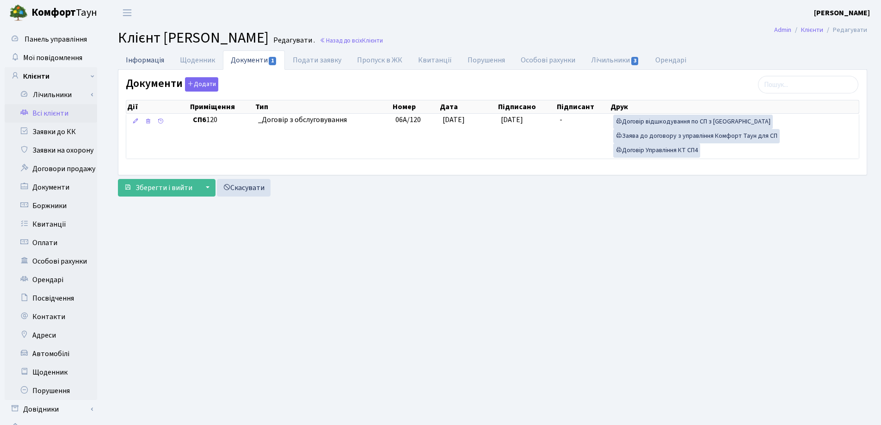
click at [141, 58] on link "Інформація" at bounding box center [145, 59] width 54 height 19
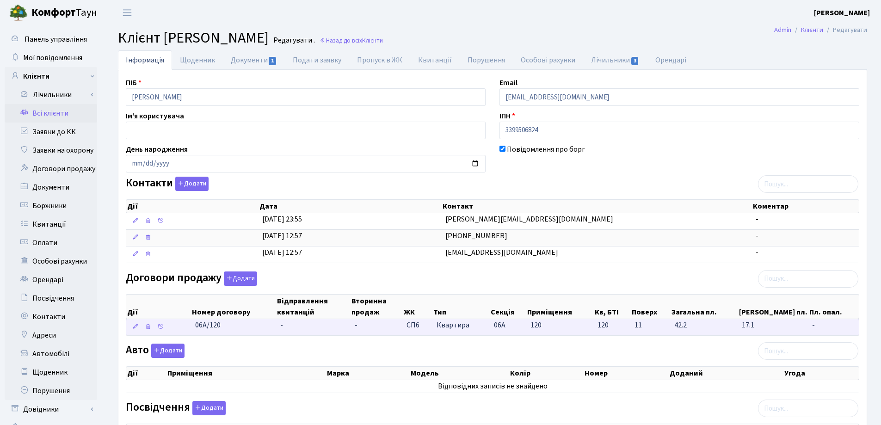
click at [300, 330] on td "-" at bounding box center [314, 327] width 74 height 16
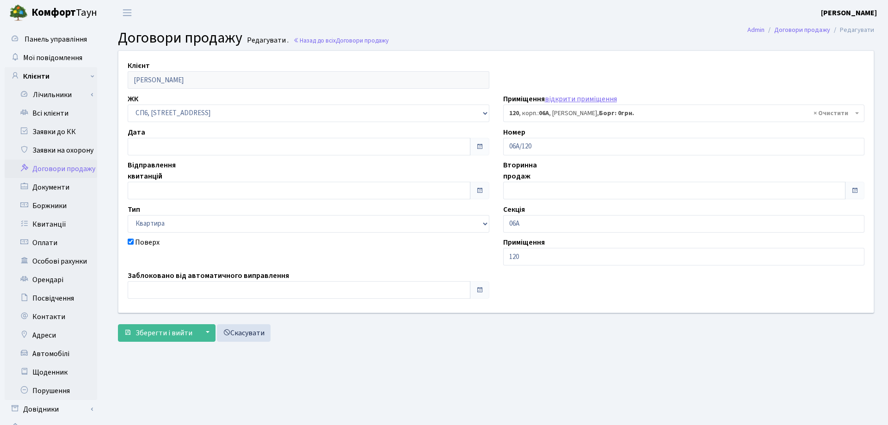
select select "21788"
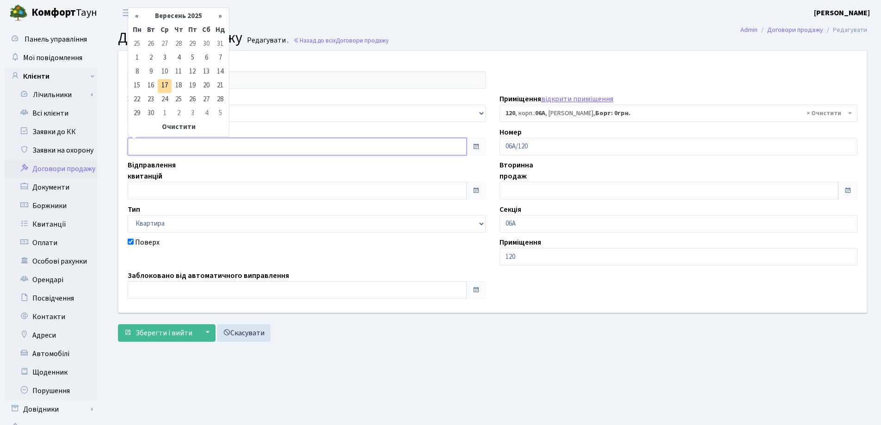
click at [164, 146] on input "text" at bounding box center [297, 147] width 339 height 18
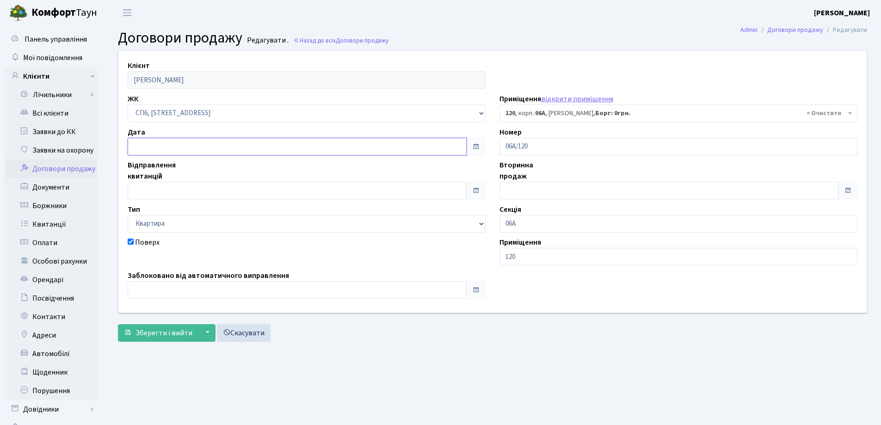
type input "[DATE]"
click at [179, 190] on input "text" at bounding box center [297, 191] width 339 height 18
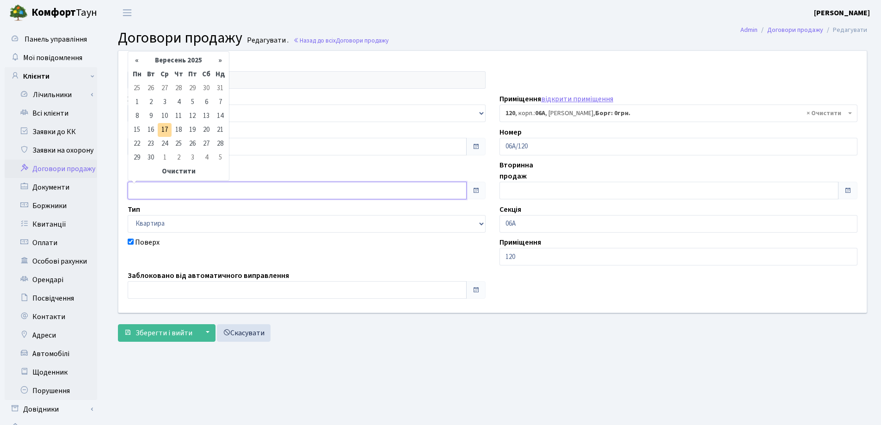
type input "[DATE]"
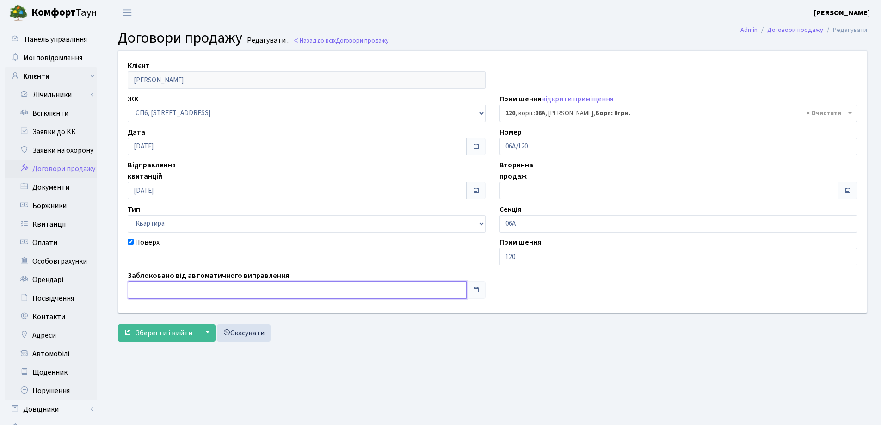
click at [185, 294] on input "text" at bounding box center [297, 290] width 339 height 18
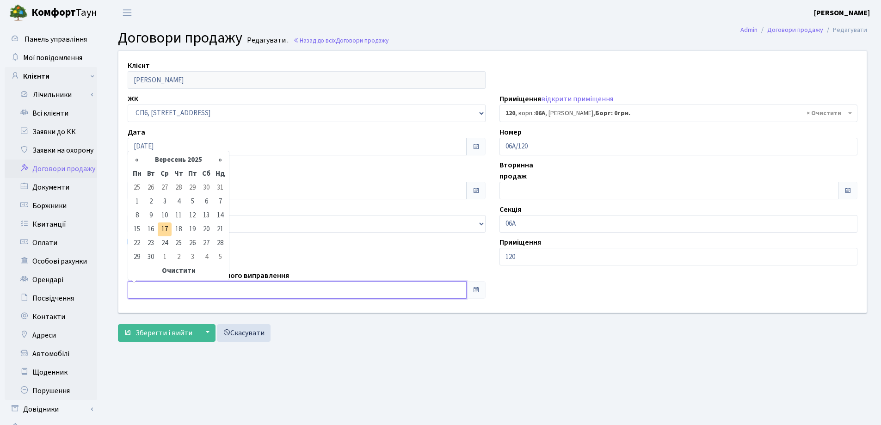
type input "[DATE]"
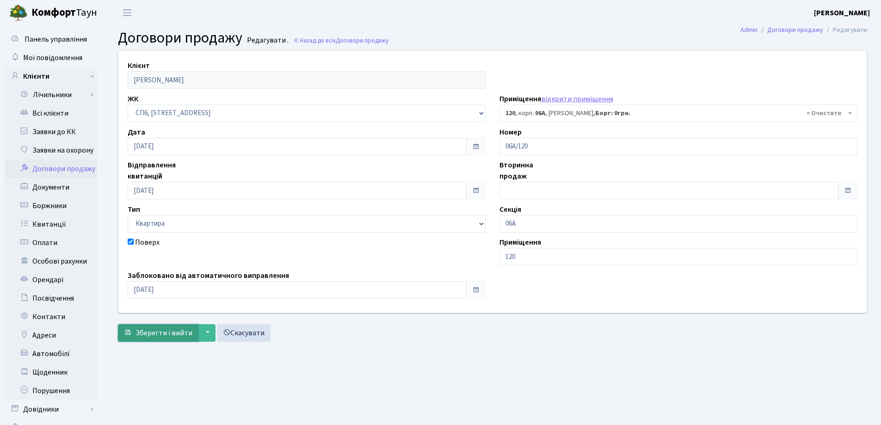
click at [166, 330] on span "Зберегти і вийти" at bounding box center [164, 333] width 57 height 10
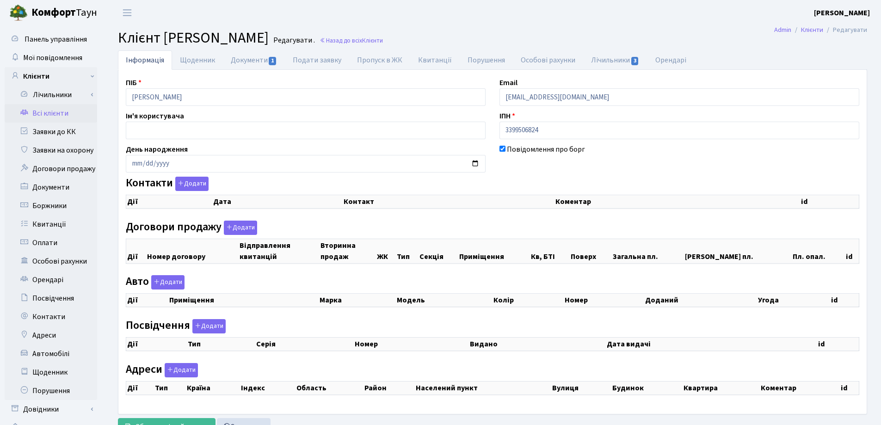
checkbox input "true"
select select "25"
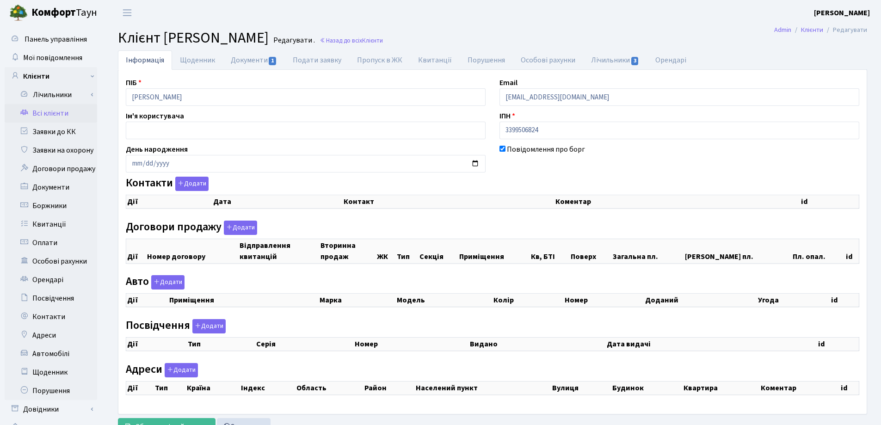
select select "25"
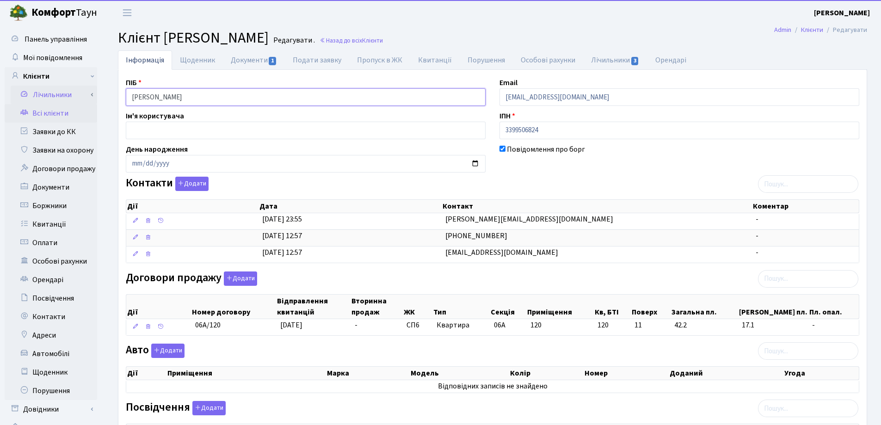
drag, startPoint x: 260, startPoint y: 99, endPoint x: 60, endPoint y: 91, distance: 200.4
click at [60, 91] on div "Панель управління Мої повідомлення Клієнти Лічильники Показання" at bounding box center [440, 324] width 881 height 598
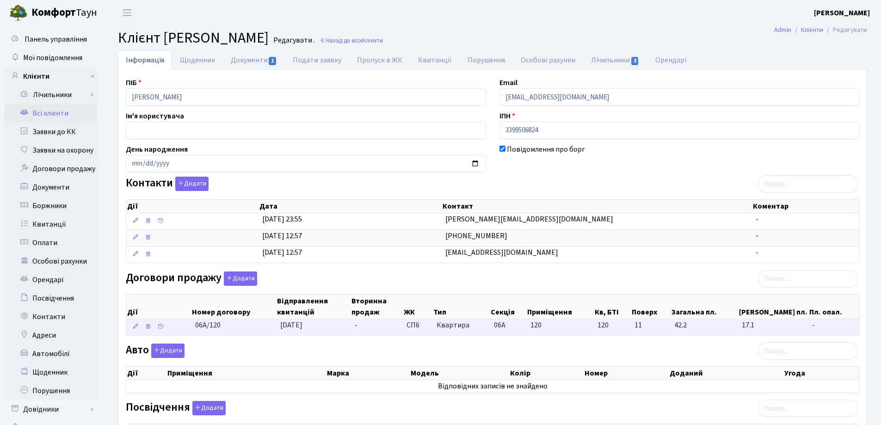
drag, startPoint x: 242, startPoint y: 330, endPoint x: 185, endPoint y: 331, distance: 57.8
click at [185, 331] on \<\/span\>\a "06А/120 17.09.2025 - СП6 Квартира 06А 120 120 -" at bounding box center [492, 327] width 733 height 16
copy span "06А/120"
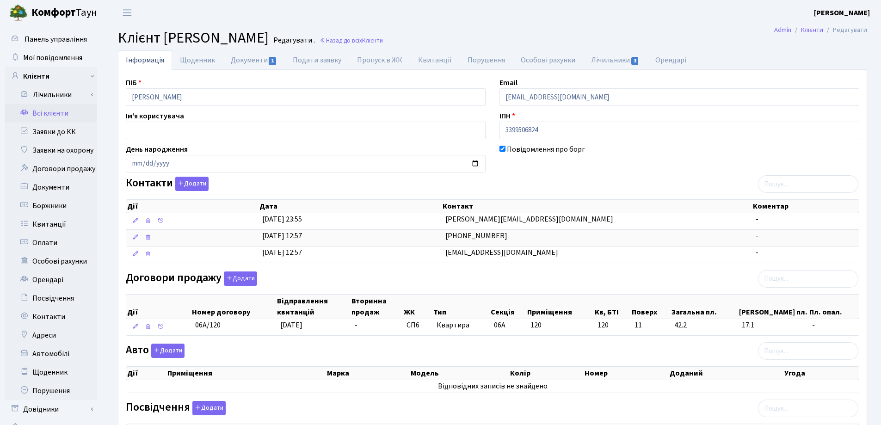
click at [520, 32] on h2 "Клієнт Лісунова Альона Анатоліївна Редагувати . Назад до всіх Клієнти" at bounding box center [492, 38] width 749 height 18
click at [383, 44] on link "Назад до всіх Клієнти" at bounding box center [351, 40] width 63 height 9
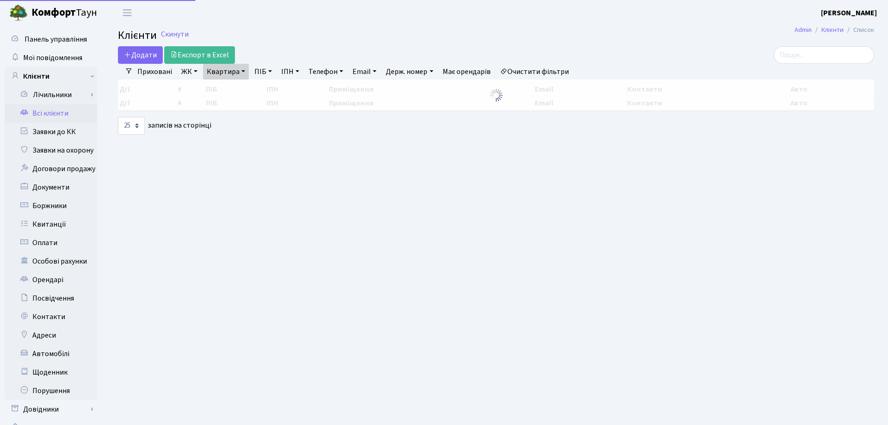
select select "25"
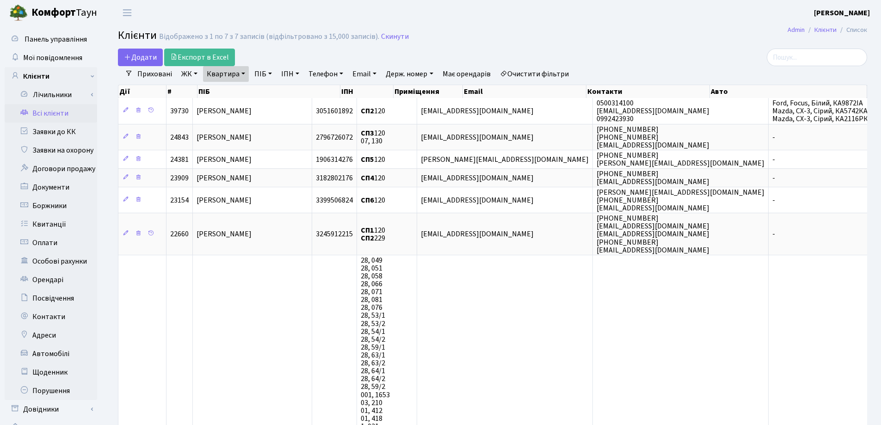
click at [243, 72] on link "Квартира" at bounding box center [226, 74] width 46 height 16
click at [264, 92] on icon at bounding box center [266, 91] width 7 height 7
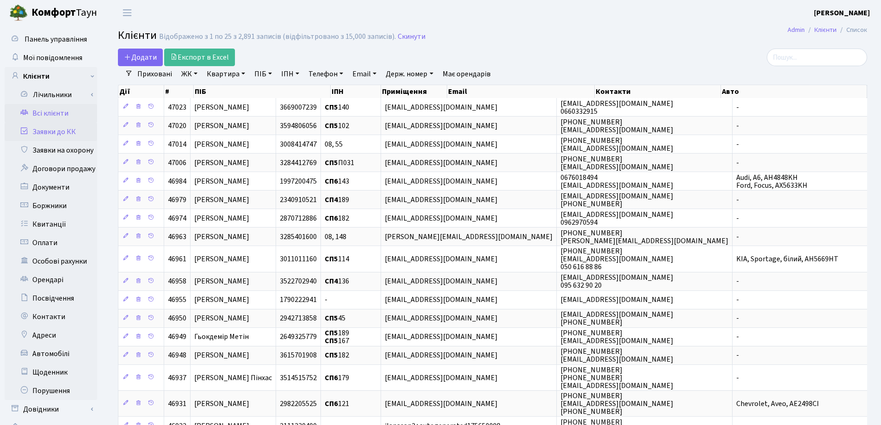
click at [60, 129] on link "Заявки до КК" at bounding box center [51, 132] width 92 height 18
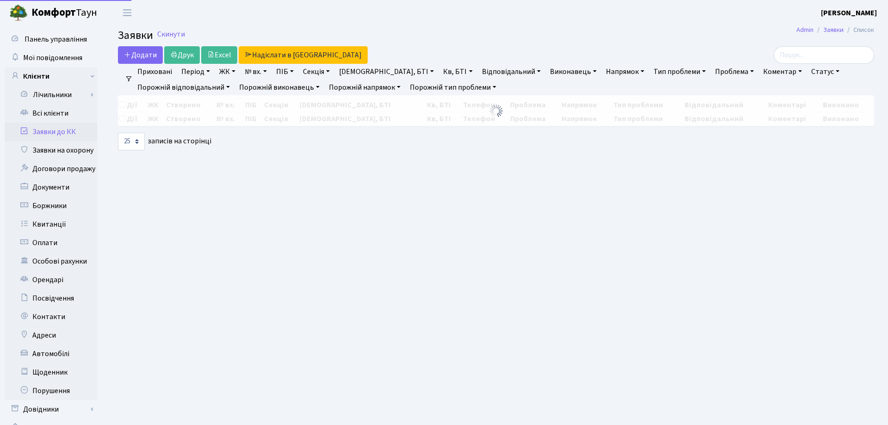
select select "25"
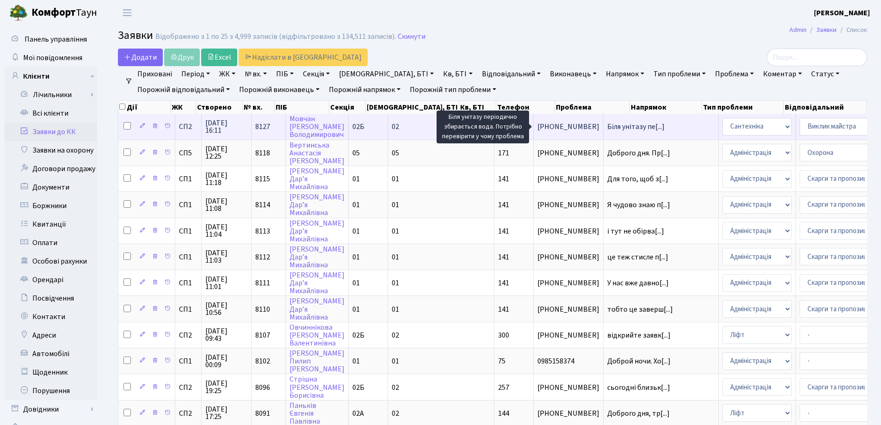
click at [607, 124] on span "Біля унітазу пе[...]" at bounding box center [635, 127] width 57 height 10
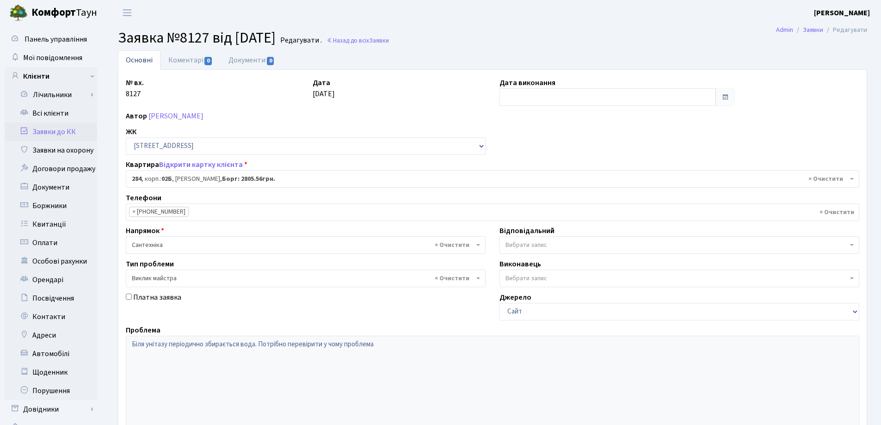
select select "20534"
select select "29"
click at [175, 163] on link "Відкрити картку клієнта" at bounding box center [201, 165] width 84 height 10
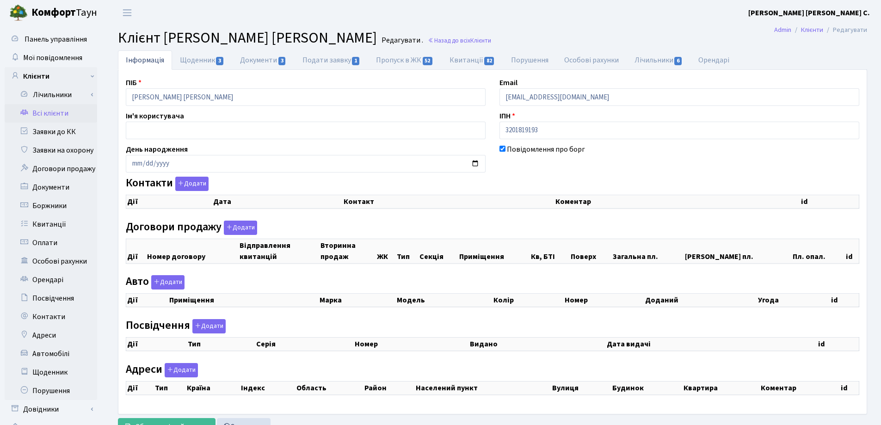
checkbox input "true"
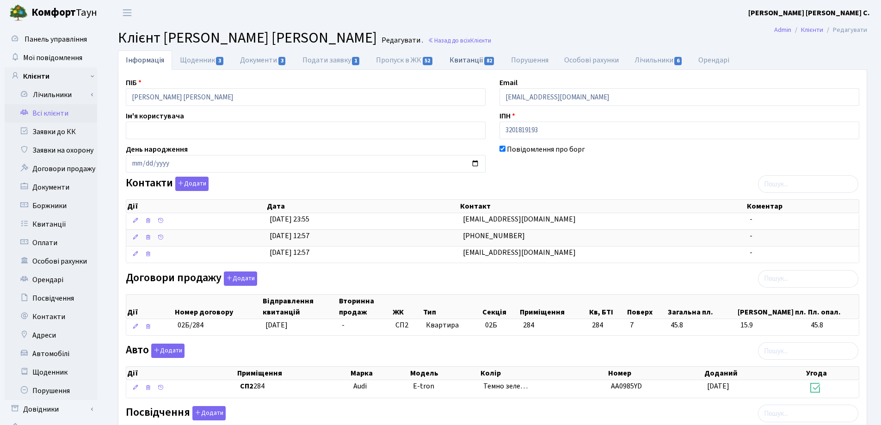
click at [466, 61] on link "Квитанції 82" at bounding box center [473, 59] width 62 height 19
select select "25"
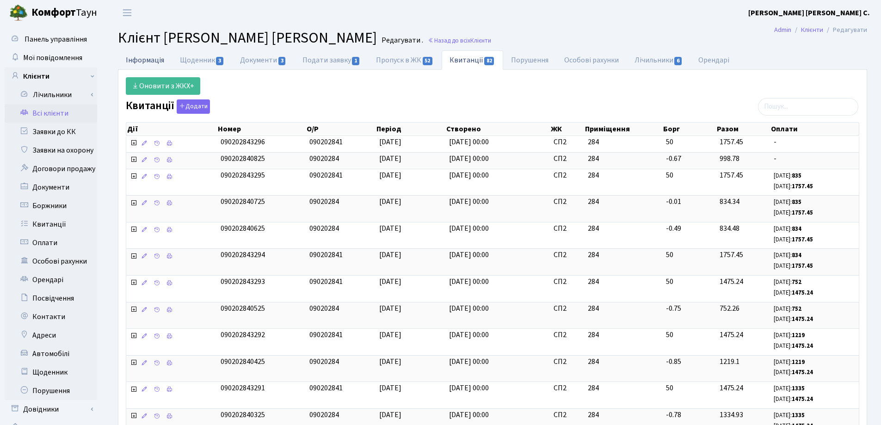
click at [138, 59] on link "Інформація" at bounding box center [145, 59] width 54 height 19
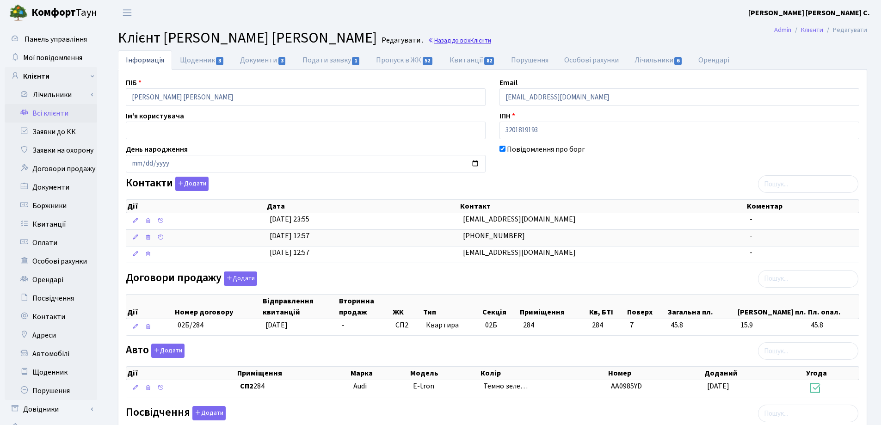
click at [455, 44] on link "Назад до всіх Клієнти" at bounding box center [459, 40] width 63 height 9
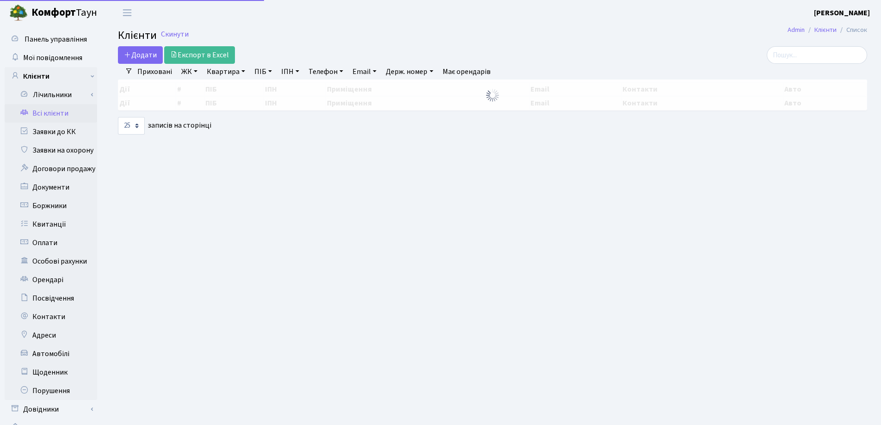
select select "25"
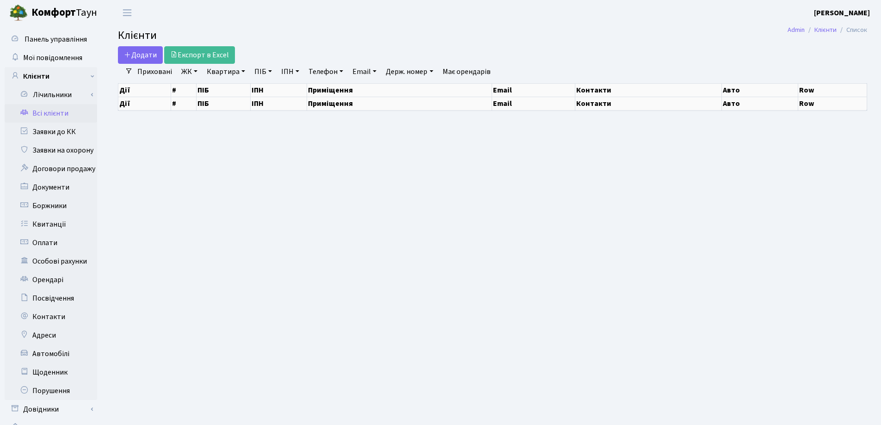
select select "25"
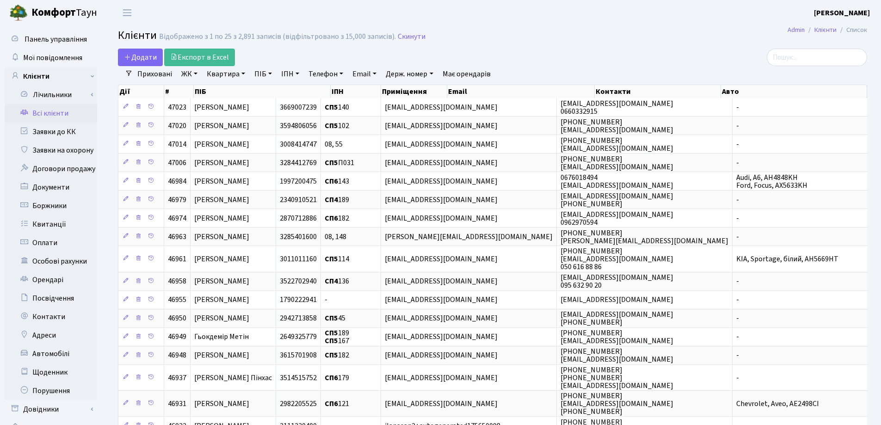
click at [241, 72] on link "Квартира" at bounding box center [226, 74] width 46 height 16
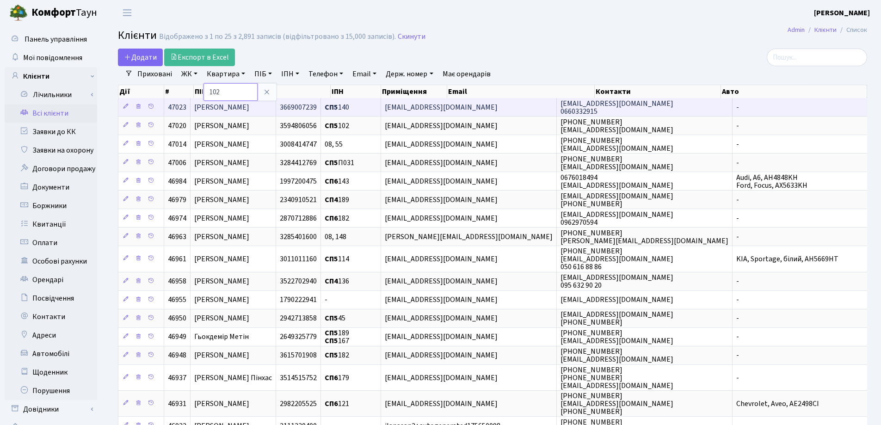
type input "102"
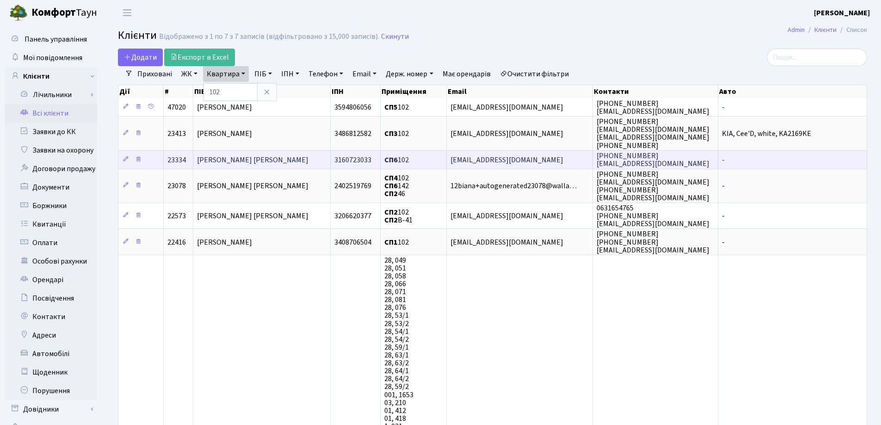
click at [301, 160] on span "[PERSON_NAME] [PERSON_NAME]" at bounding box center [252, 160] width 111 height 10
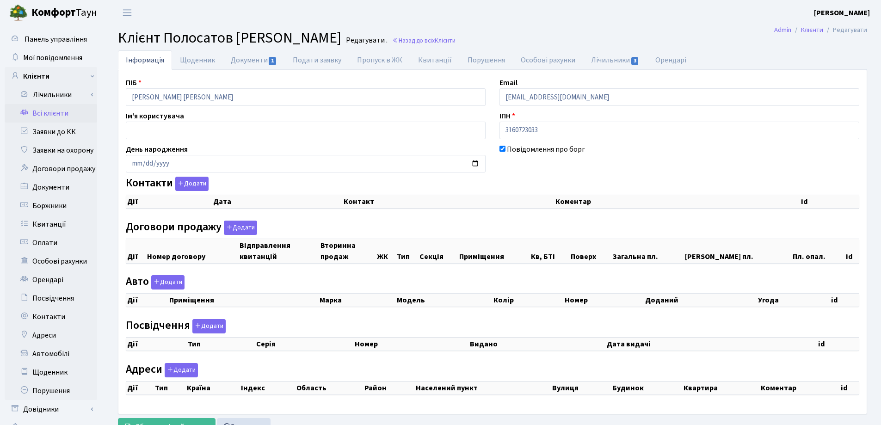
checkbox input "true"
select select "25"
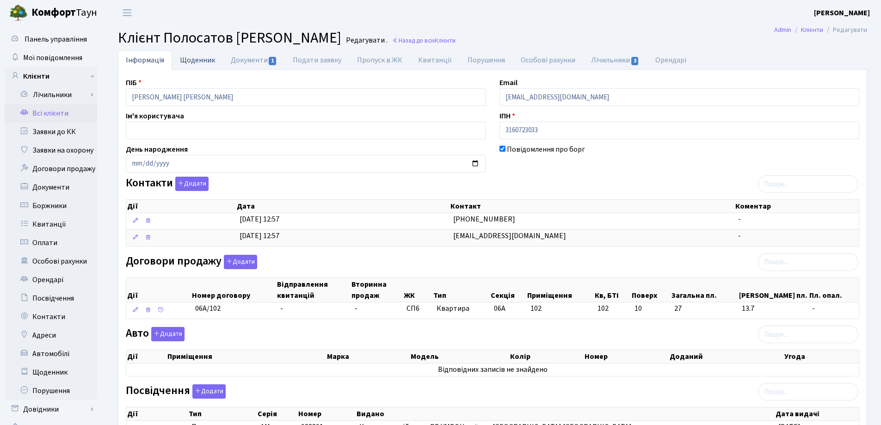
click at [191, 60] on link "Щоденник" at bounding box center [197, 59] width 51 height 19
select select "25"
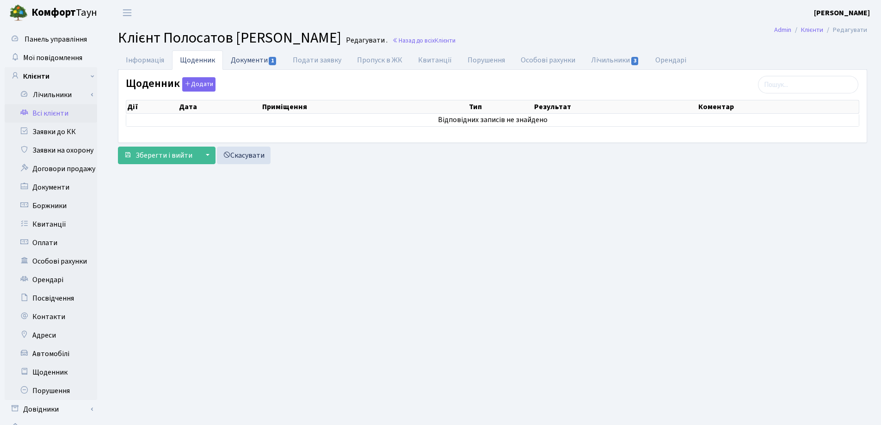
click at [247, 58] on link "Документи 1" at bounding box center [254, 59] width 62 height 19
select select "25"
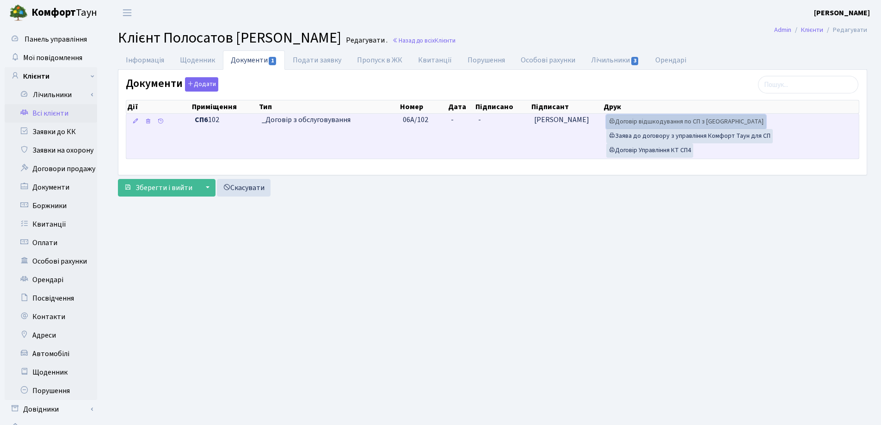
click at [637, 121] on link "Договір відшкодування по СП з Екві" at bounding box center [686, 122] width 160 height 14
click at [658, 148] on link "Договір Управління КТ СП4" at bounding box center [649, 150] width 87 height 14
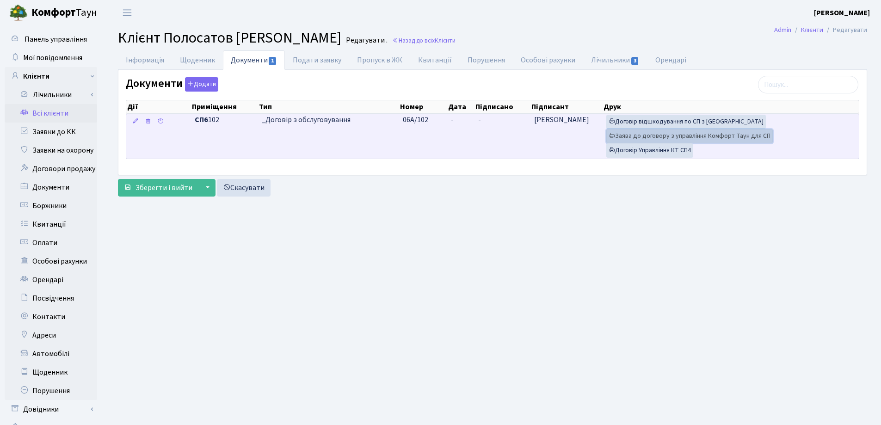
click at [676, 135] on link "Заява до договору з управління Комфорт Таун для СП" at bounding box center [689, 136] width 166 height 14
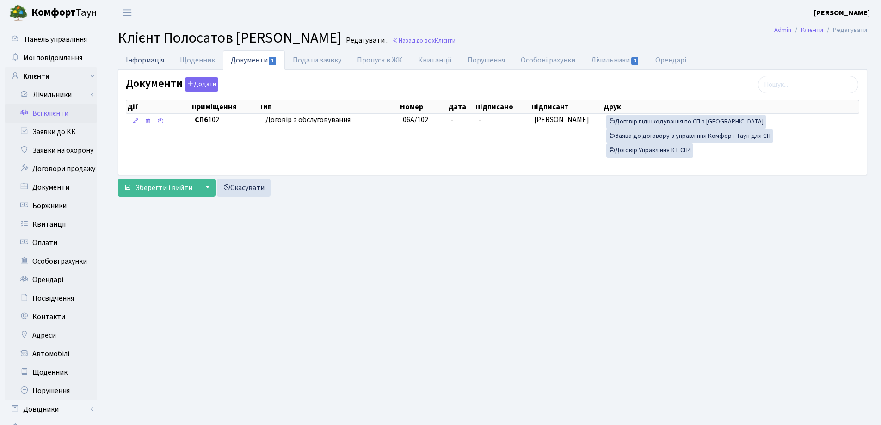
click at [146, 60] on link "Інформація" at bounding box center [145, 59] width 54 height 19
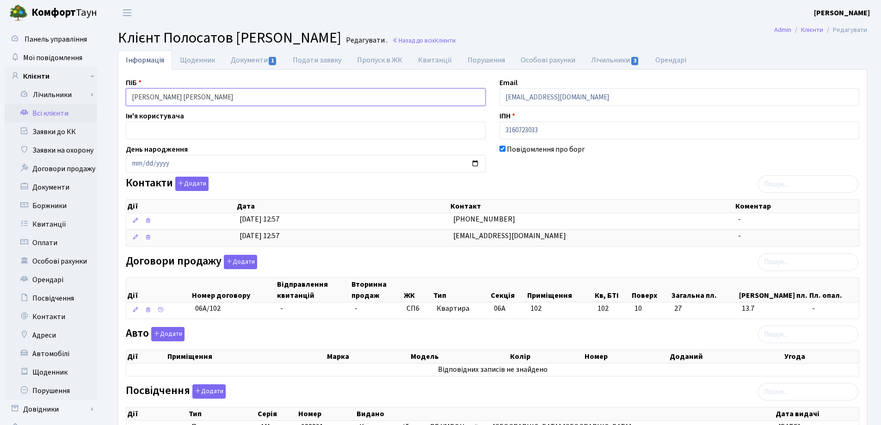
drag, startPoint x: 288, startPoint y: 100, endPoint x: 118, endPoint y: 100, distance: 169.3
click at [118, 100] on div "ПІБ Полосатов Андрій Олександрович Email Apolosatov@gmail.com Ім'я користувача …" at bounding box center [492, 317] width 748 height 494
click at [597, 33] on h2 "Клієнт Полосатов Андрій Олександрович Редагувати . Назад до всіх Клієнти" at bounding box center [492, 38] width 749 height 18
click at [246, 62] on link "Документи 1" at bounding box center [254, 59] width 62 height 19
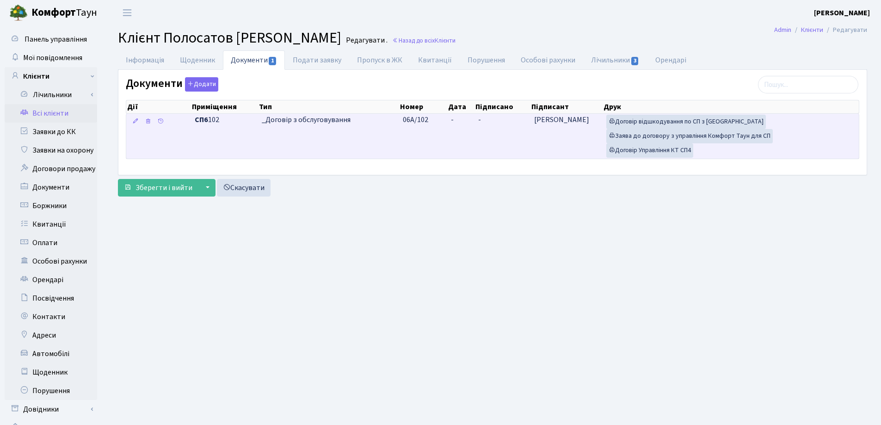
click at [465, 120] on td "-" at bounding box center [460, 136] width 27 height 45
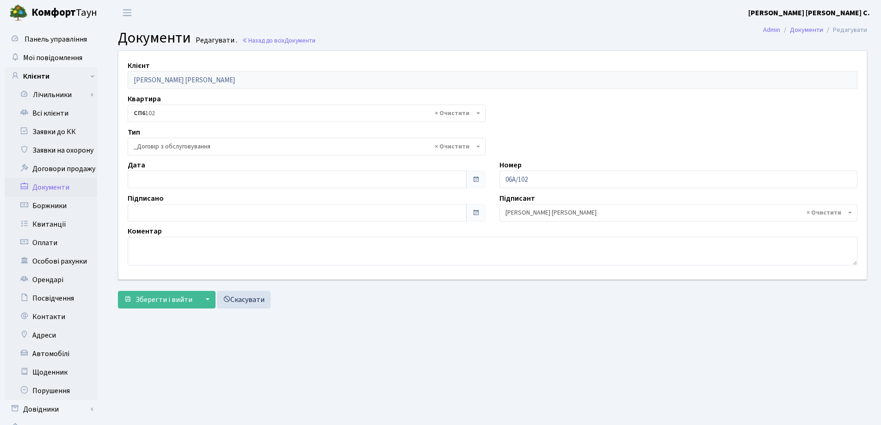
select select "289"
type input "17.09.2025"
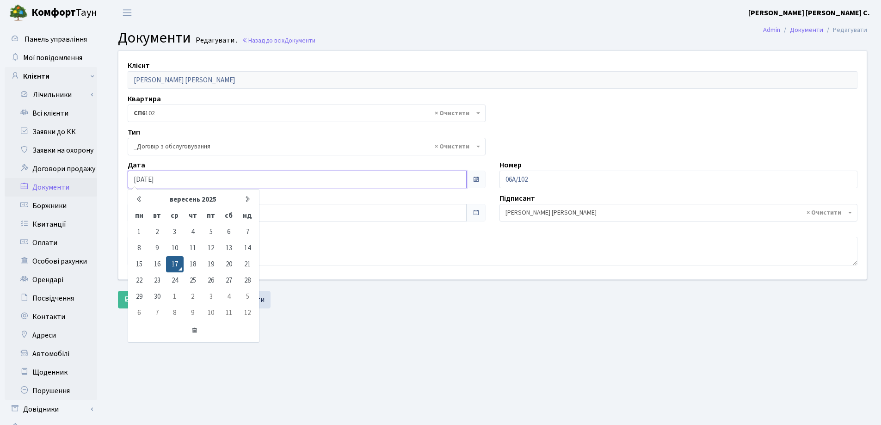
click at [246, 173] on input "17.09.2025" at bounding box center [297, 180] width 339 height 18
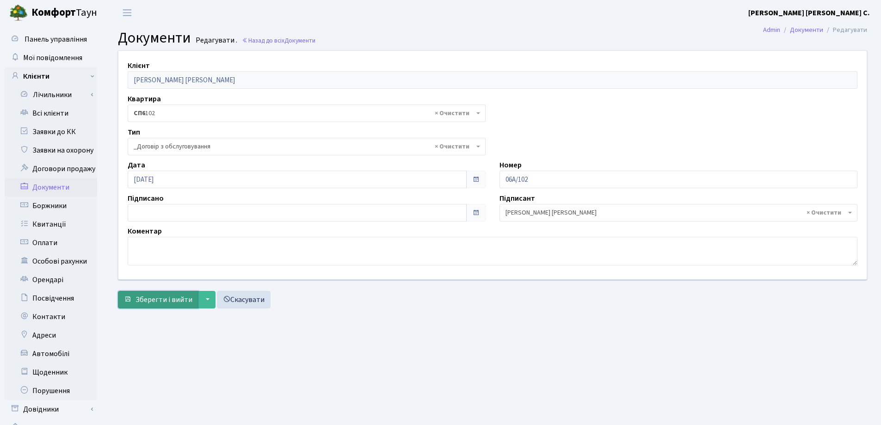
click at [165, 302] on span "Зберегти і вийти" at bounding box center [164, 300] width 57 height 10
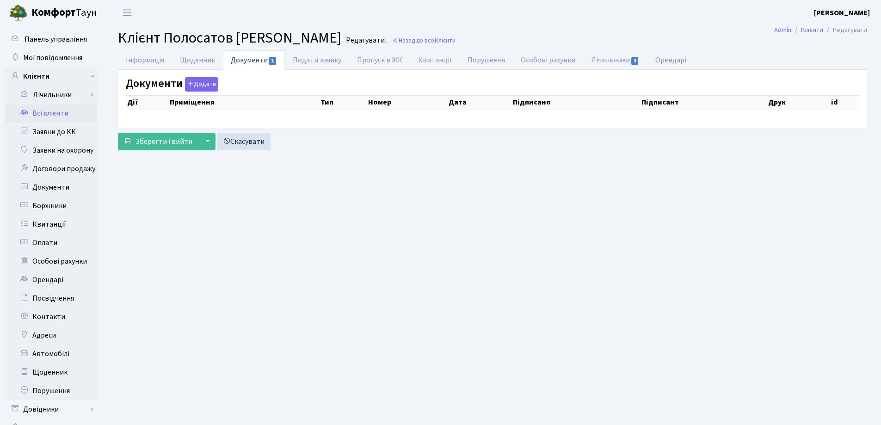
select select "25"
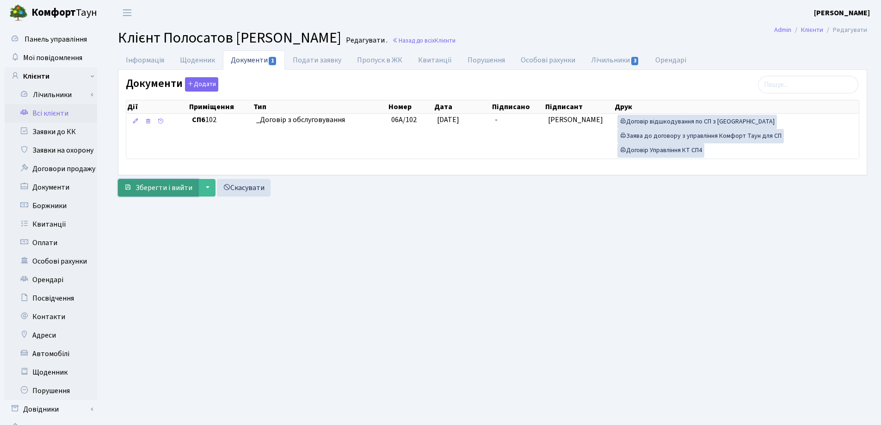
click at [131, 186] on span "submit" at bounding box center [127, 187] width 7 height 7
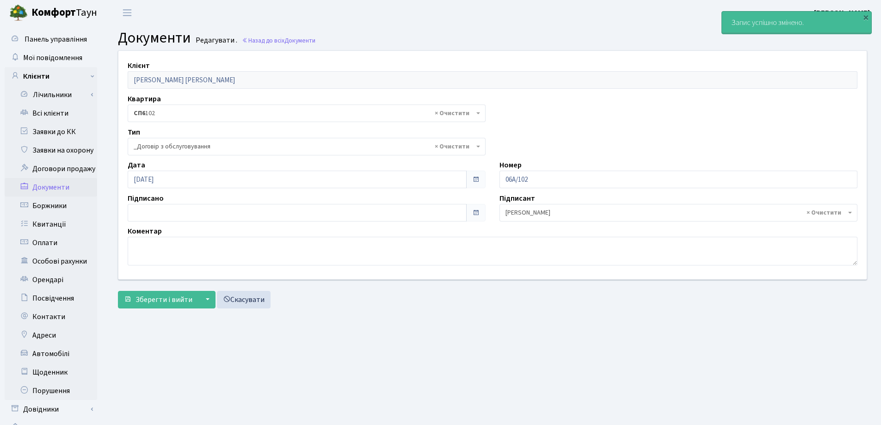
select select "289"
click at [53, 115] on link "Всі клієнти" at bounding box center [51, 113] width 92 height 18
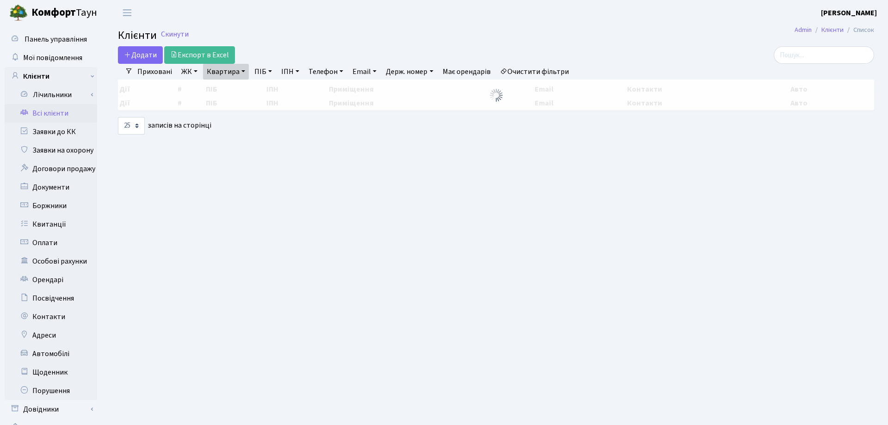
select select "25"
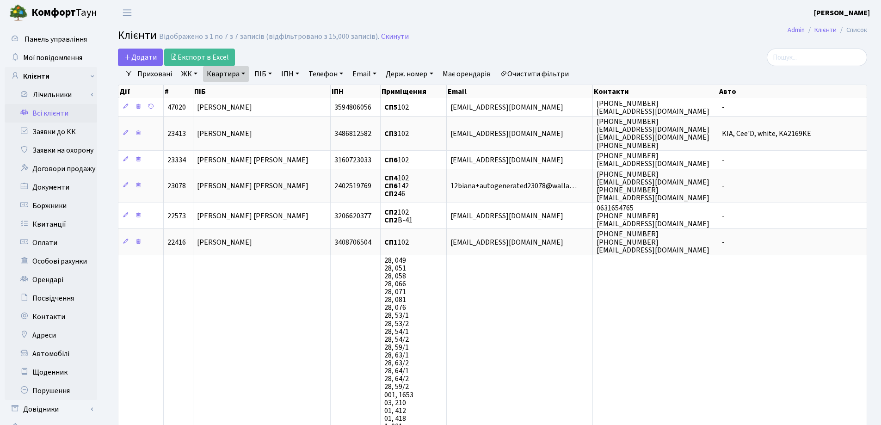
click at [243, 72] on link "Квартира" at bounding box center [226, 74] width 46 height 16
click at [268, 93] on icon at bounding box center [266, 91] width 7 height 7
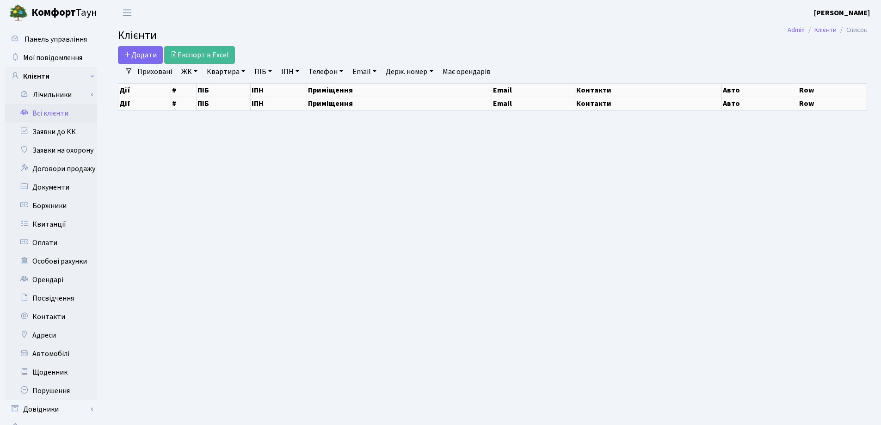
select select "25"
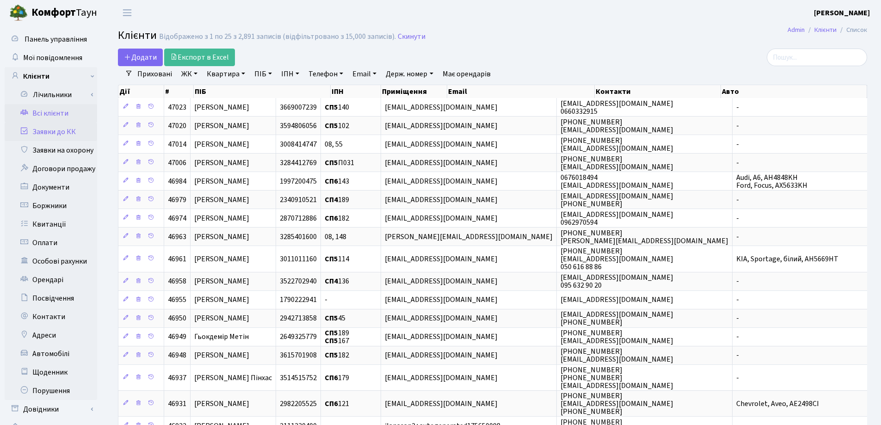
click at [61, 132] on link "Заявки до КК" at bounding box center [51, 132] width 92 height 18
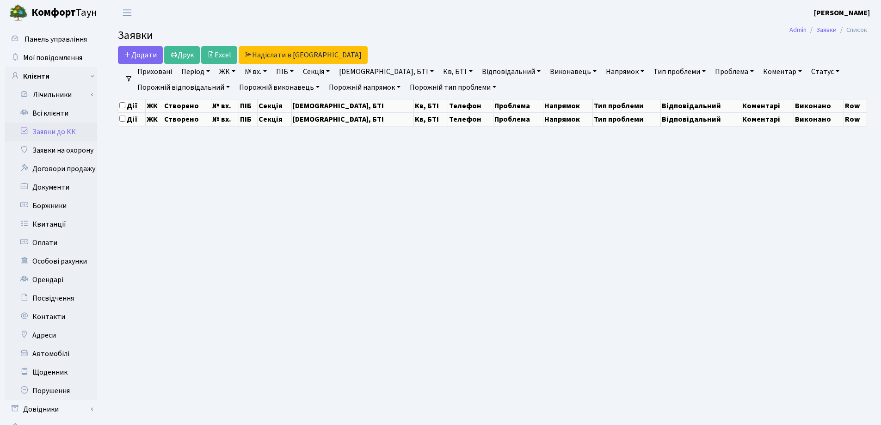
select select "25"
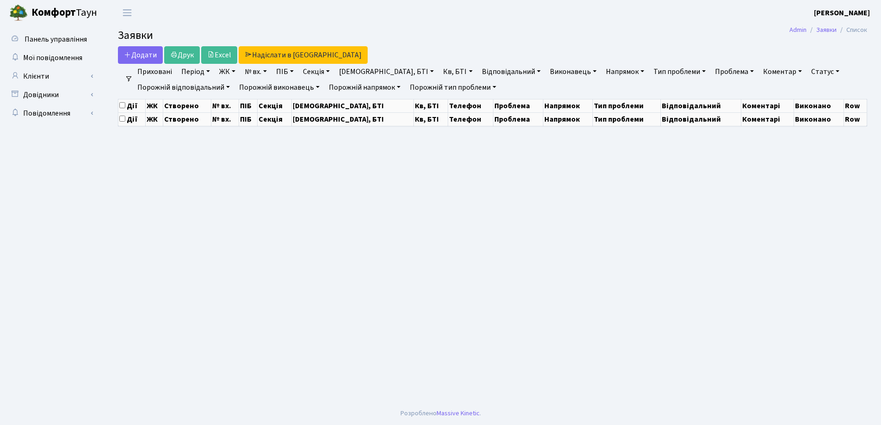
select select "25"
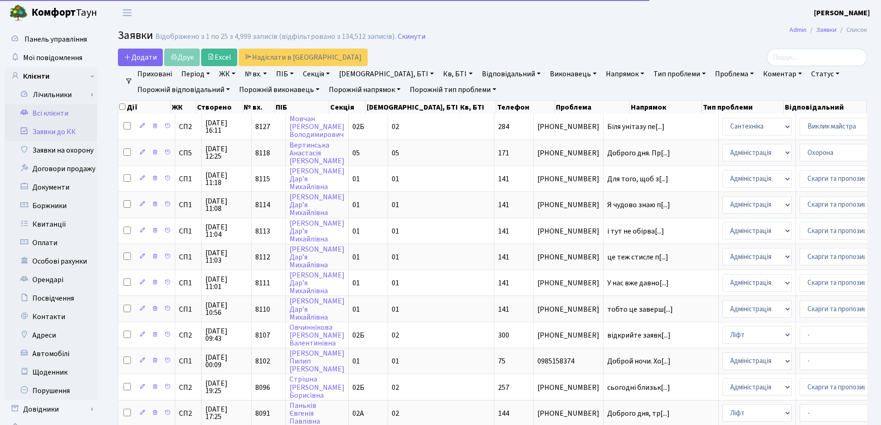
click at [62, 116] on link "Всі клієнти" at bounding box center [51, 113] width 92 height 18
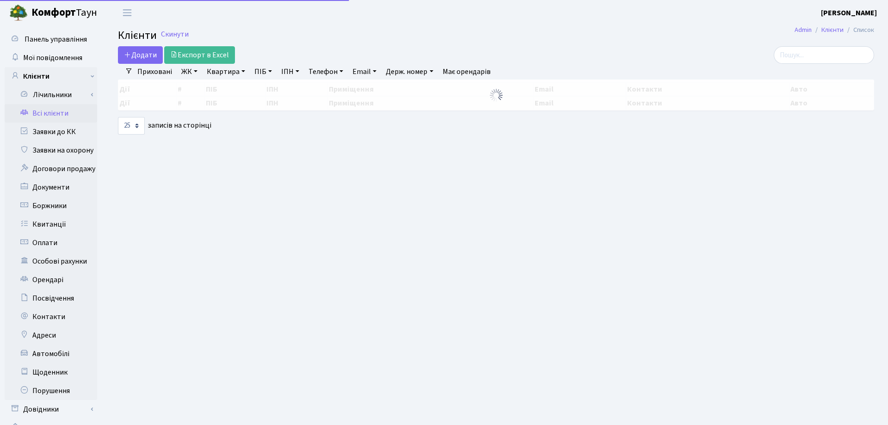
select select "25"
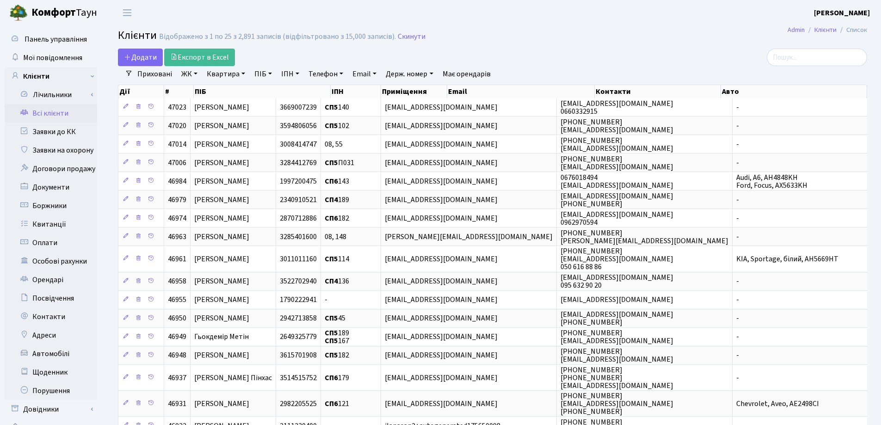
click at [554, 46] on main "Admin Клієнти Список Клієнти Відображено з 1 по 25 з 2,891 записів (відфільтров…" at bounding box center [492, 323] width 777 height 597
click at [246, 71] on link "Квартира" at bounding box center [226, 74] width 46 height 16
type input "53"
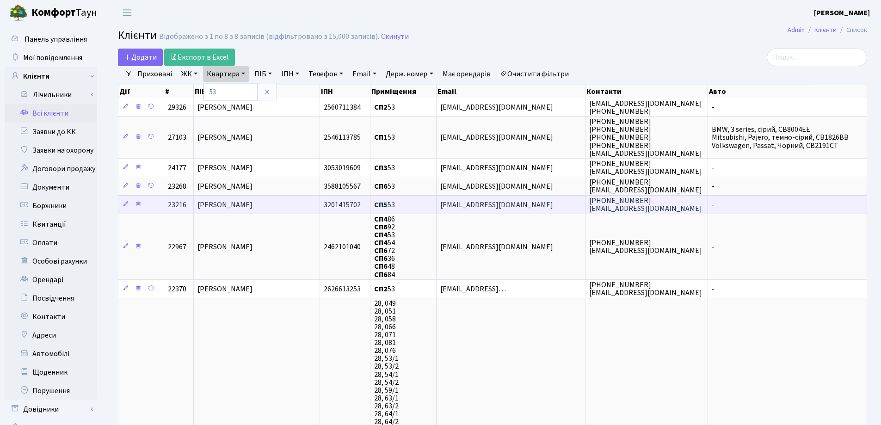
click at [274, 206] on td "[PERSON_NAME]" at bounding box center [257, 204] width 126 height 18
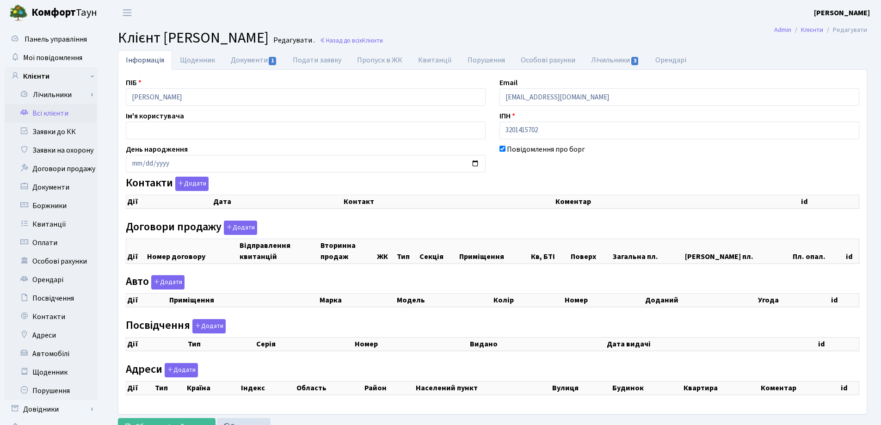
checkbox input "true"
select select "25"
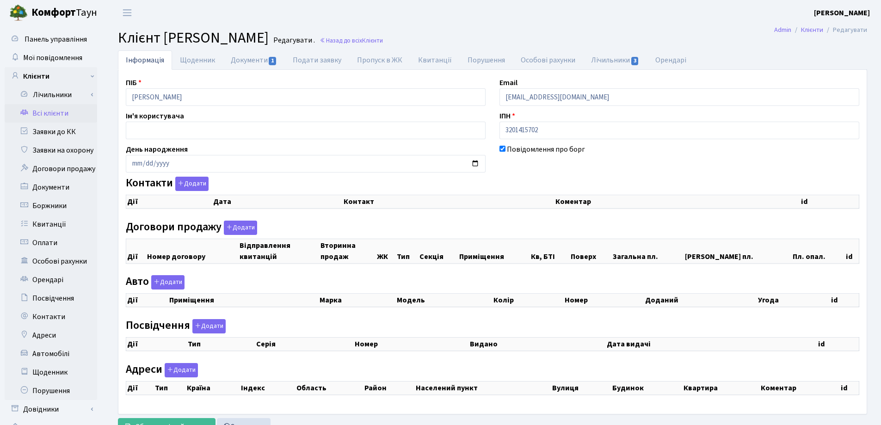
select select "25"
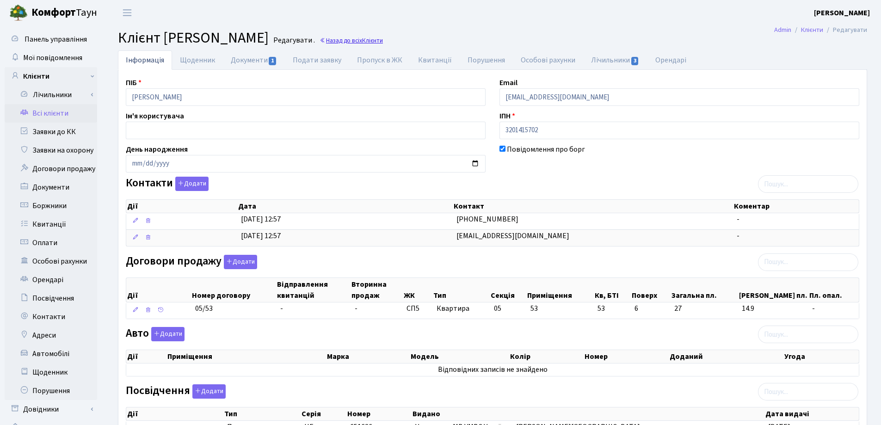
click at [383, 39] on link "Назад до всіх Клієнти" at bounding box center [351, 40] width 63 height 9
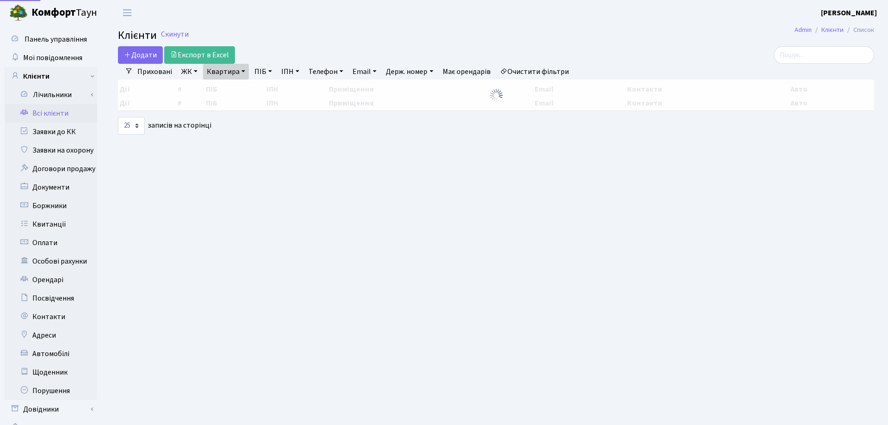
select select "25"
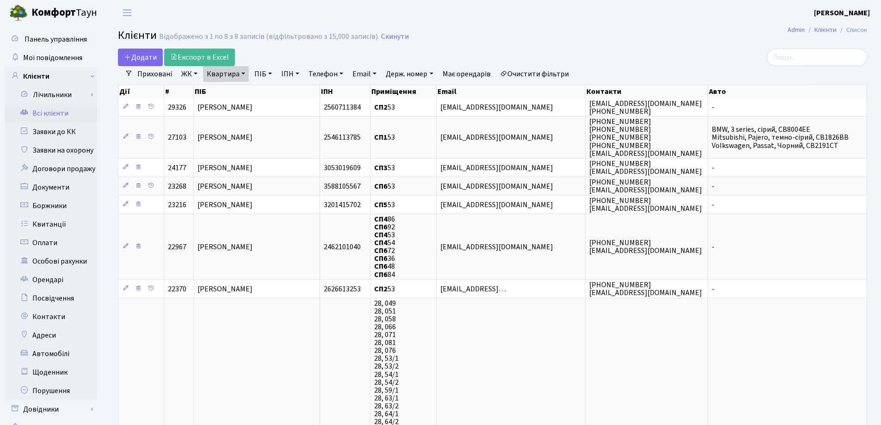
click at [243, 74] on link "Квартира" at bounding box center [226, 74] width 46 height 16
click at [264, 92] on icon at bounding box center [266, 91] width 7 height 7
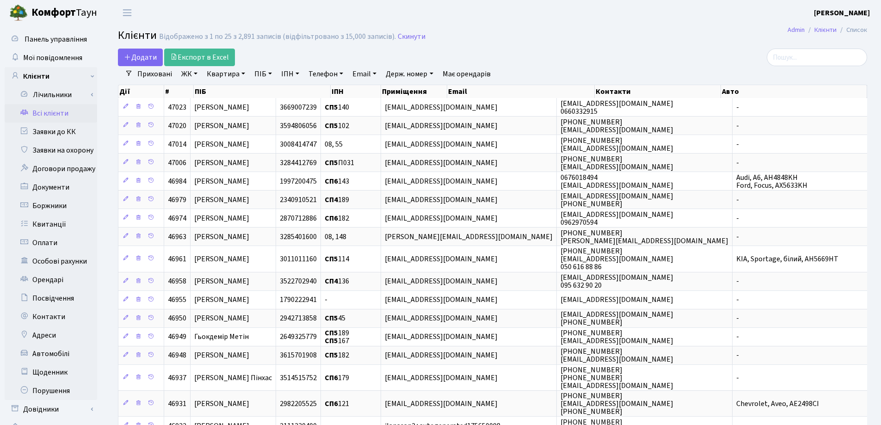
click at [242, 74] on link "Квартира" at bounding box center [226, 74] width 46 height 16
click at [240, 90] on input "text" at bounding box center [230, 92] width 54 height 18
type input "53"
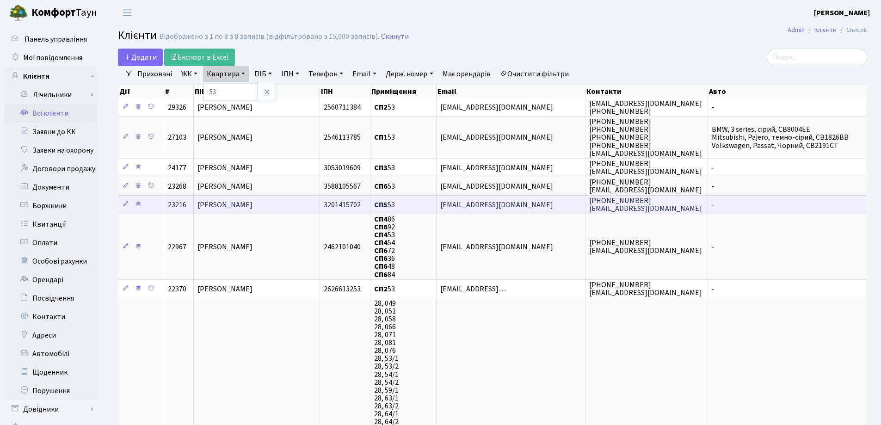
click at [240, 200] on span "[PERSON_NAME]" at bounding box center [224, 205] width 55 height 10
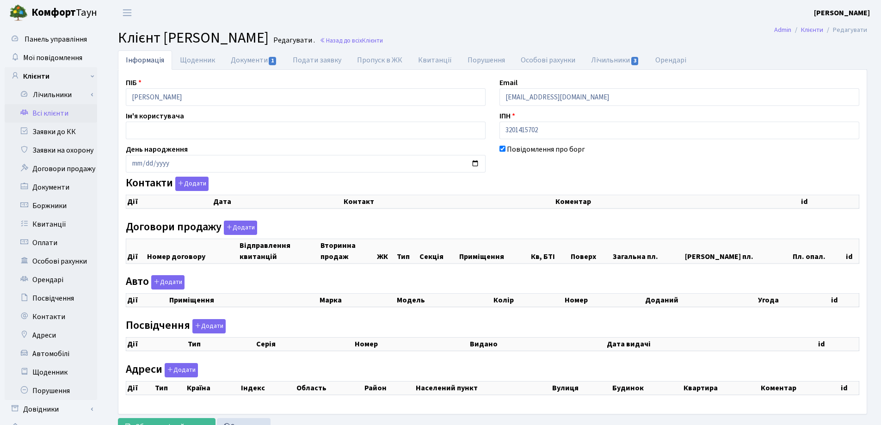
checkbox input "true"
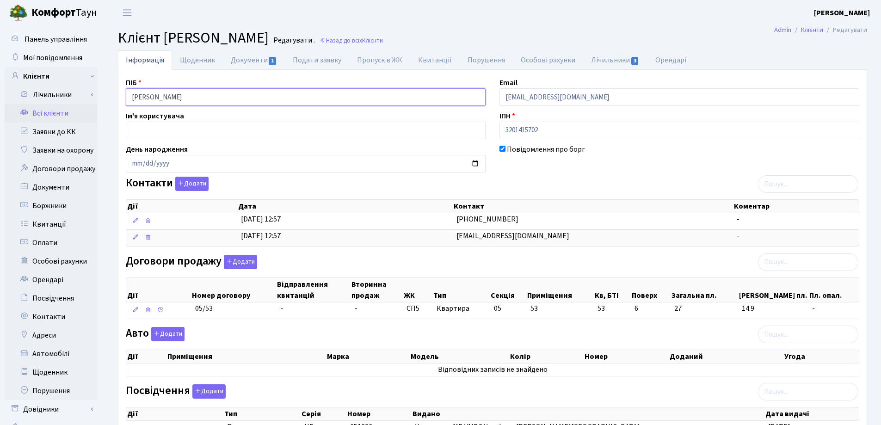
drag, startPoint x: 231, startPoint y: 99, endPoint x: 111, endPoint y: 99, distance: 120.7
click at [111, 99] on div "Інформація Щоденник Документи 1 Подати заявку Пропуск в ЖК [GEOGRAPHIC_DATA] По…" at bounding box center [492, 320] width 777 height 540
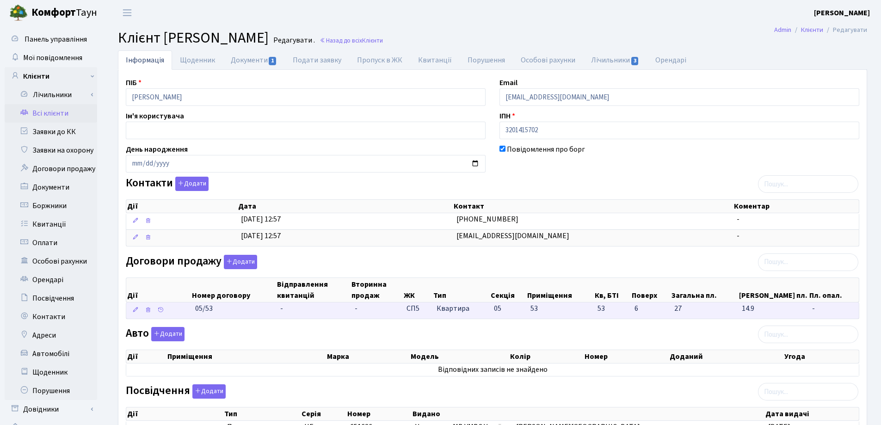
drag, startPoint x: 226, startPoint y: 313, endPoint x: 187, endPoint y: 313, distance: 38.4
click at [187, 313] on \<\/span\>\a "05/53 - - СП5 Квартира 05 53 53 -" at bounding box center [492, 310] width 733 height 16
copy span "05/53"
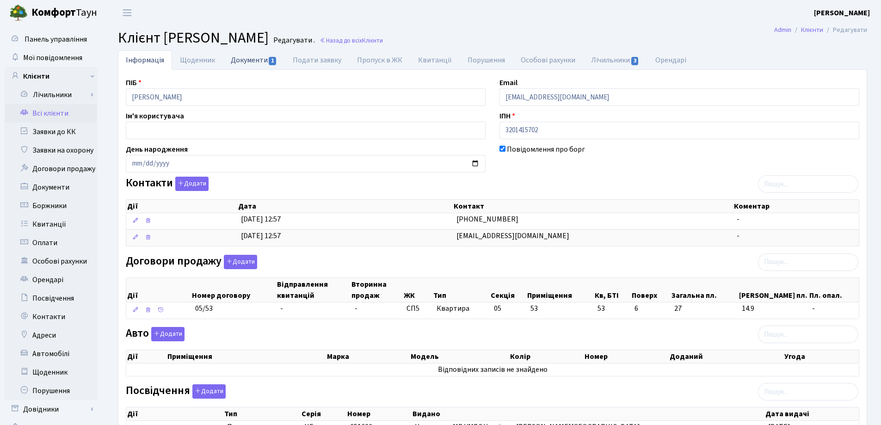
click at [255, 59] on link "Документи 1" at bounding box center [254, 59] width 62 height 19
select select "25"
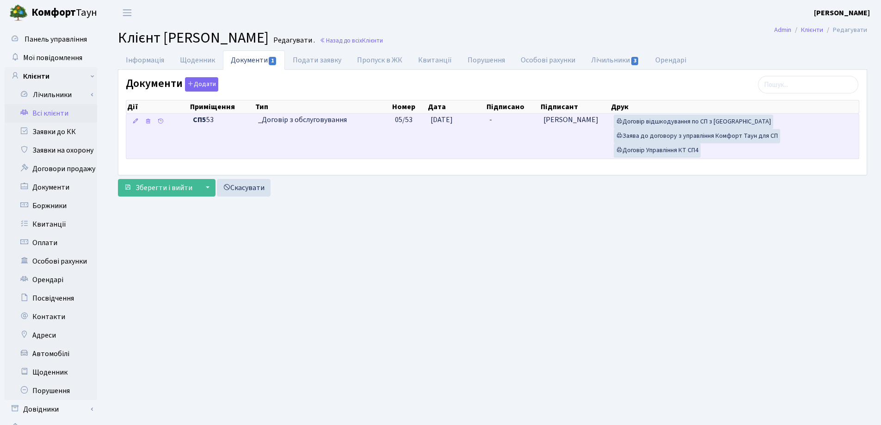
click at [494, 123] on td "-" at bounding box center [513, 136] width 54 height 45
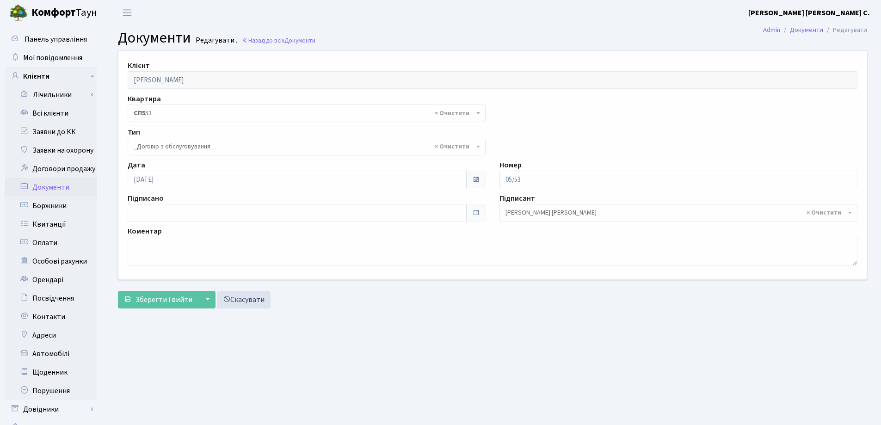
select select "289"
type input "[DATE]"
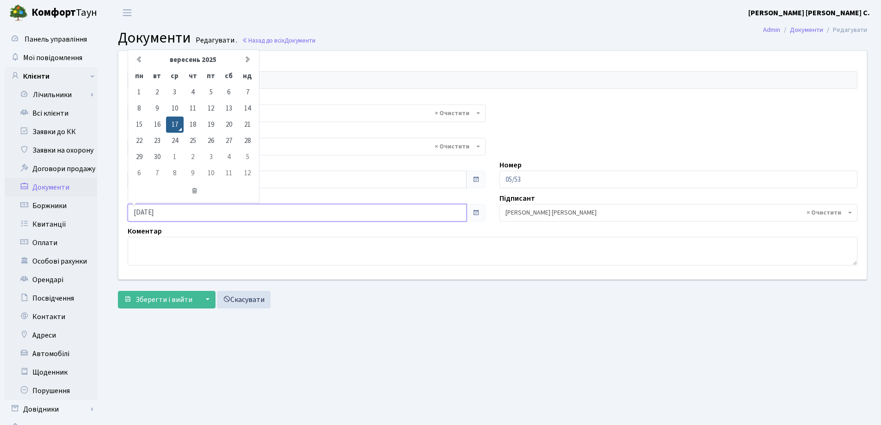
click at [197, 214] on input "[DATE]" at bounding box center [297, 213] width 339 height 18
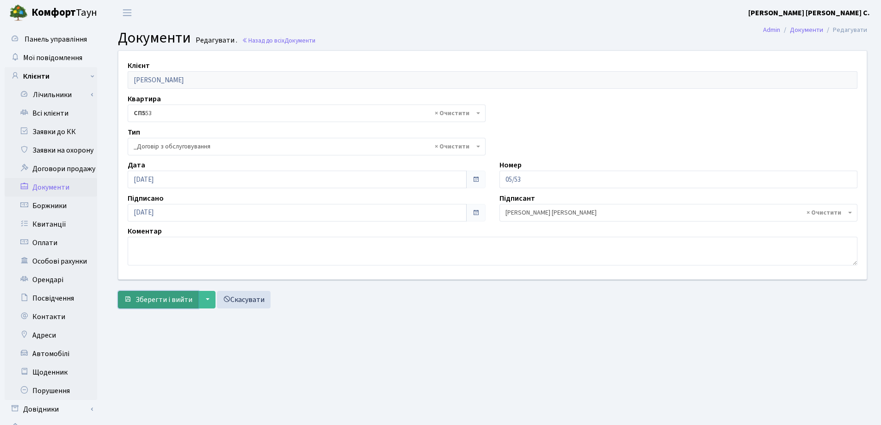
click at [155, 294] on button "Зберегти і вийти" at bounding box center [158, 300] width 80 height 18
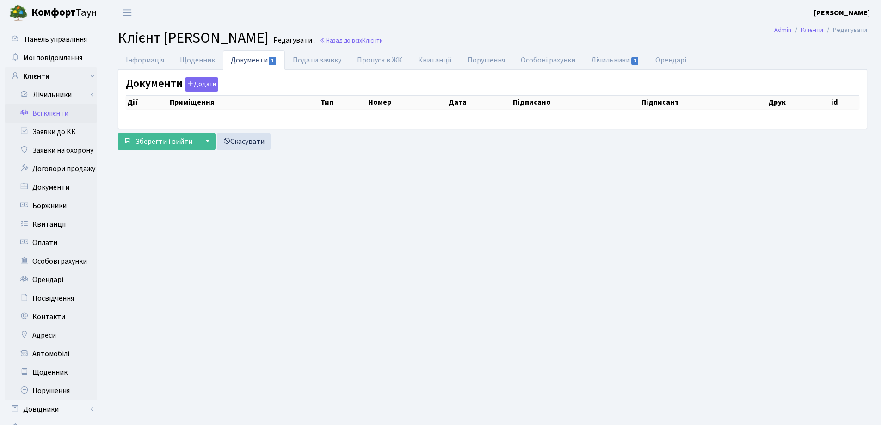
checkbox input "true"
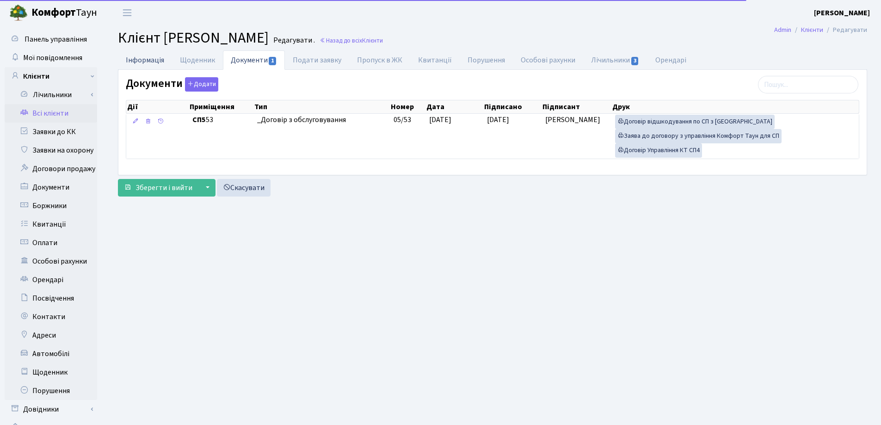
click at [133, 60] on link "Інформація" at bounding box center [145, 59] width 54 height 19
select select "25"
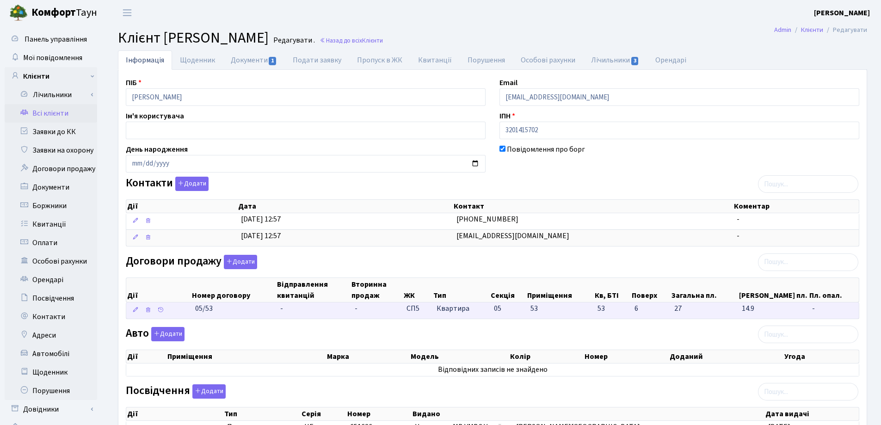
click at [302, 312] on td "-" at bounding box center [314, 310] width 74 height 16
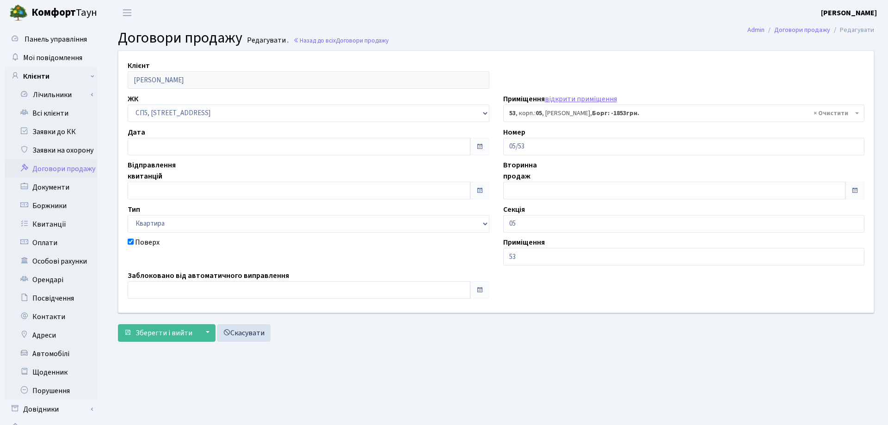
select select "21462"
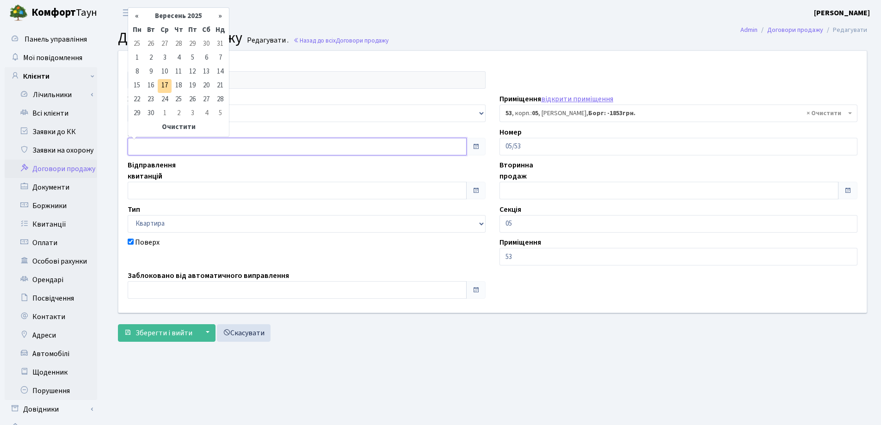
click at [203, 146] on input "text" at bounding box center [297, 147] width 339 height 18
type input "[DATE]"
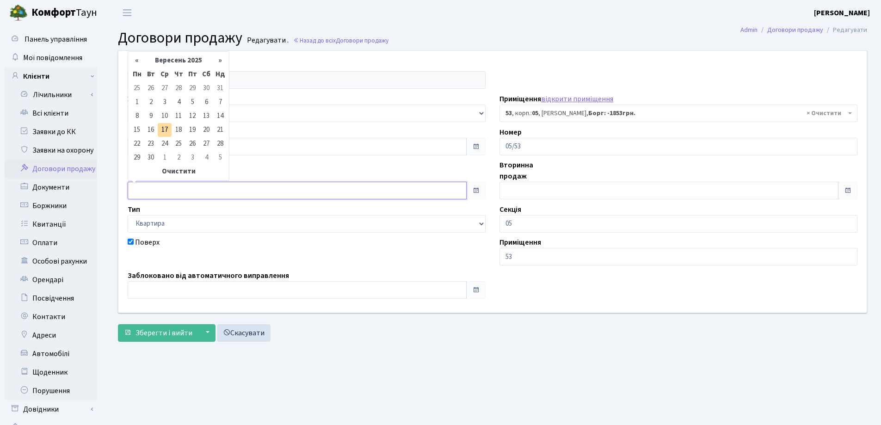
click at [194, 187] on input "text" at bounding box center [297, 191] width 339 height 18
type input "[DATE]"
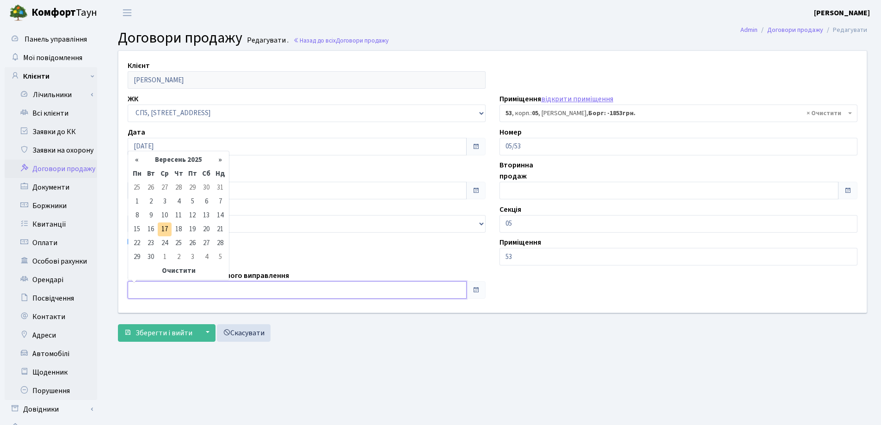
click at [195, 283] on input "text" at bounding box center [297, 290] width 339 height 18
type input "[DATE]"
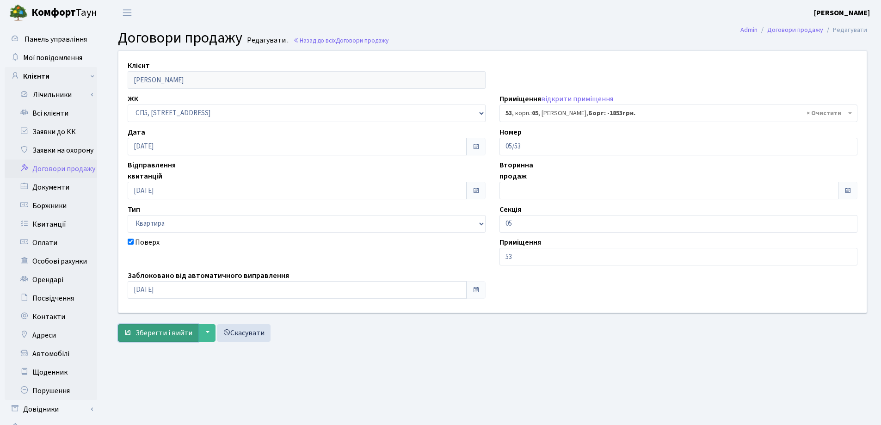
click at [169, 334] on span "Зберегти і вийти" at bounding box center [164, 333] width 57 height 10
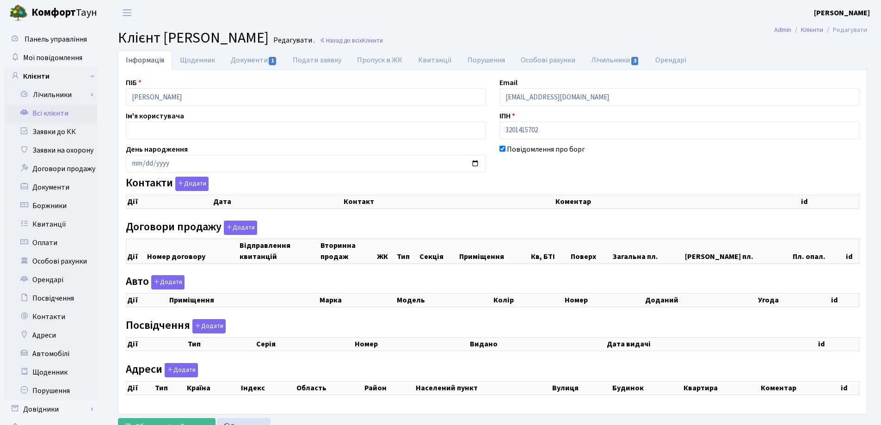
select select "25"
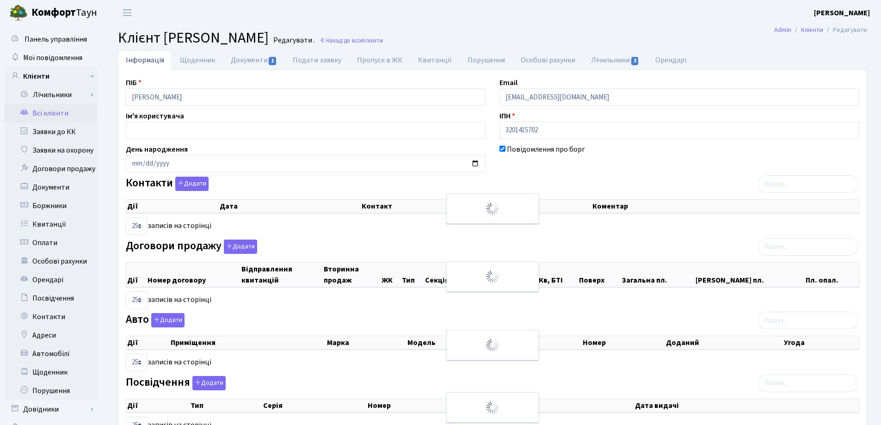
checkbox input "true"
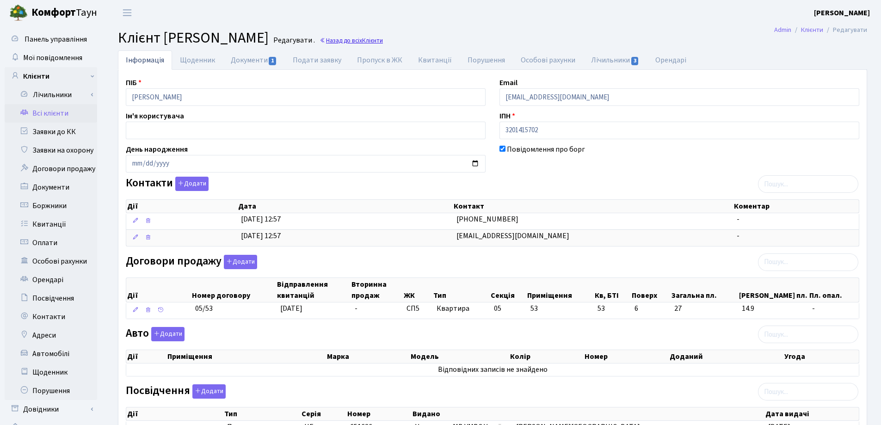
click at [374, 40] on link "Назад до всіх Клієнти" at bounding box center [351, 40] width 63 height 9
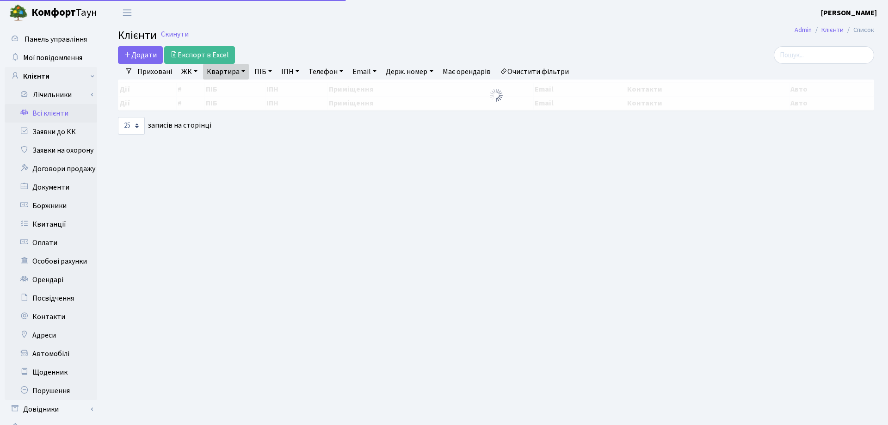
select select "25"
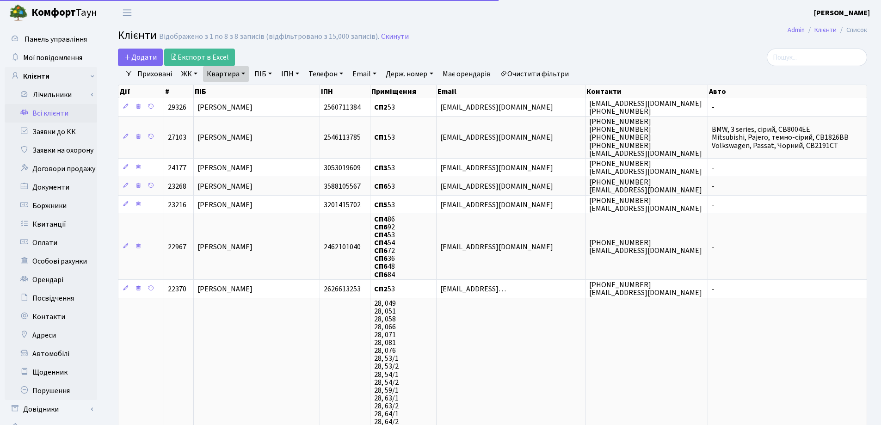
click at [245, 72] on link "Квартира" at bounding box center [226, 74] width 46 height 16
click at [240, 84] on input "53" at bounding box center [230, 92] width 54 height 18
type input "5"
type input "102"
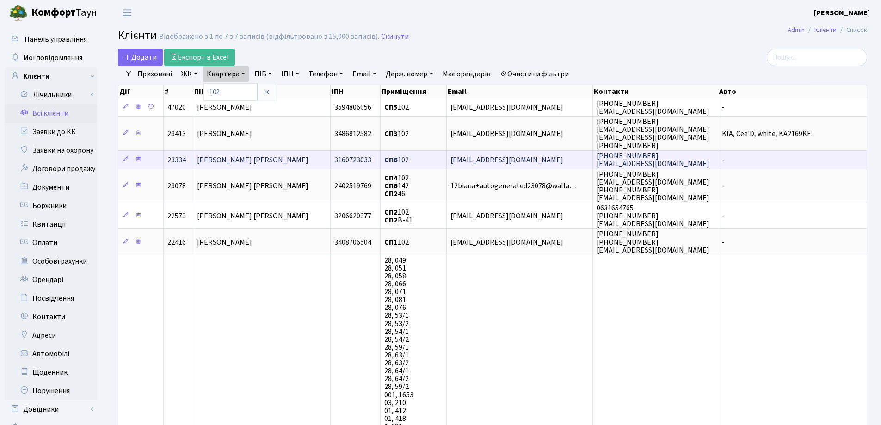
click at [223, 158] on span "[PERSON_NAME] [PERSON_NAME]" at bounding box center [252, 160] width 111 height 10
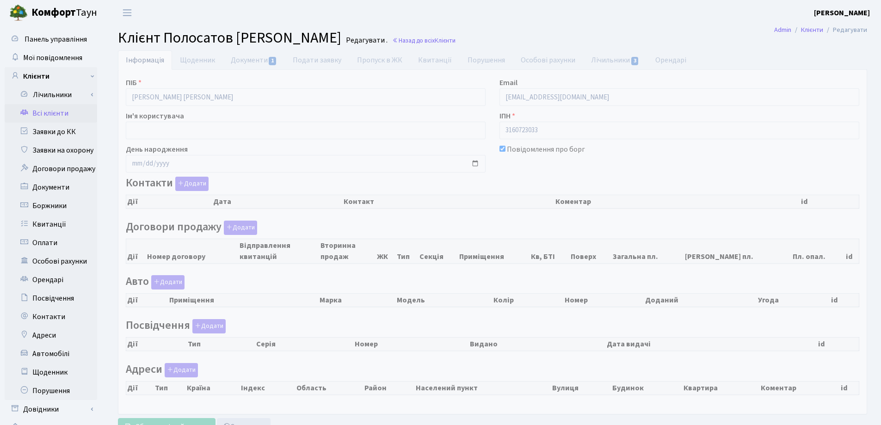
checkbox input "true"
select select "25"
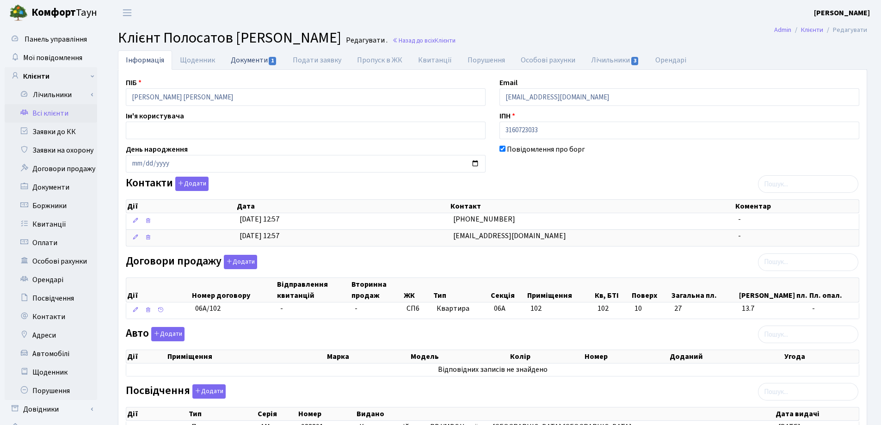
click at [245, 63] on link "Документи 1" at bounding box center [254, 59] width 62 height 19
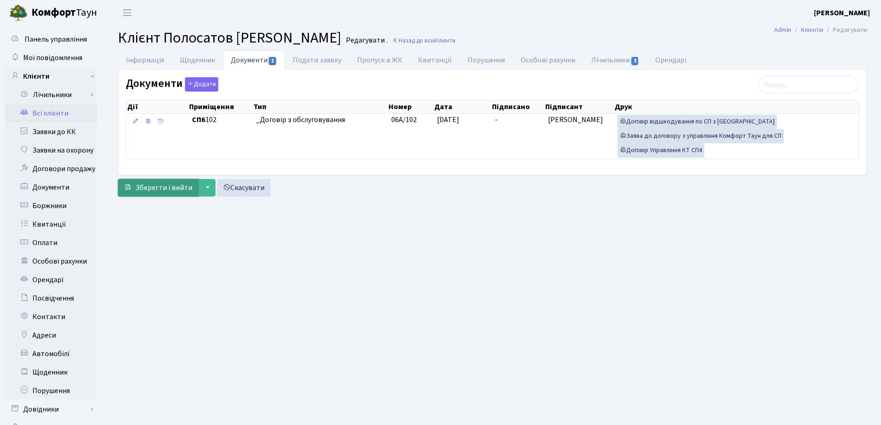
click at [149, 183] on span "Зберегти і вийти" at bounding box center [164, 188] width 57 height 10
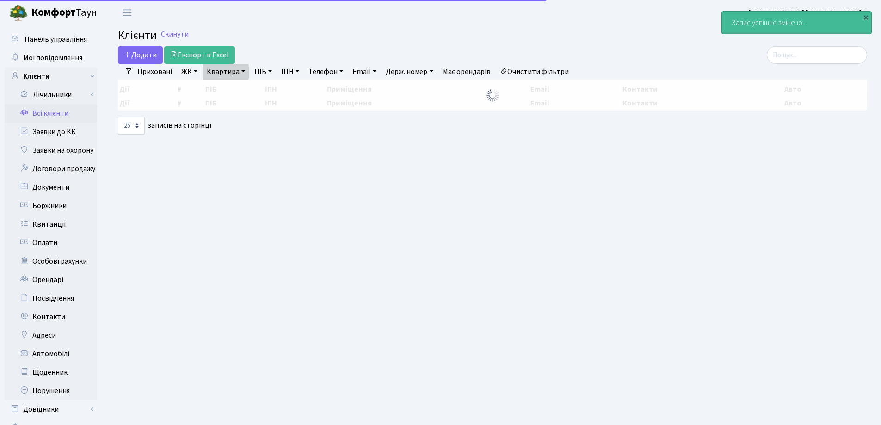
select select "25"
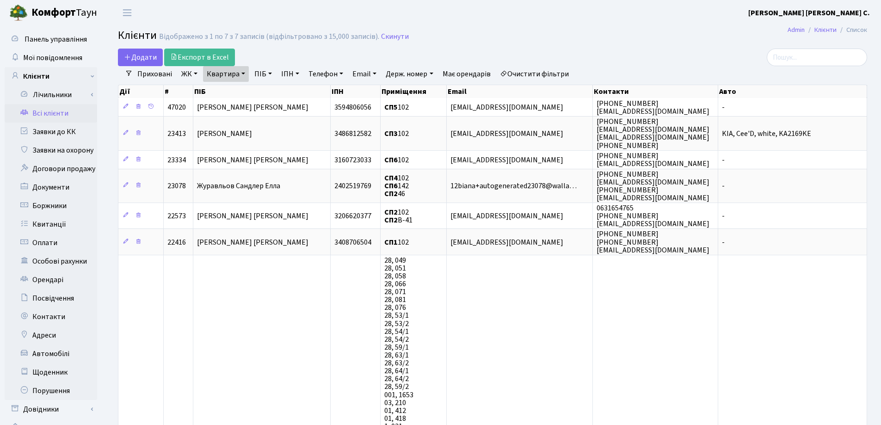
click at [244, 74] on link "Квартира" at bounding box center [226, 74] width 46 height 16
click at [240, 94] on input "102" at bounding box center [230, 92] width 54 height 18
type input "189"
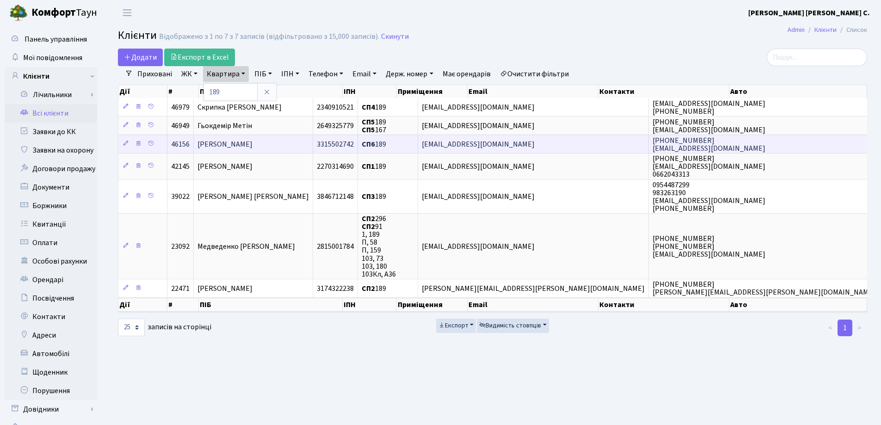
click at [301, 140] on td "Роїк Анна Вікторівна" at bounding box center [253, 144] width 119 height 18
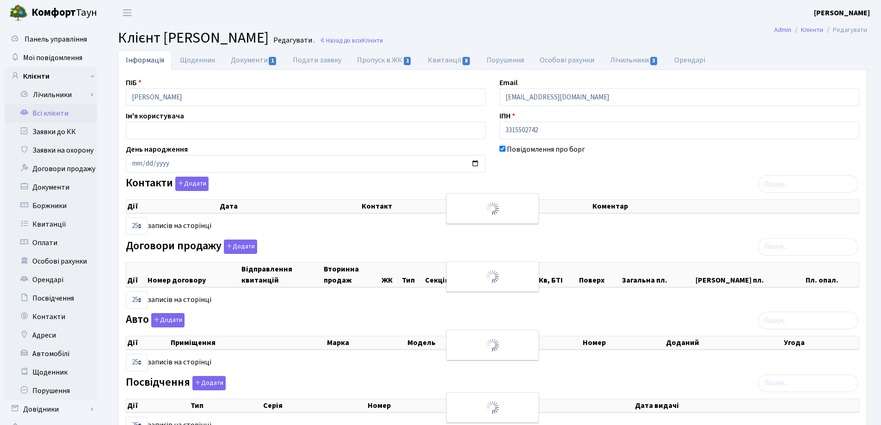
select select "25"
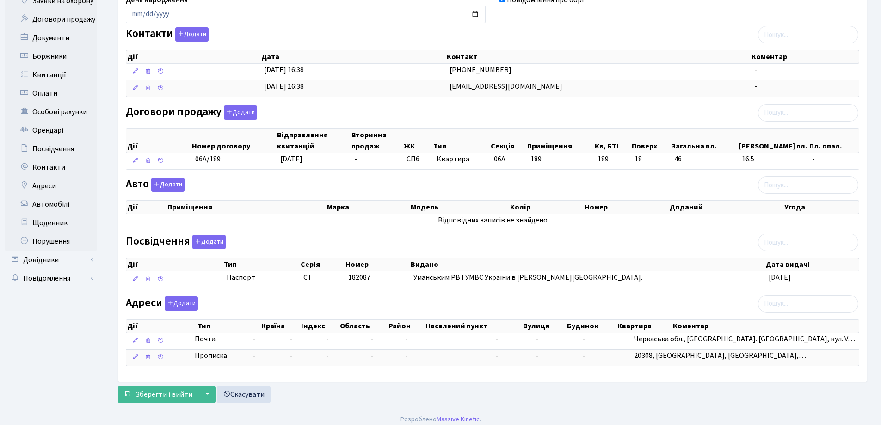
scroll to position [155, 0]
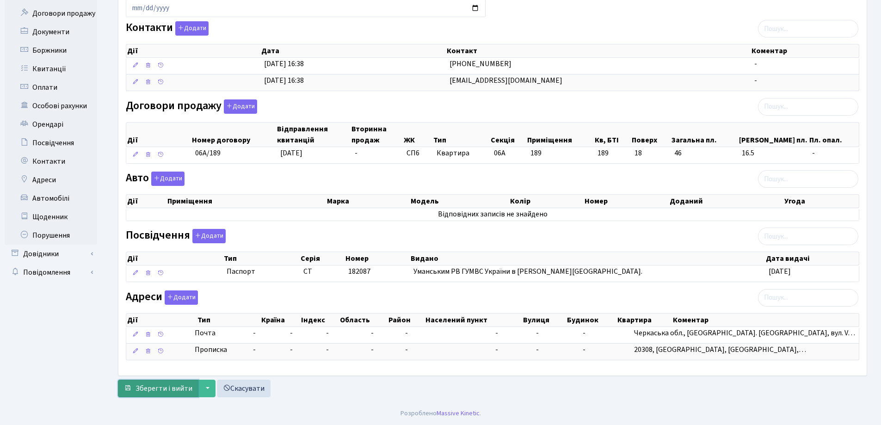
click at [158, 386] on span "Зберегти і вийти" at bounding box center [164, 388] width 57 height 10
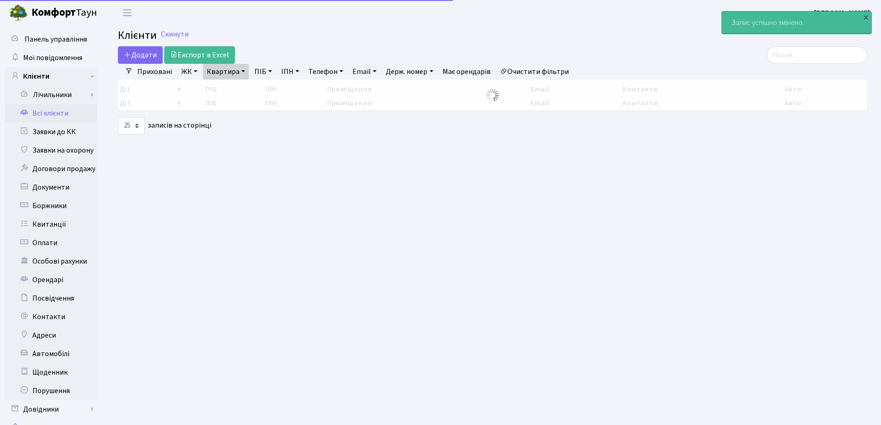
select select "25"
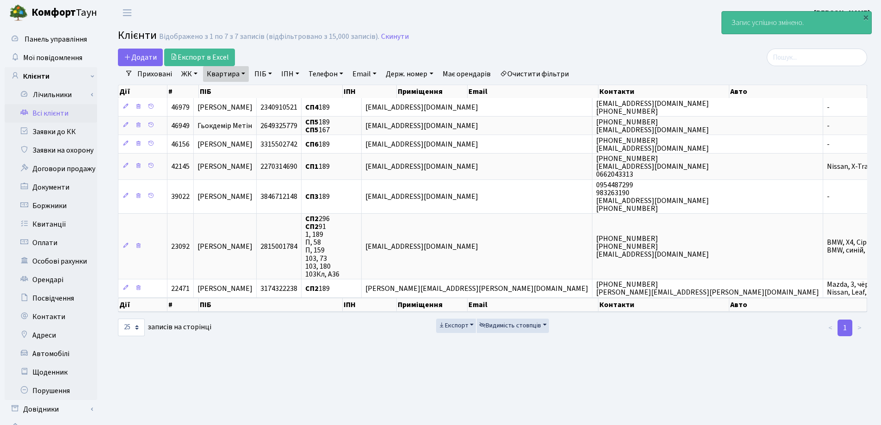
click at [244, 73] on link "Квартира" at bounding box center [226, 74] width 46 height 16
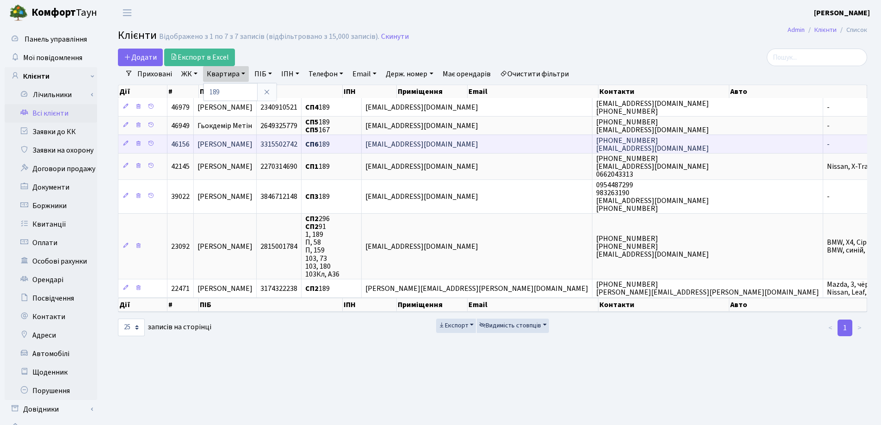
click at [257, 141] on td "[PERSON_NAME]" at bounding box center [225, 144] width 63 height 18
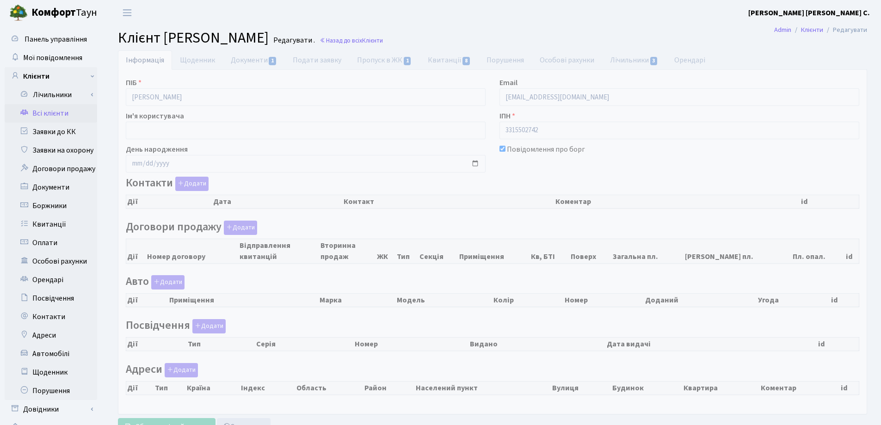
checkbox input "true"
select select "25"
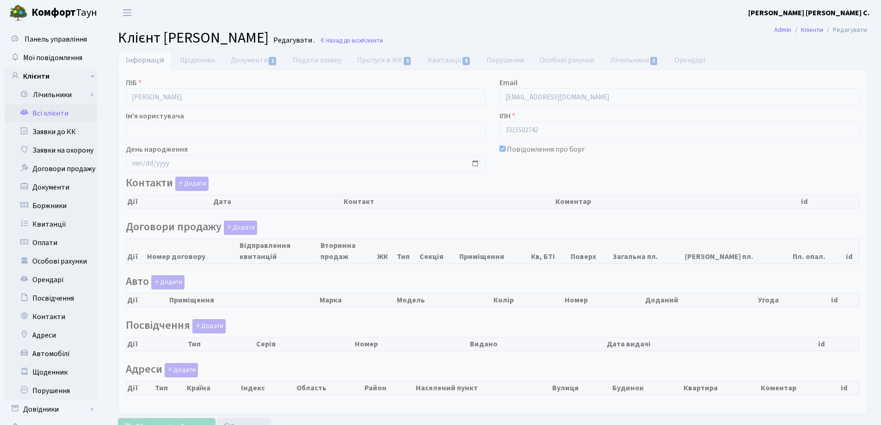
select select "25"
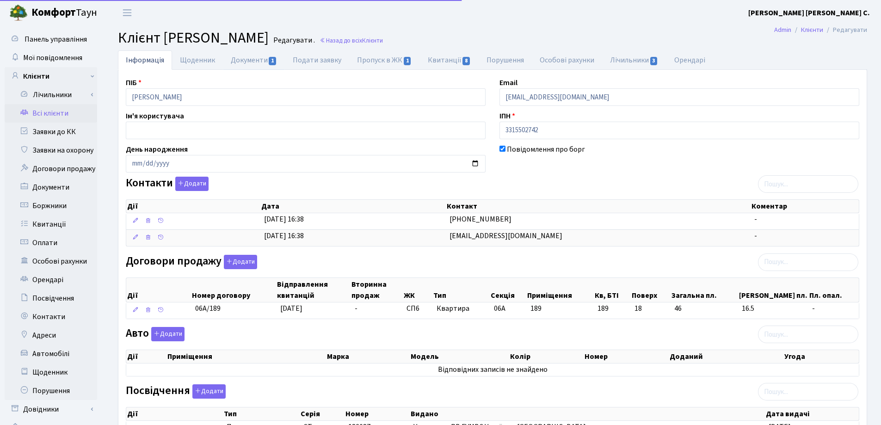
click at [234, 62] on link "Документи 1" at bounding box center [254, 59] width 62 height 19
select select "25"
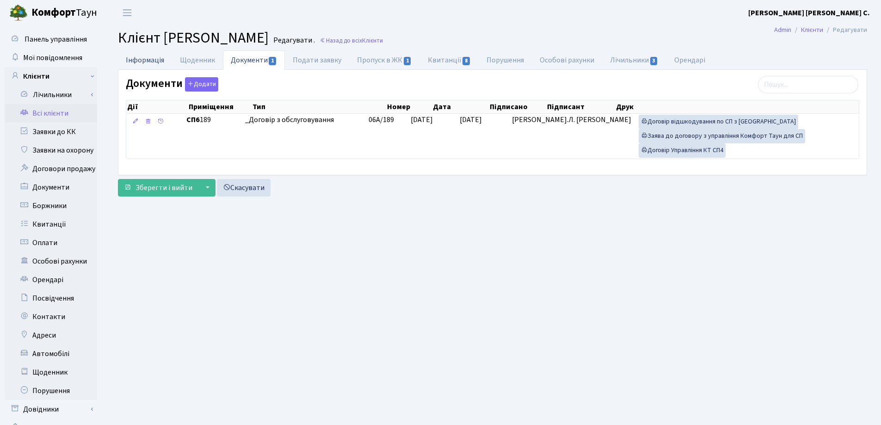
click at [136, 55] on link "Інформація" at bounding box center [145, 59] width 54 height 19
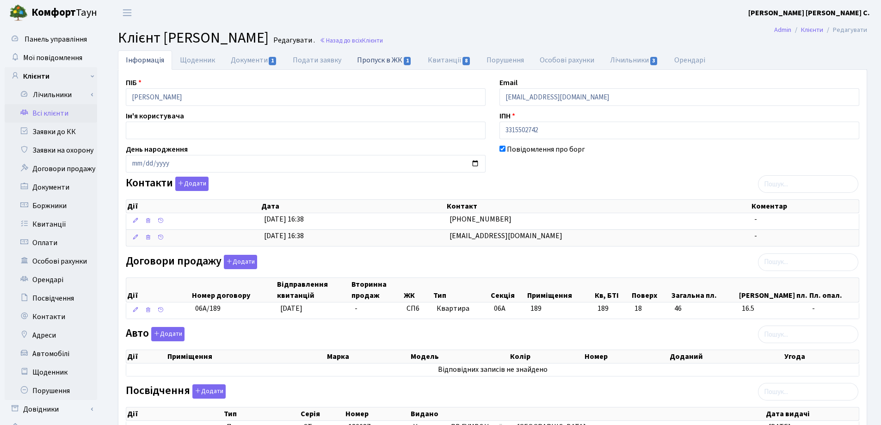
click at [370, 61] on link "Пропуск в ЖК 1" at bounding box center [384, 59] width 70 height 19
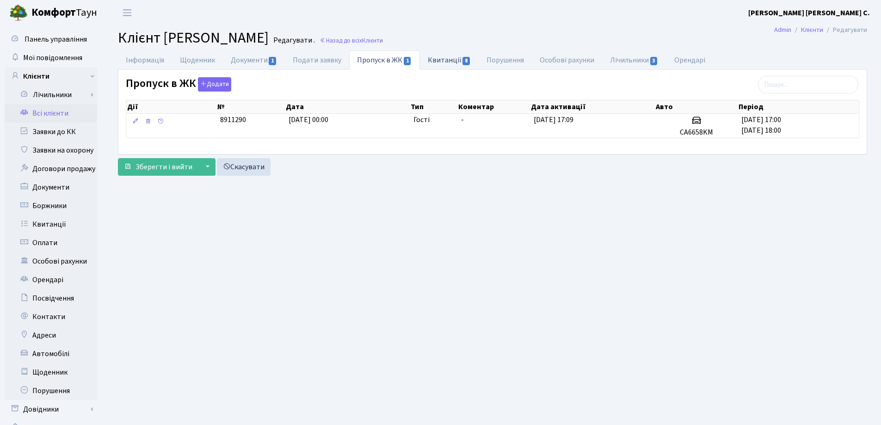
click at [430, 60] on link "Квитанції 8" at bounding box center [449, 59] width 59 height 19
select select "25"
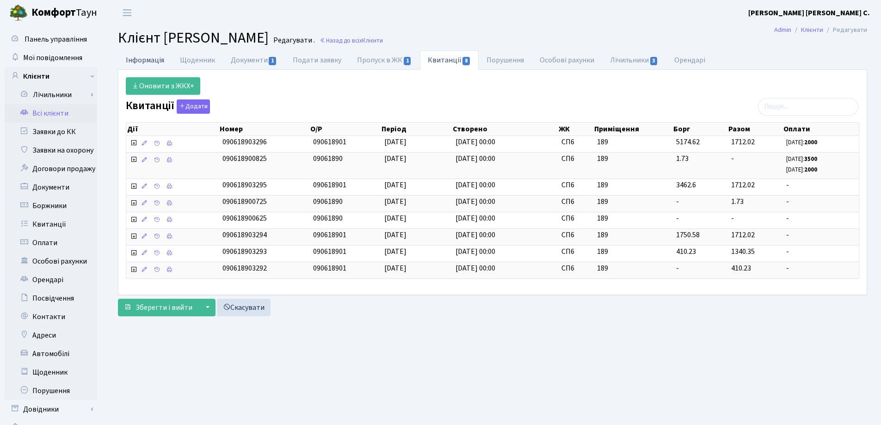
click at [148, 60] on link "Інформація" at bounding box center [145, 59] width 54 height 19
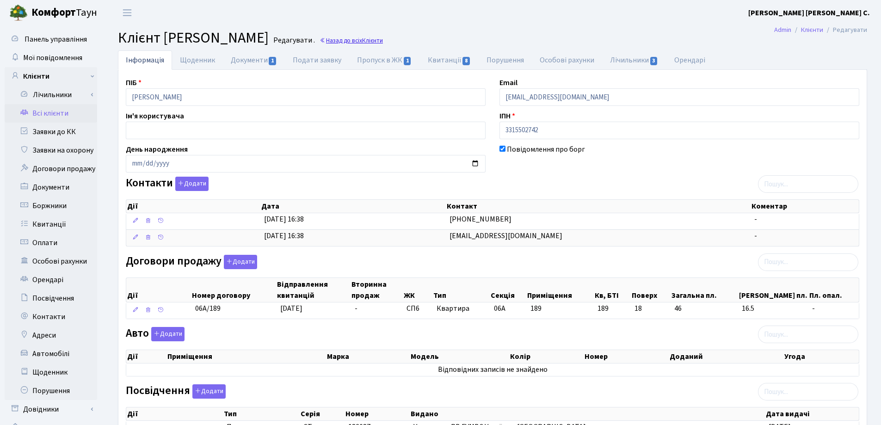
click at [369, 40] on link "Назад до всіх Клієнти" at bounding box center [351, 40] width 63 height 9
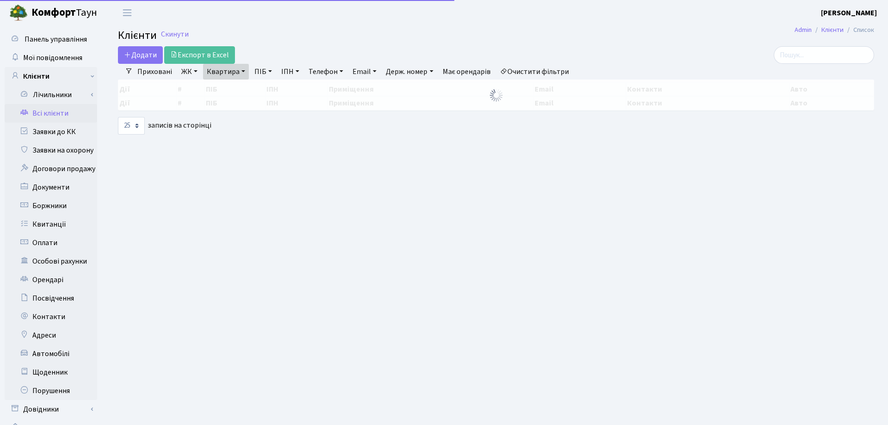
select select "25"
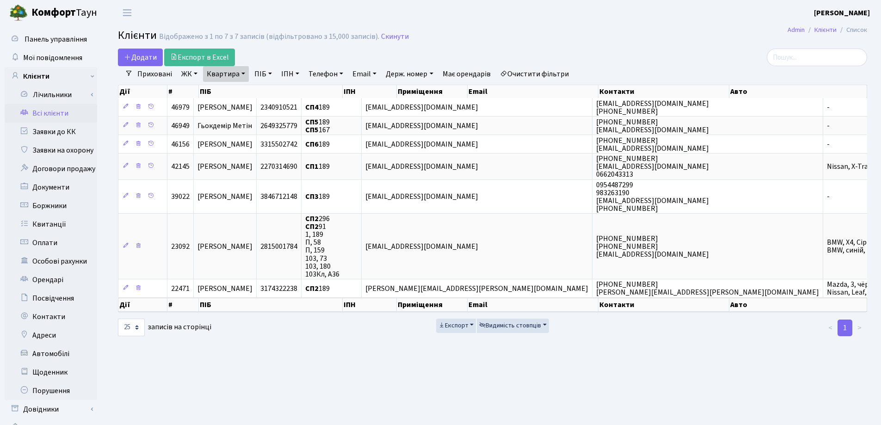
click at [244, 74] on link "Квартира" at bounding box center [226, 74] width 46 height 16
click at [268, 89] on icon at bounding box center [266, 91] width 7 height 7
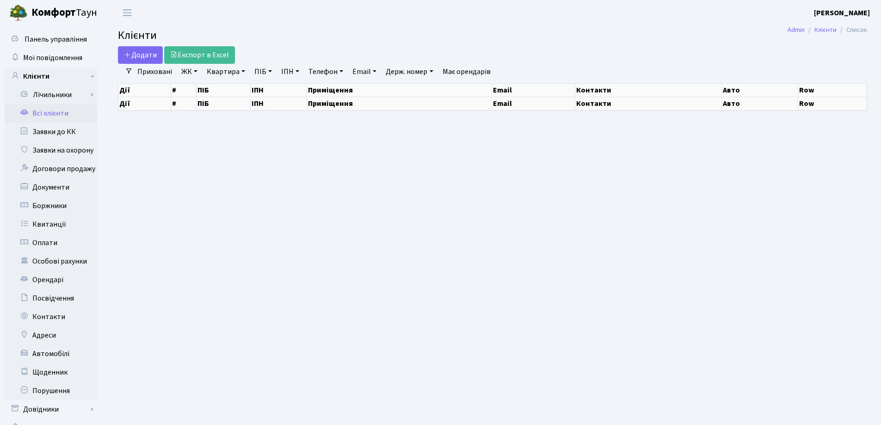
select select "25"
